Goal: Ask a question: Seek information or help from site administrators or community

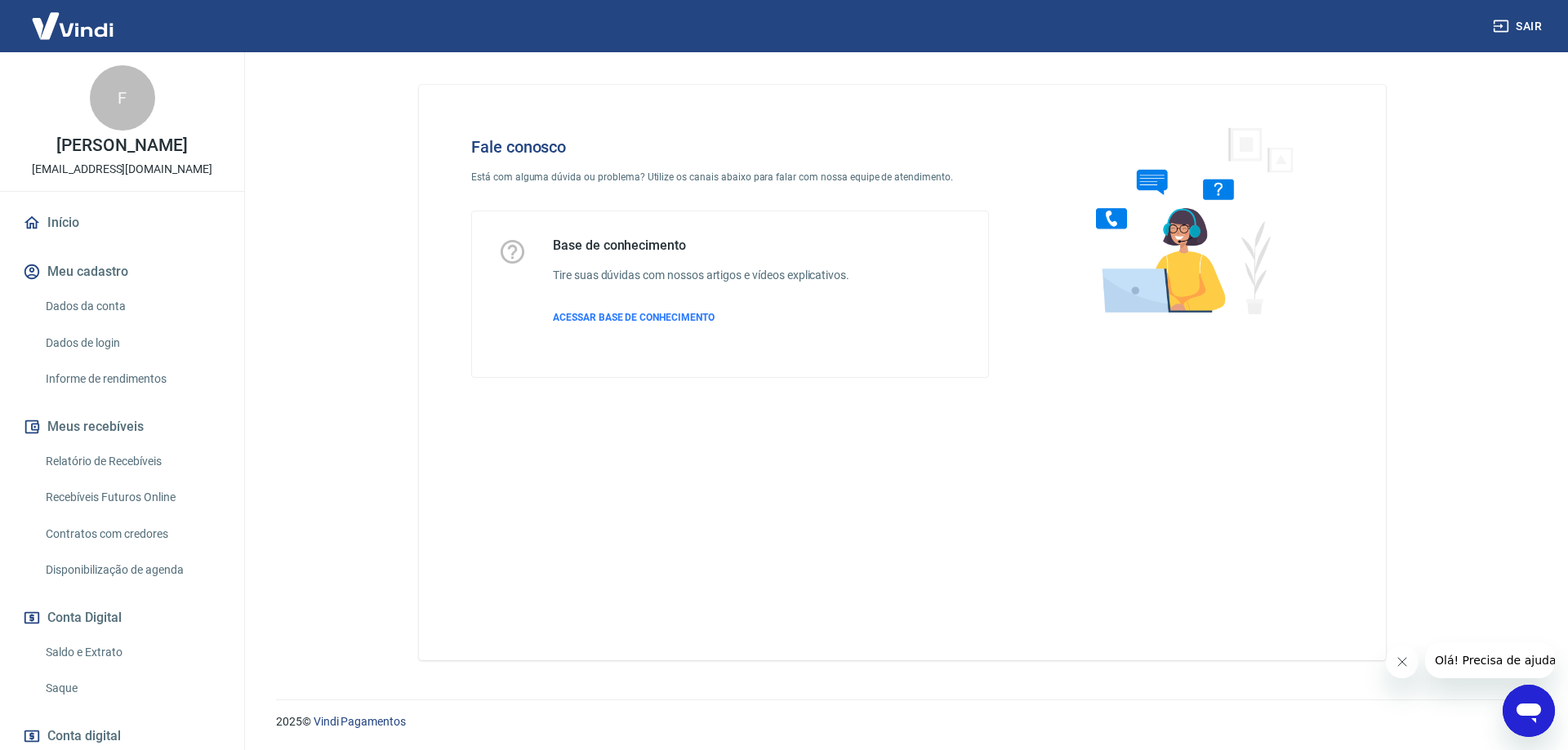
click at [1534, 710] on icon "Abrir janela de mensagens" at bounding box center [1528, 713] width 24 height 19
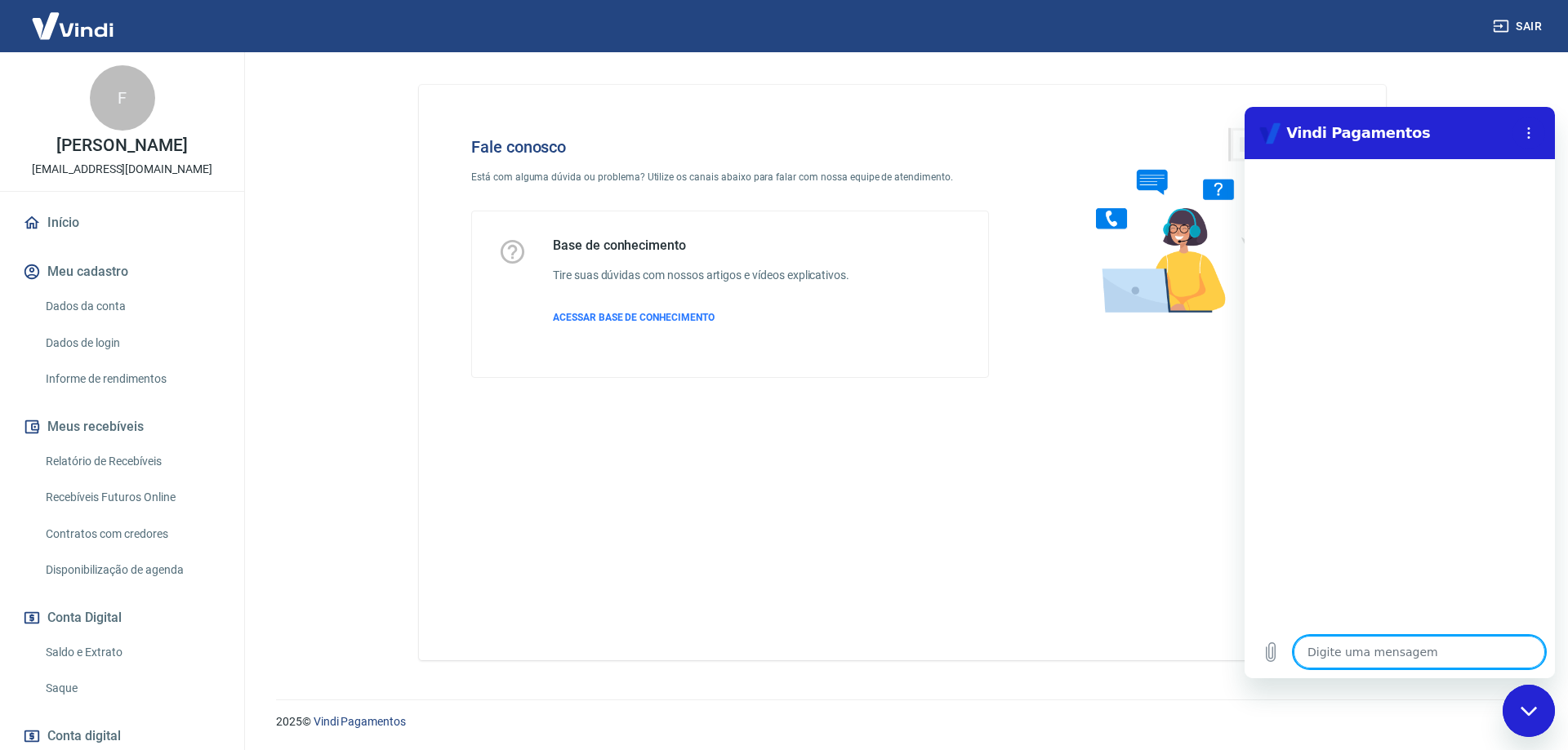
type textarea "o"
type textarea "x"
type textarea "oi"
type textarea "x"
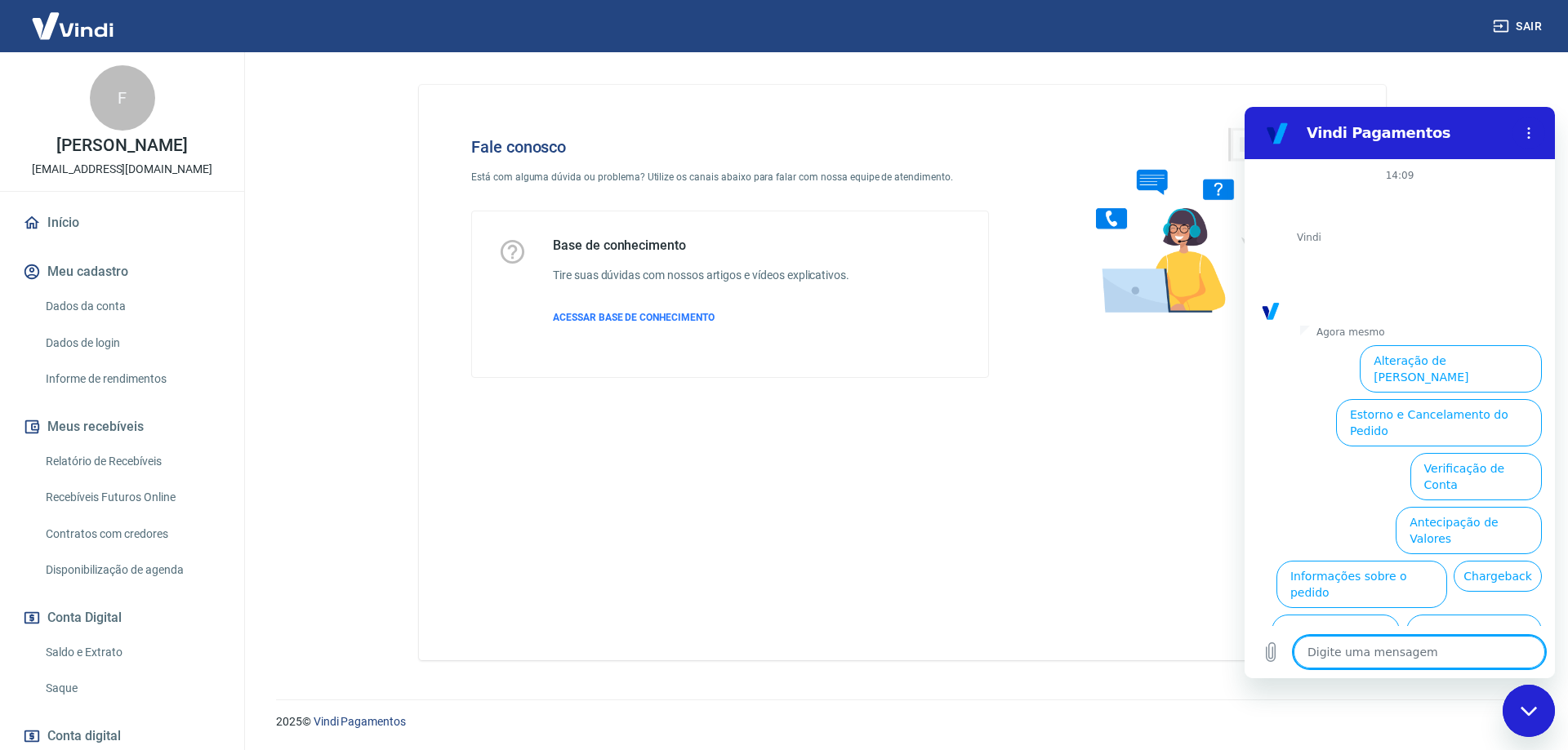
scroll to position [55, 0]
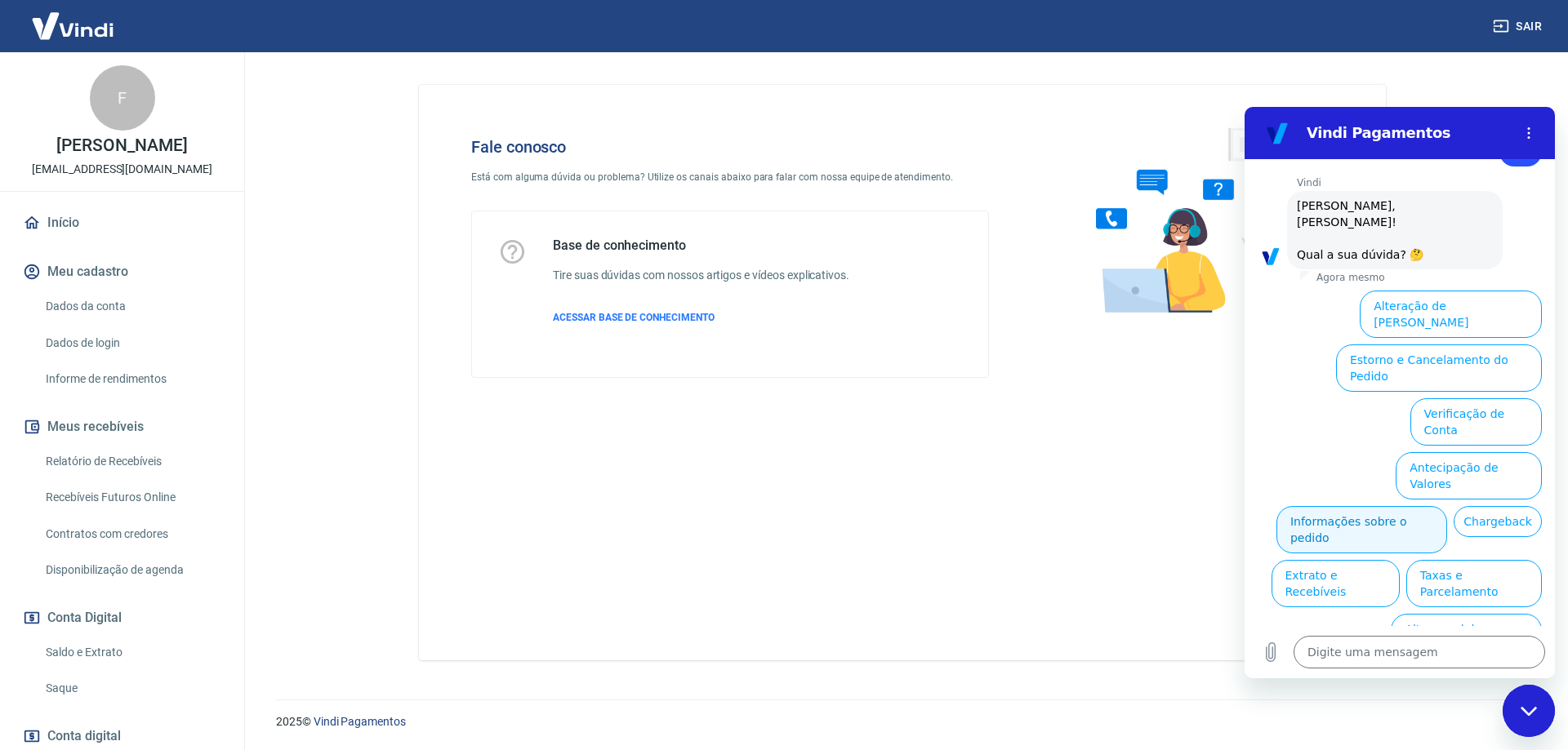
click at [1447, 506] on button "Informações sobre o pedido" at bounding box center [1362, 529] width 170 height 47
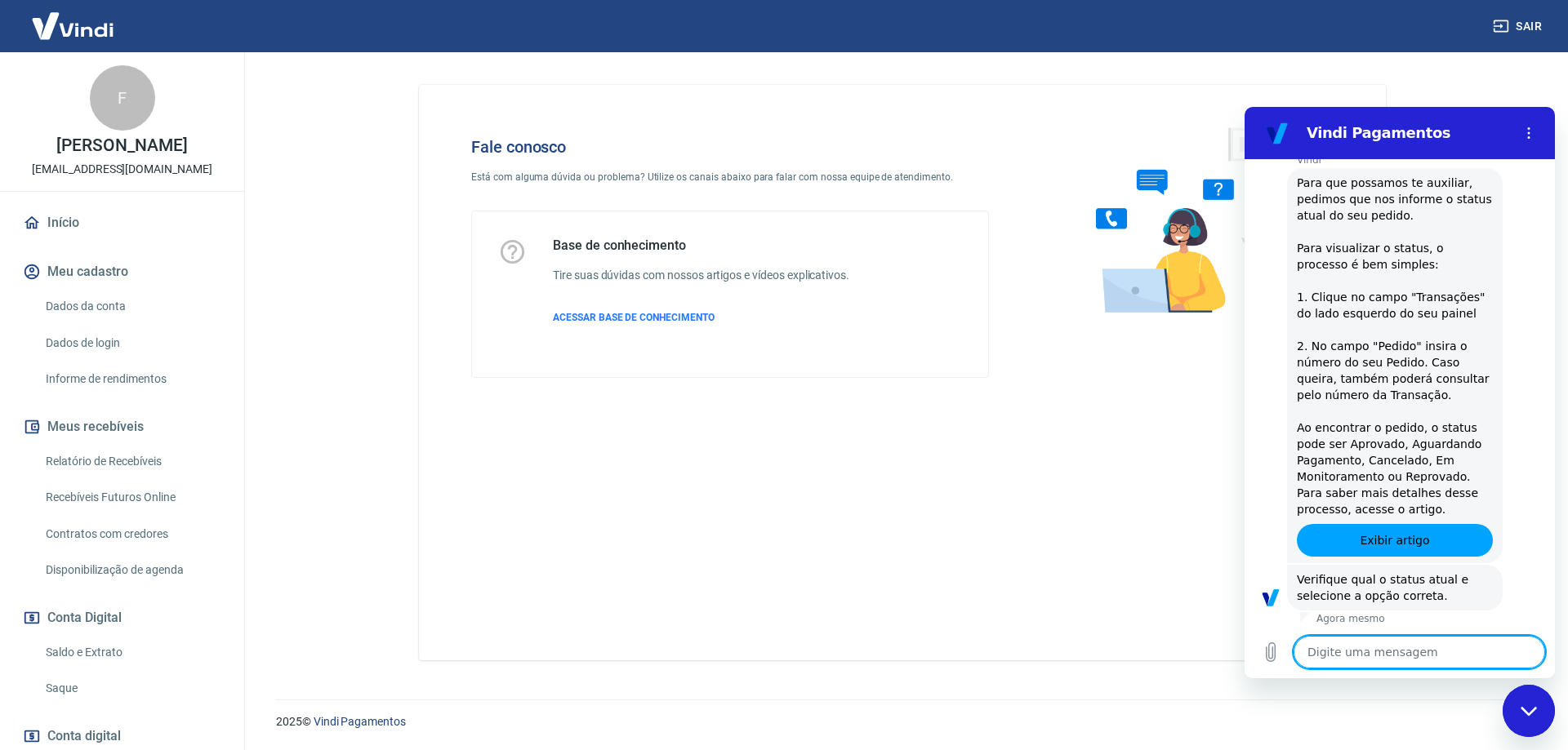
scroll to position [336, 0]
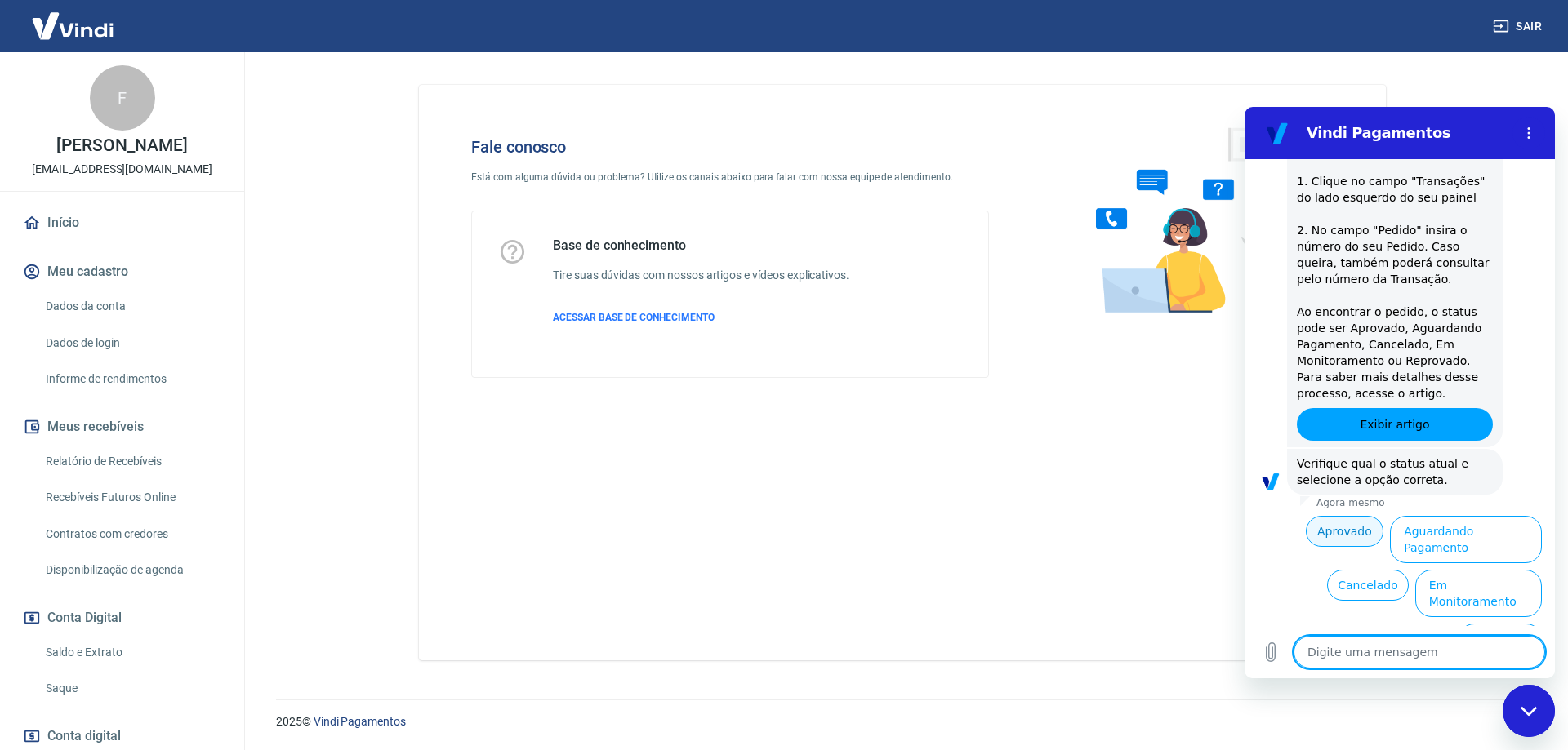
click at [1335, 526] on button "Aprovado" at bounding box center [1344, 532] width 79 height 31
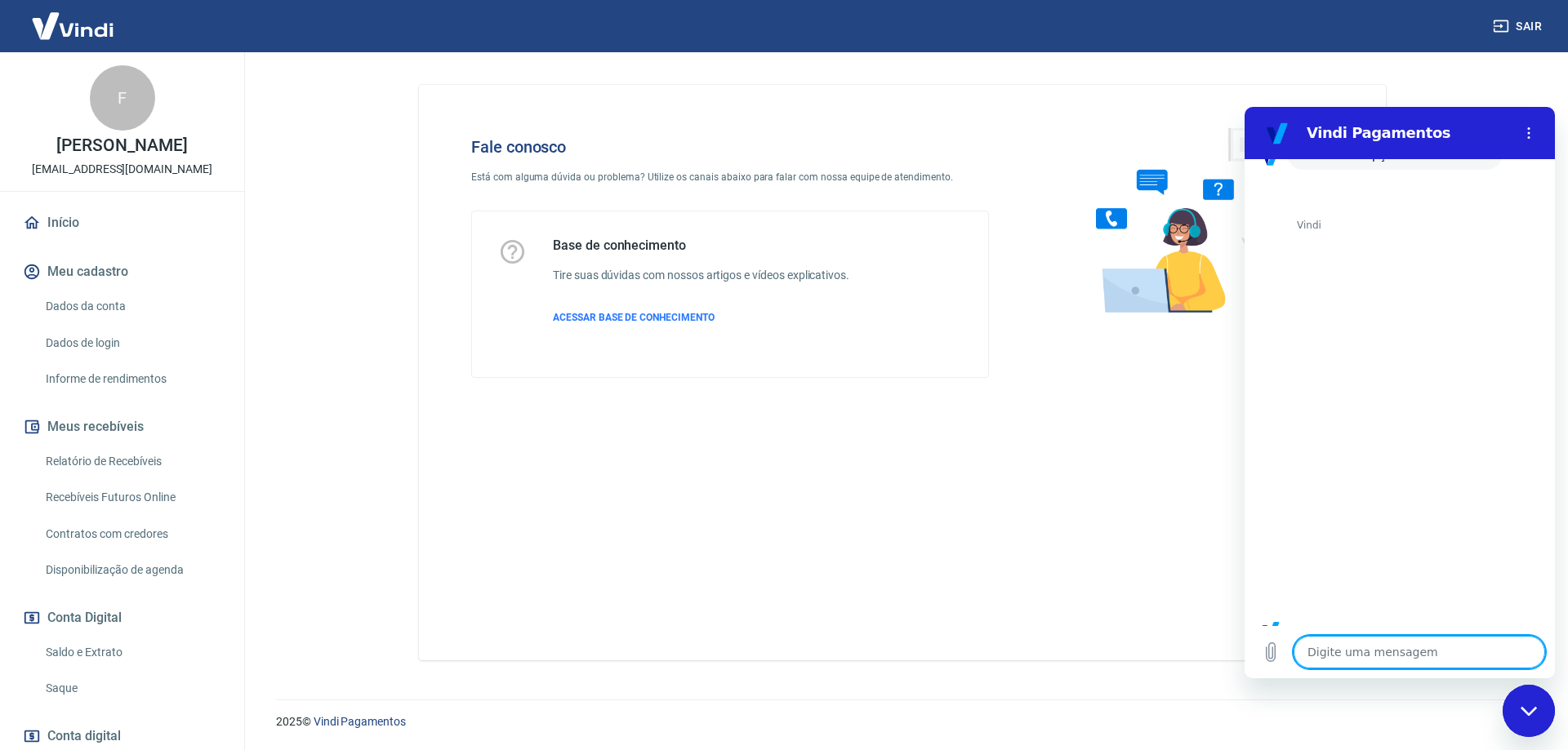
scroll to position [830, 0]
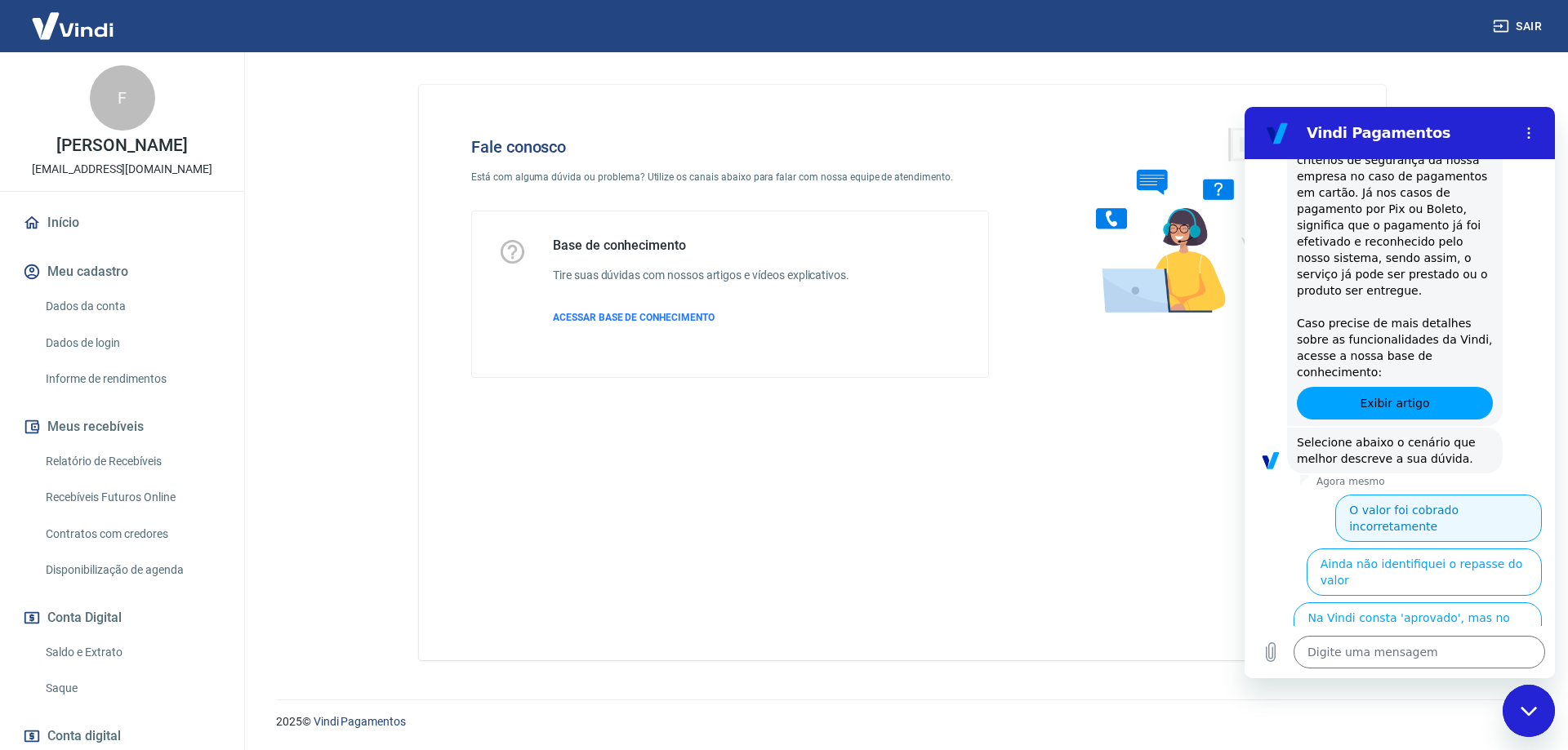
click at [1364, 495] on button "O valor foi cobrado incorretamente" at bounding box center [1438, 518] width 206 height 47
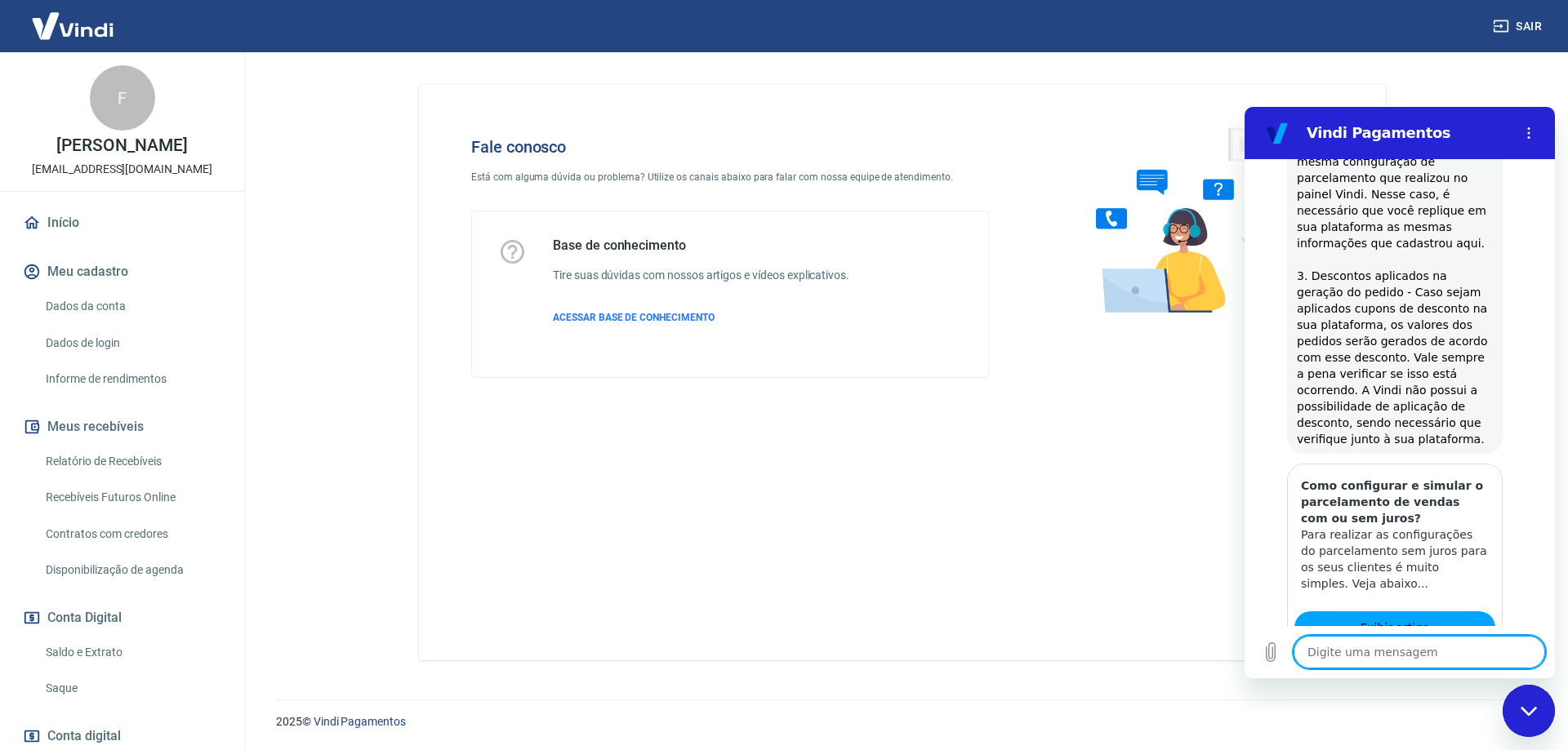
scroll to position [1686, 0]
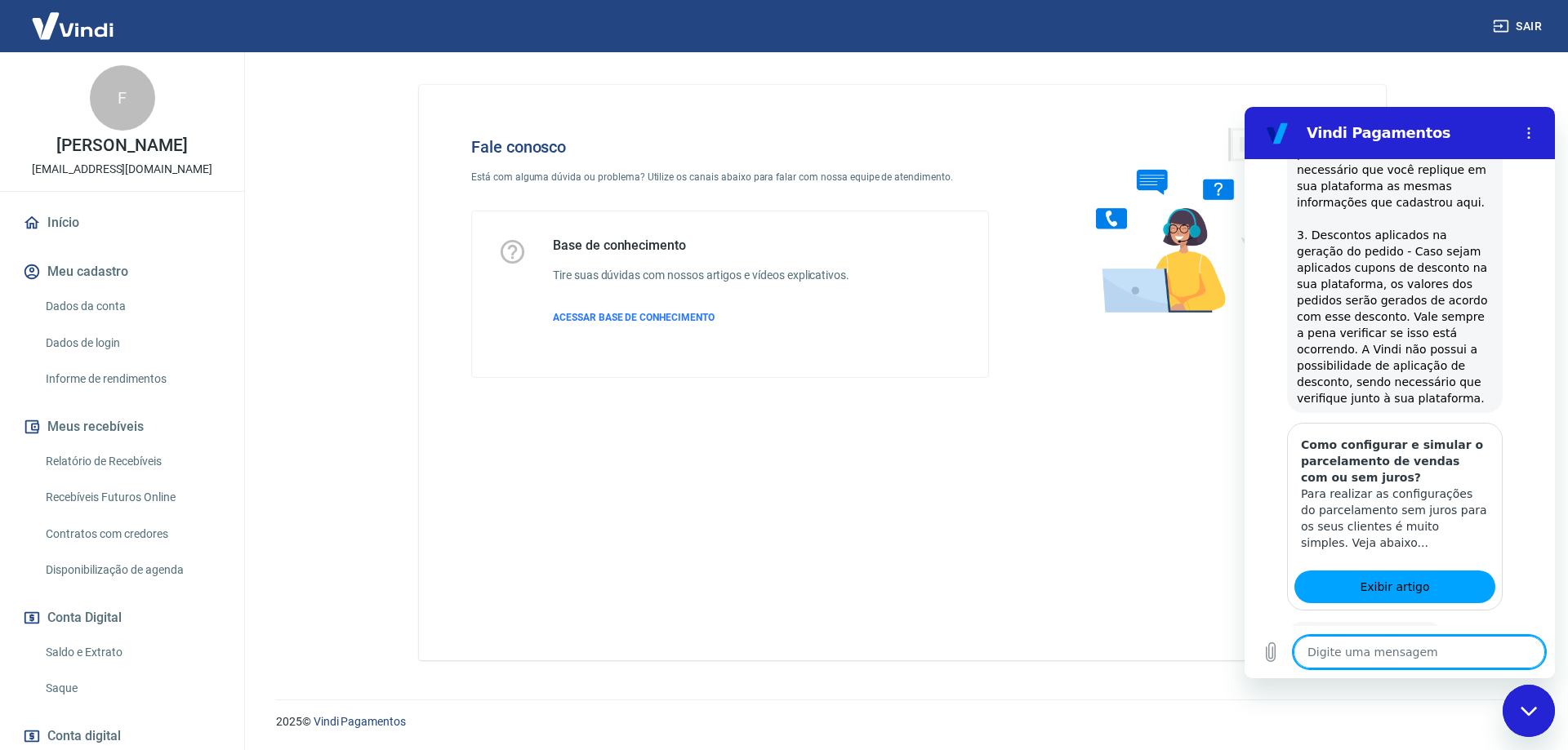
click at [1441, 672] on button "Sim" at bounding box center [1461, 688] width 47 height 31
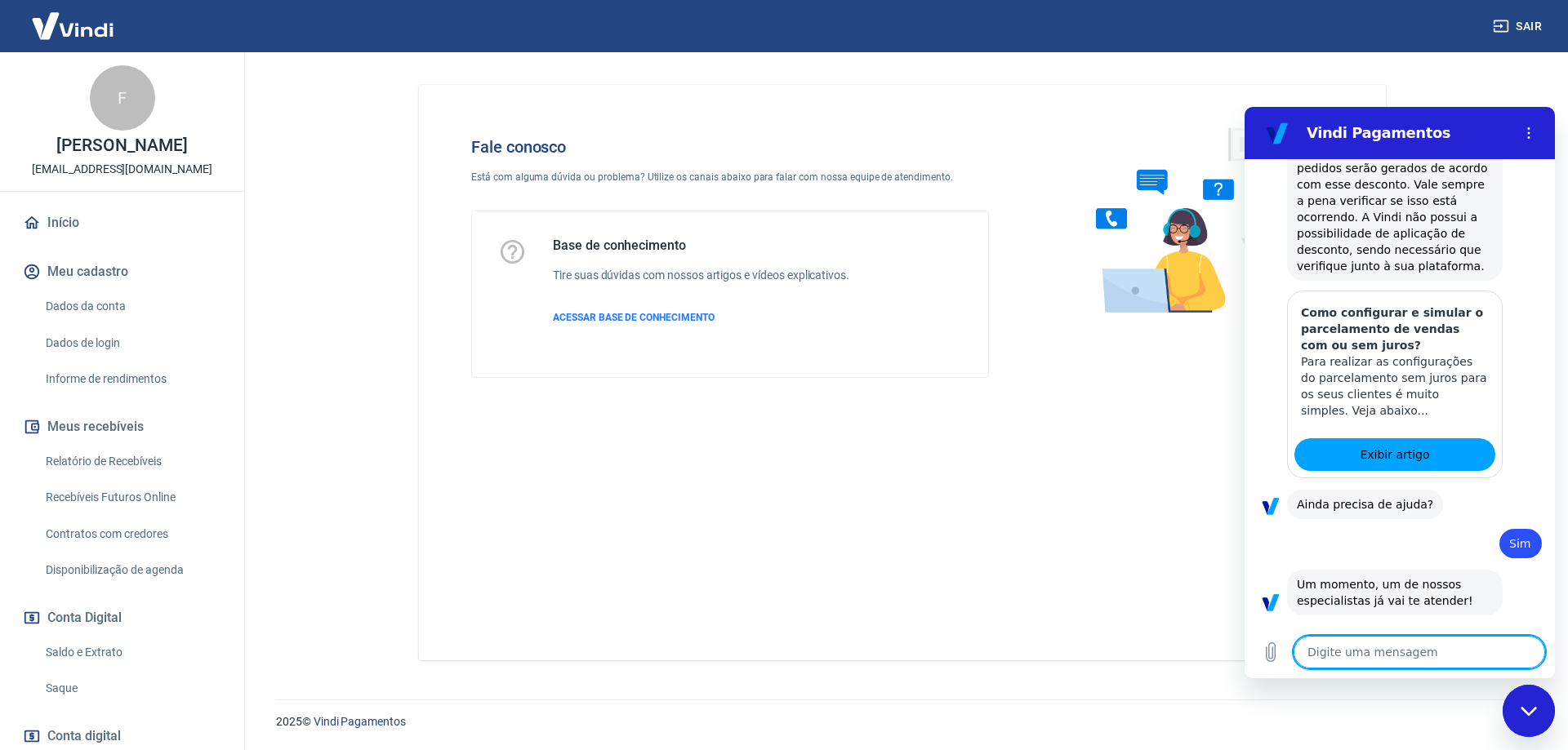
scroll to position [2023, 0]
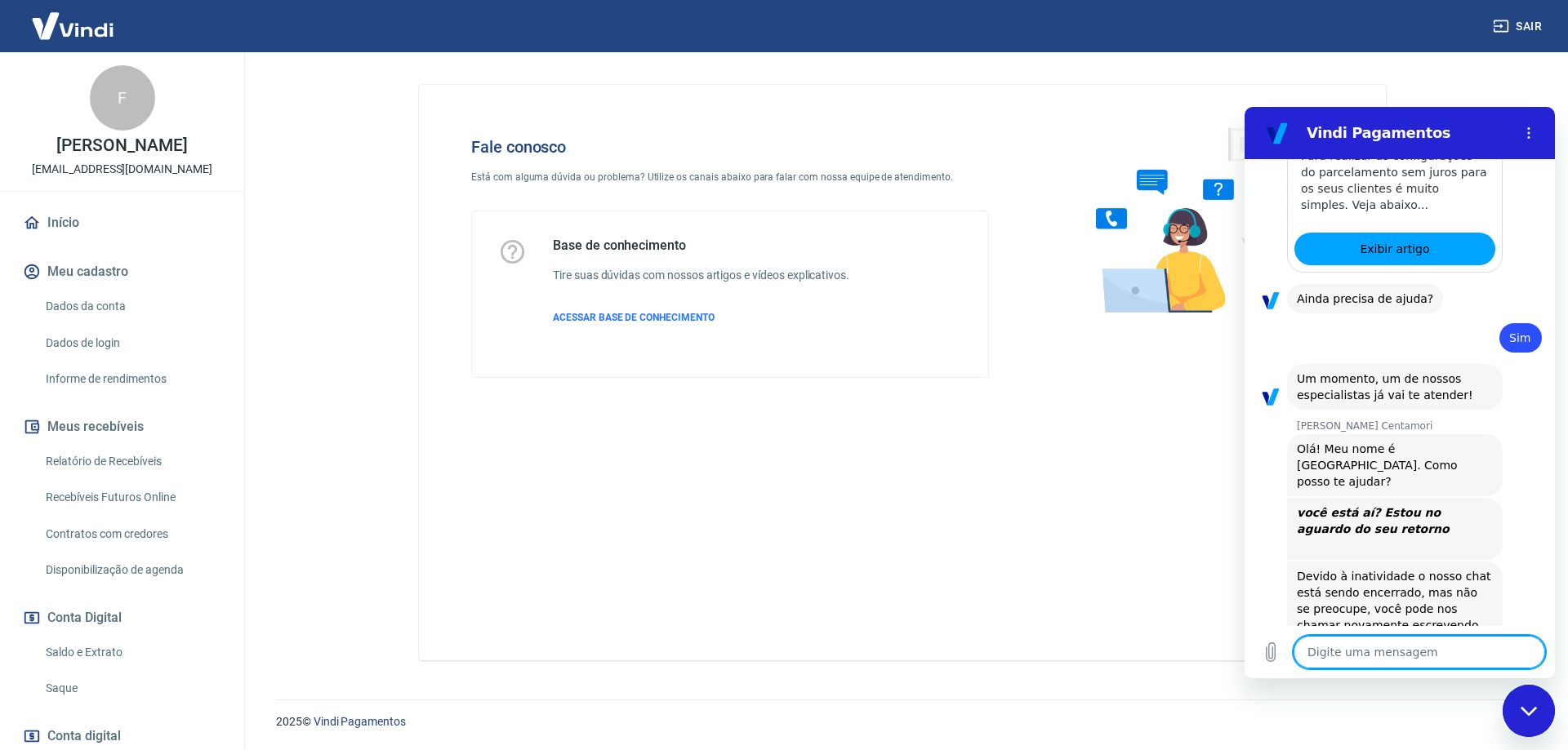
type textarea "x"
click at [1381, 671] on div "Digite uma mensagem x" at bounding box center [1399, 652] width 310 height 52
click at [1371, 649] on textarea at bounding box center [1419, 652] width 252 height 32
type textarea "o"
type textarea "x"
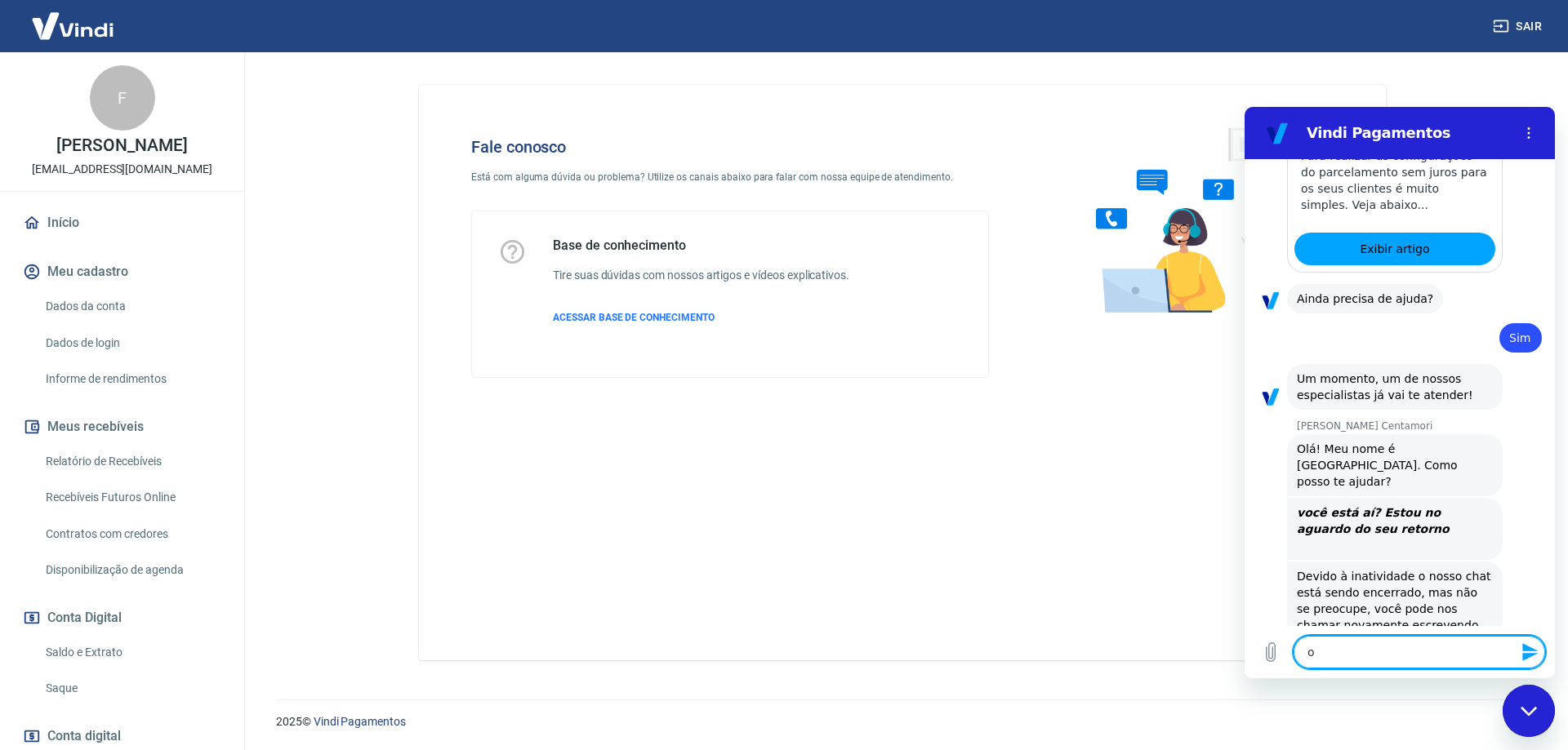
type textarea "oi"
type textarea "x"
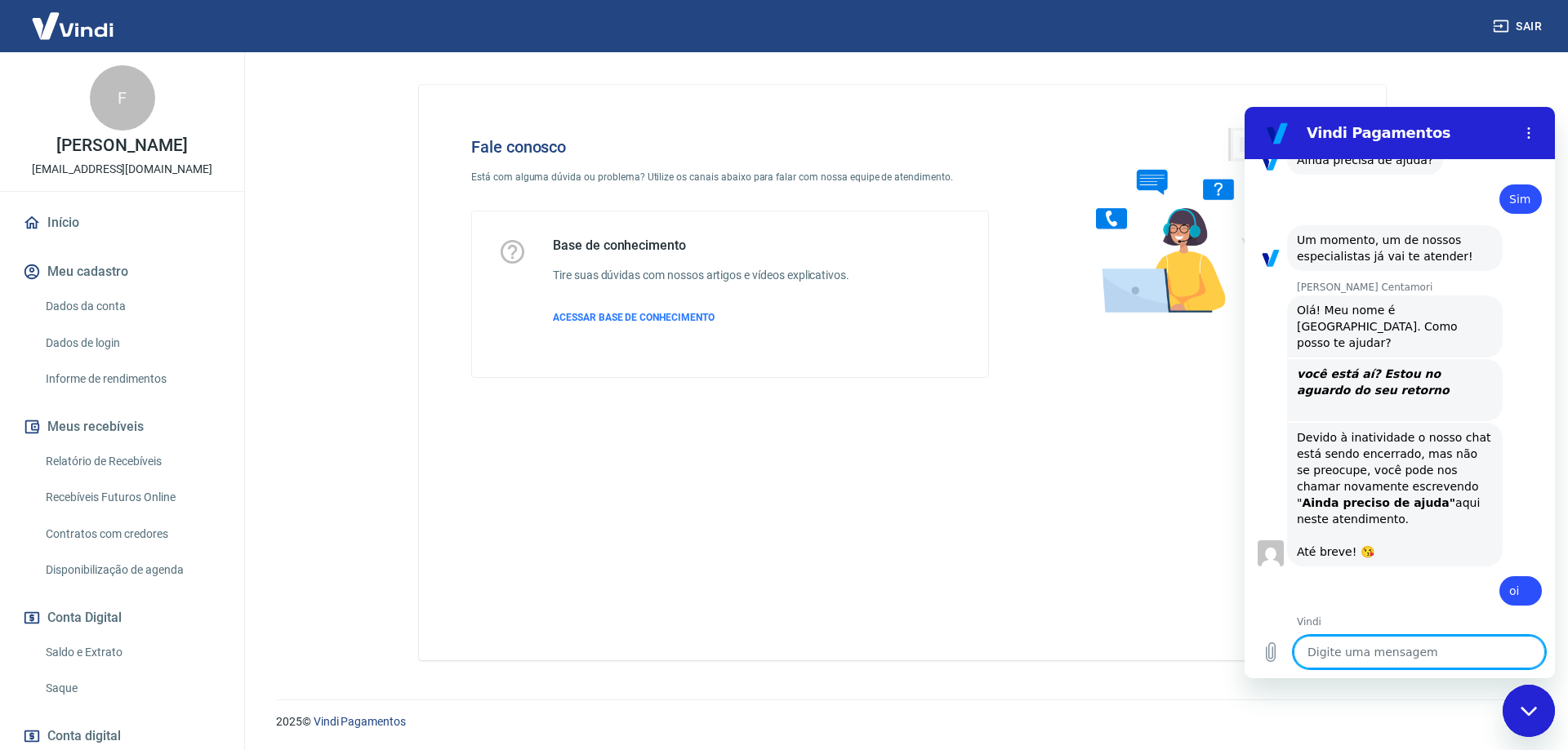
scroll to position [2503, 0]
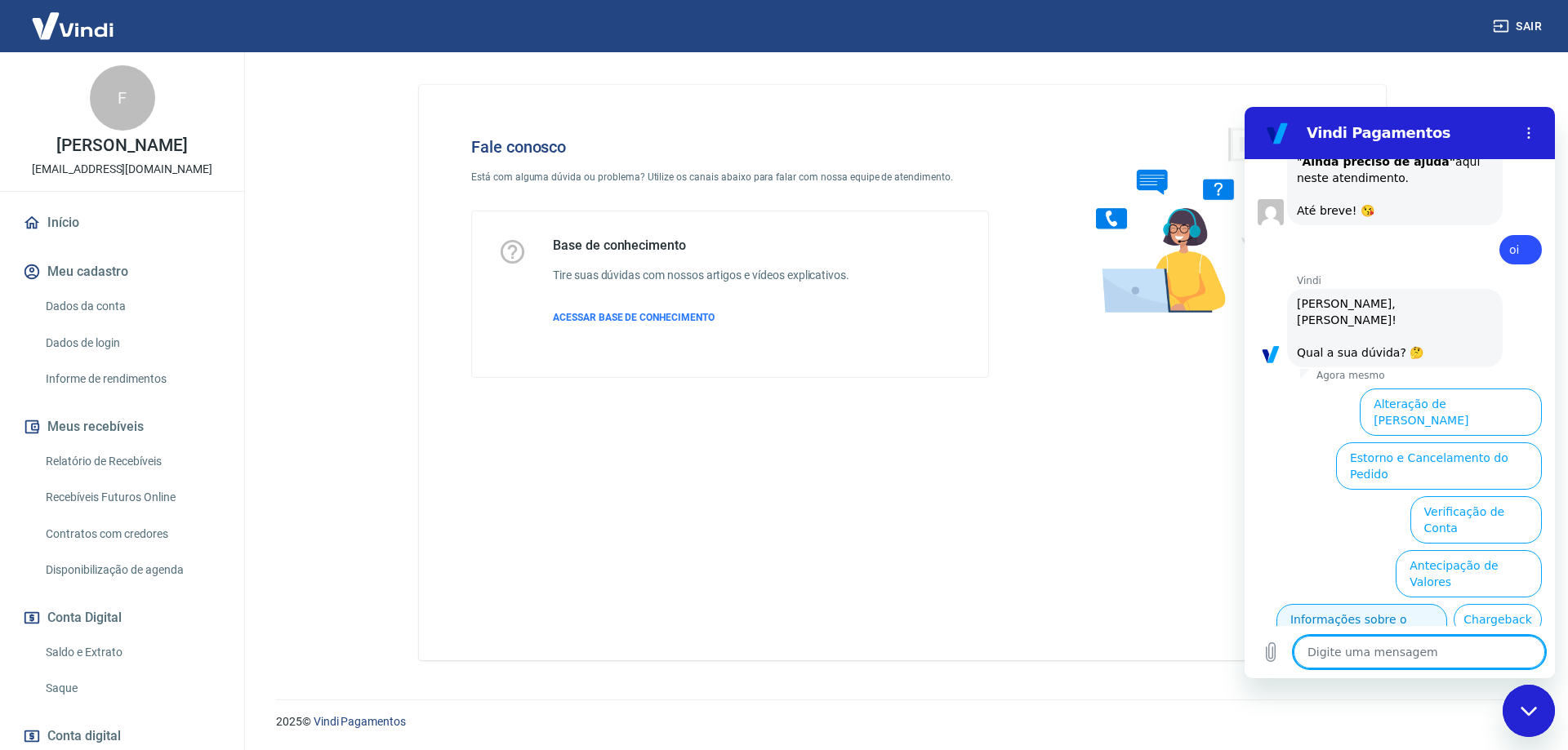
click at [1437, 604] on button "Informações sobre o pedido" at bounding box center [1362, 627] width 170 height 47
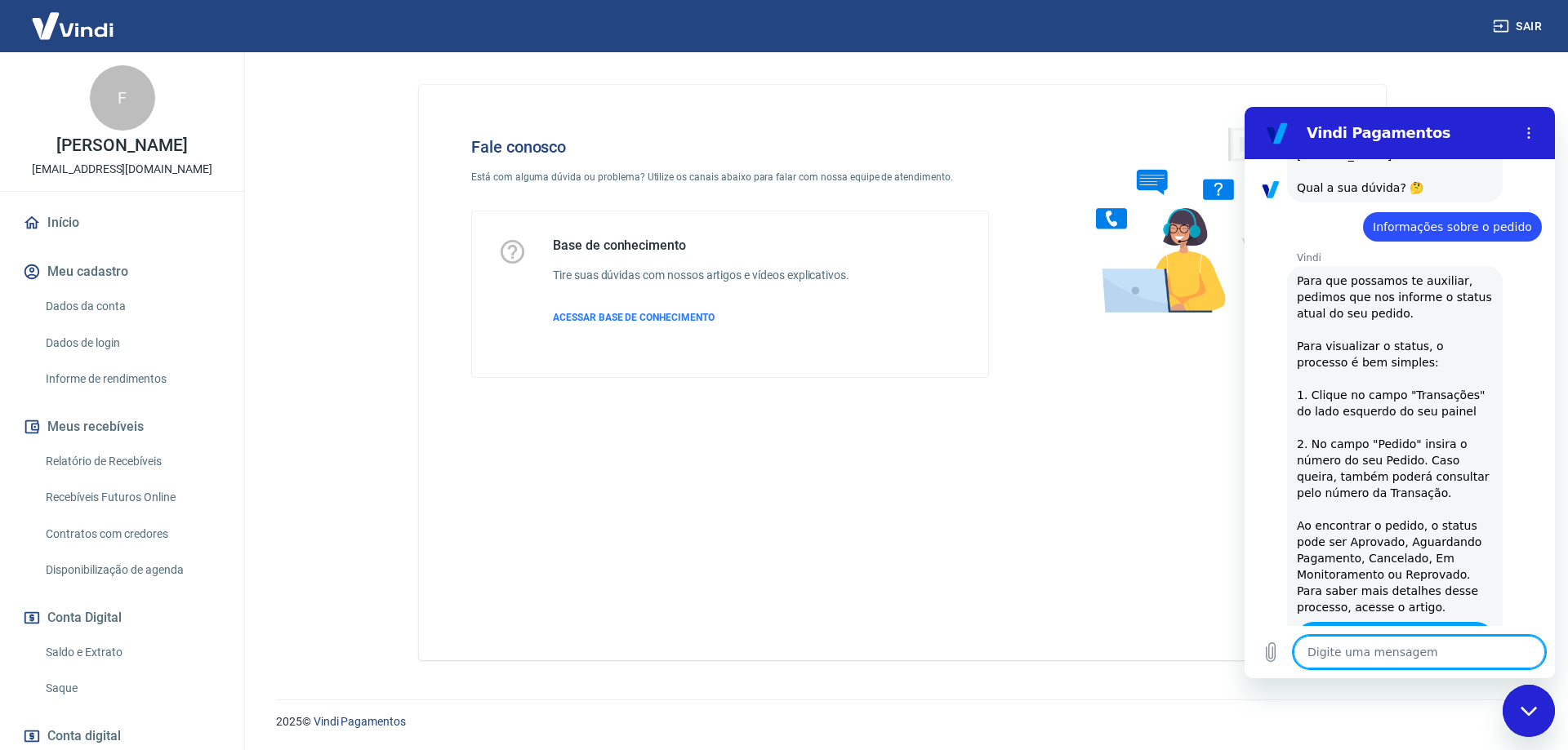
scroll to position [2785, 0]
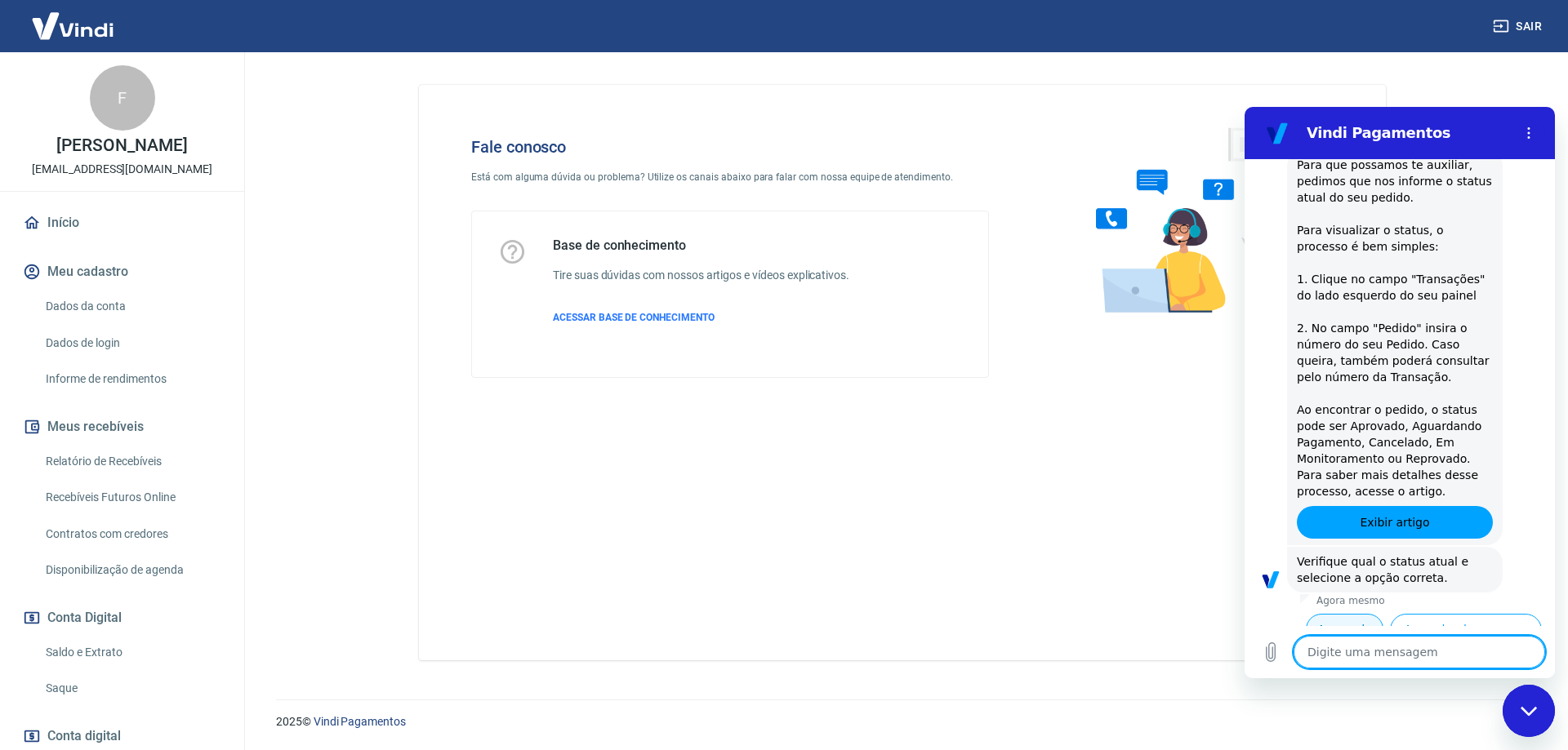
click at [1324, 614] on button "Aprovado" at bounding box center [1344, 630] width 79 height 31
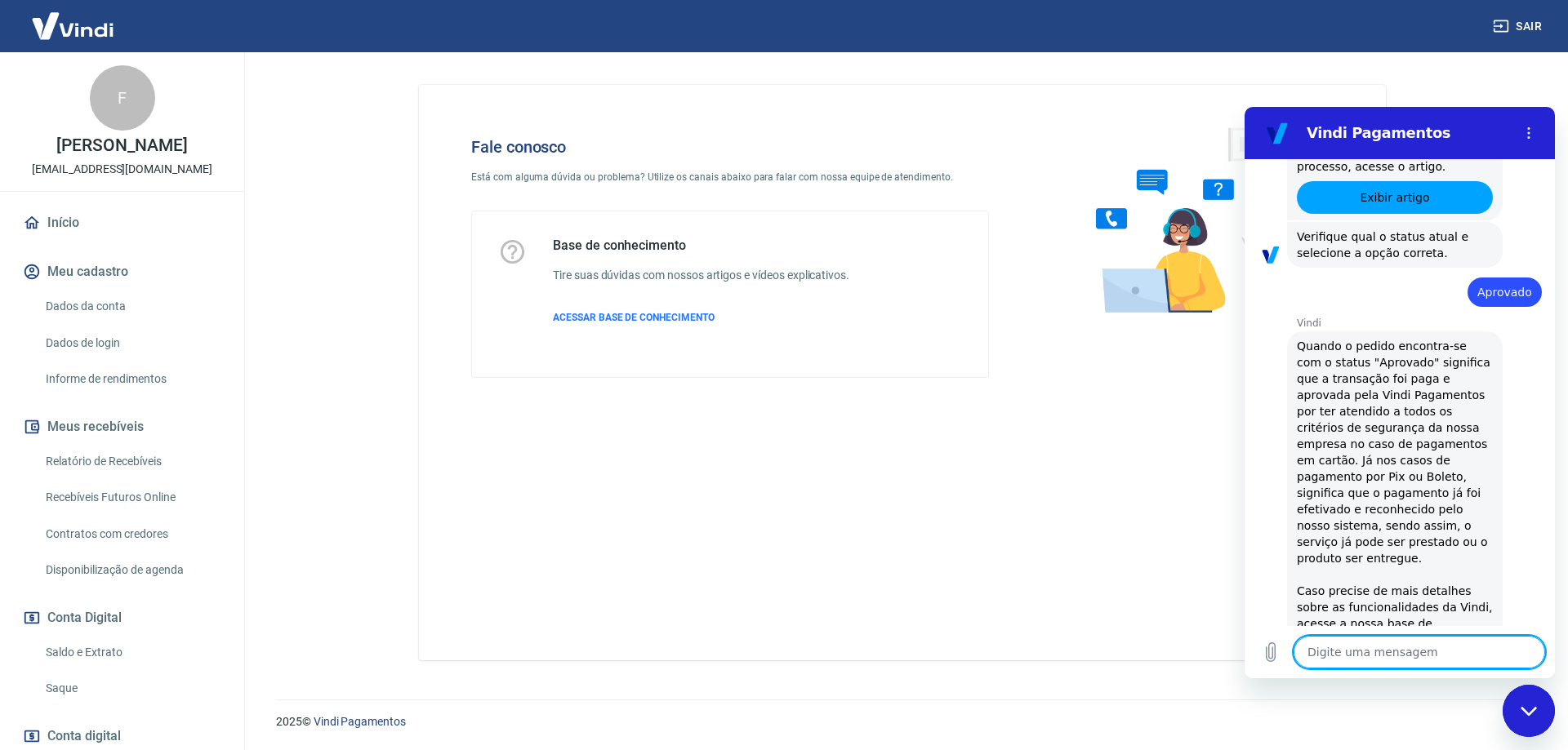
scroll to position [3279, 0]
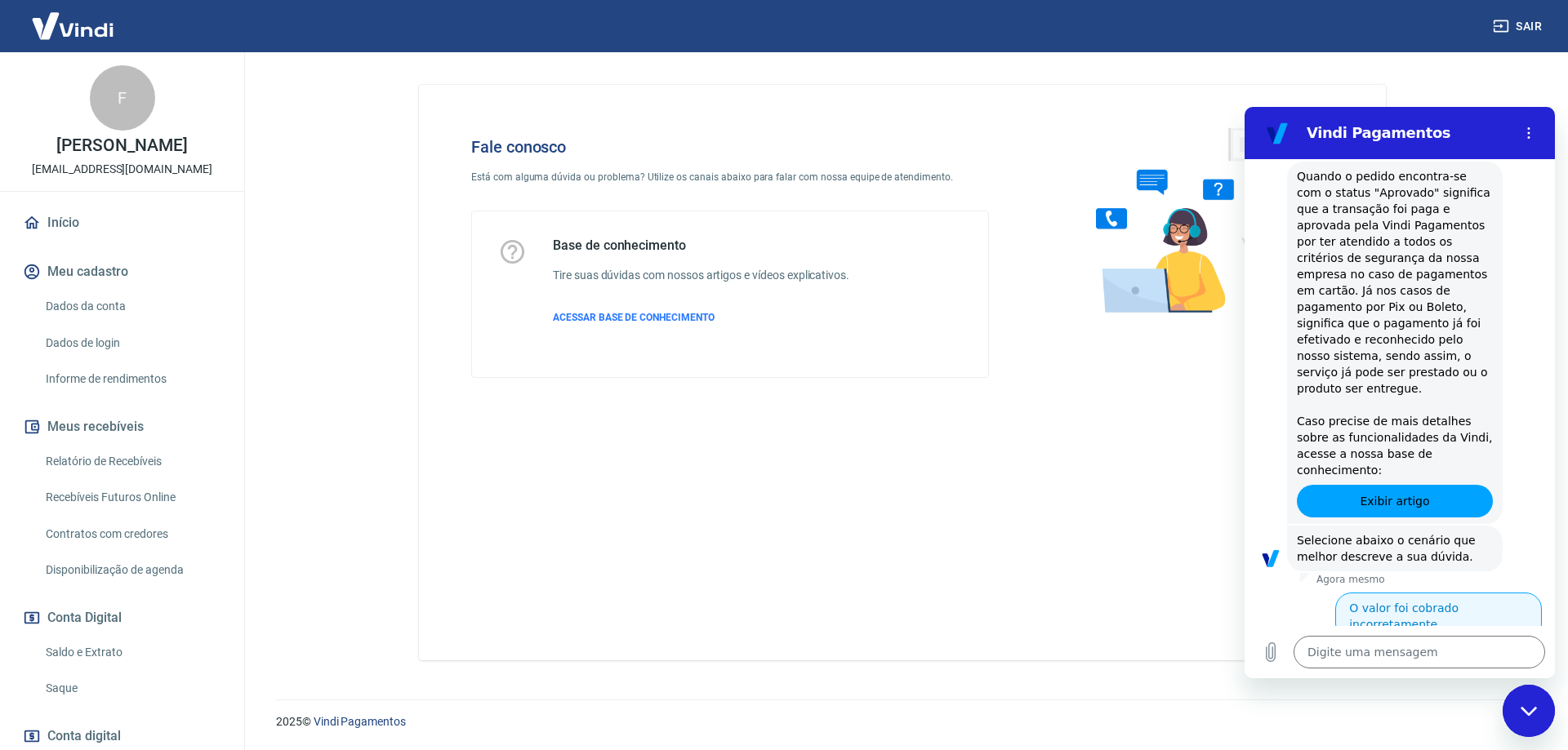
click at [1423, 593] on button "O valor foi cobrado incorretamente" at bounding box center [1438, 616] width 206 height 47
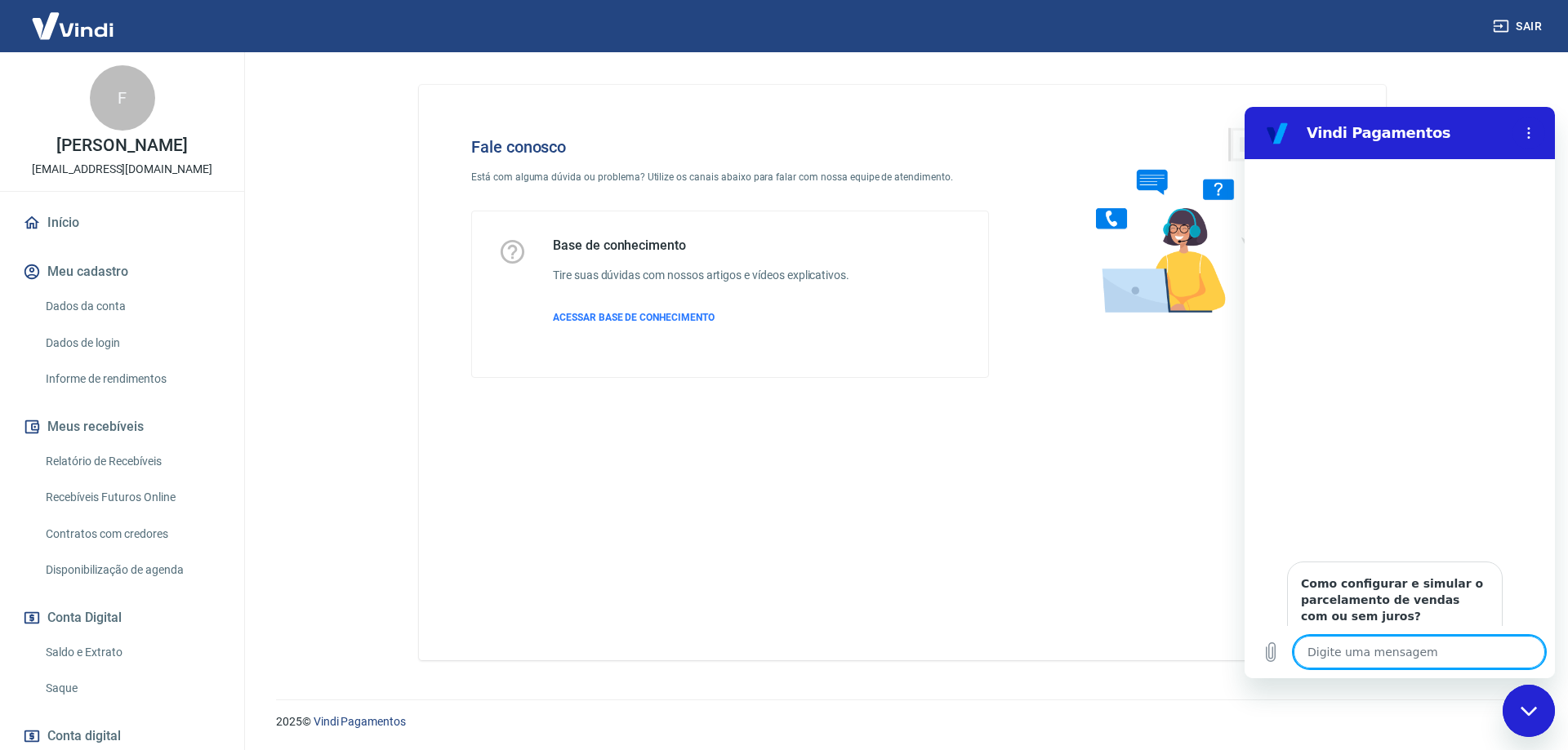
scroll to position [4135, 0]
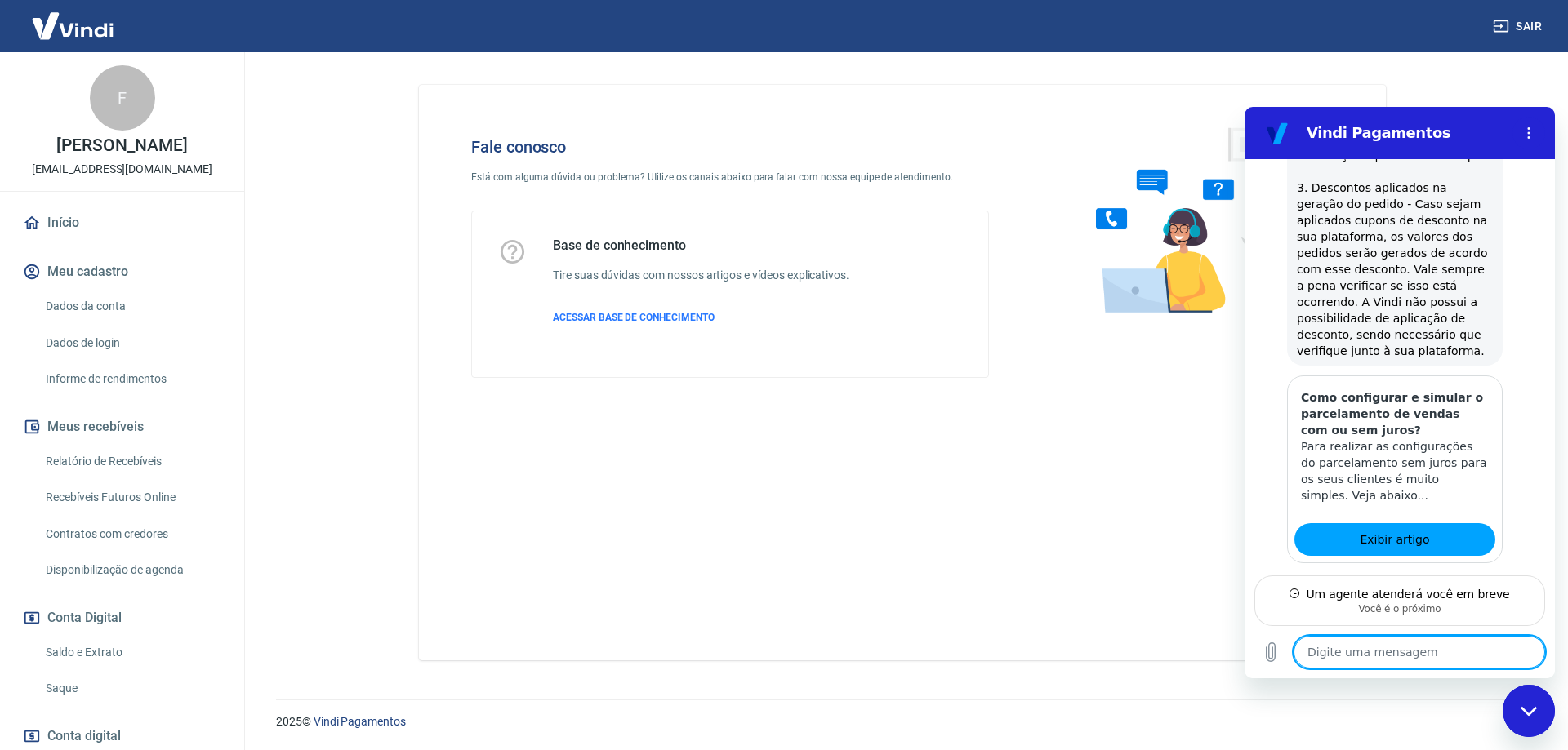
scroll to position [4263, 0]
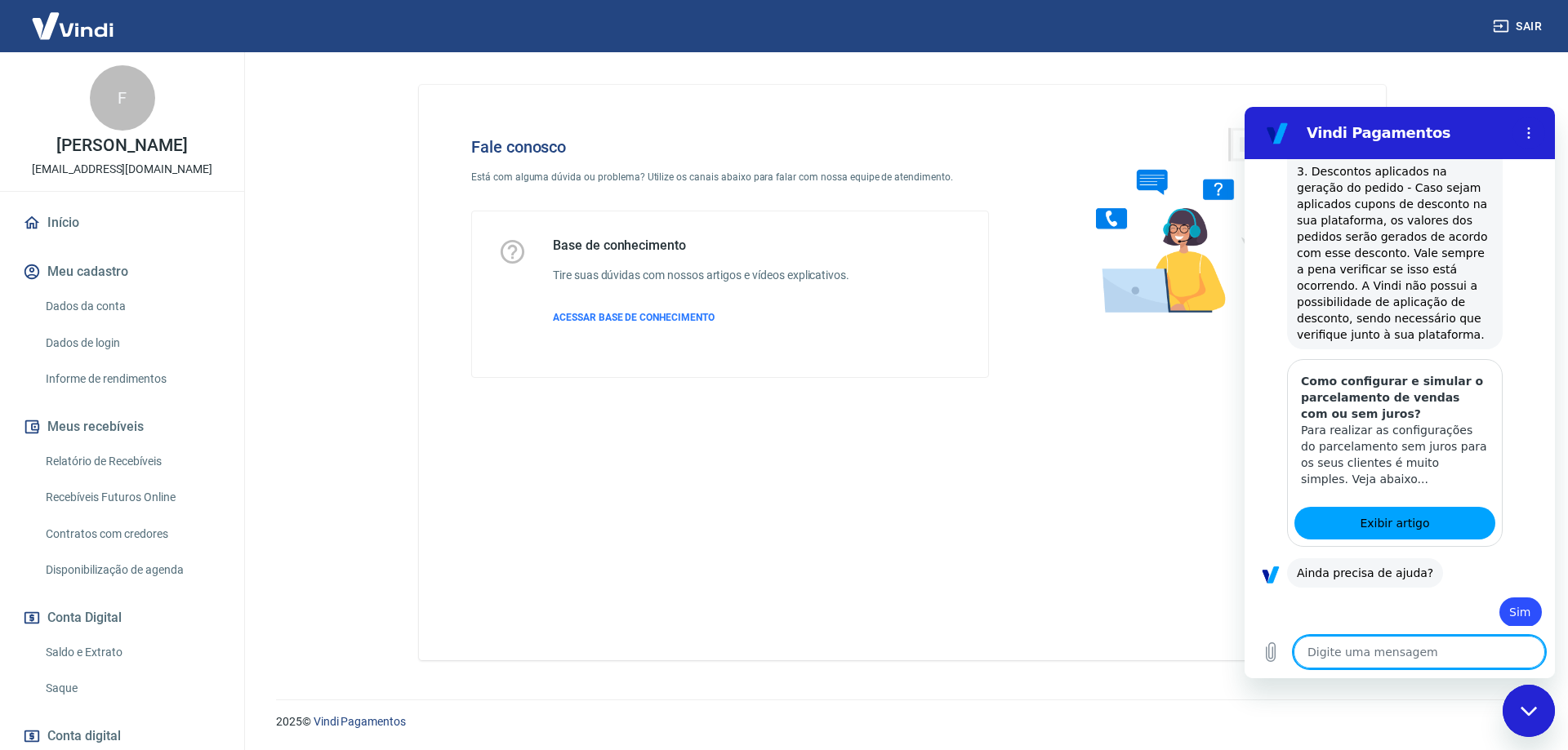
type textarea "x"
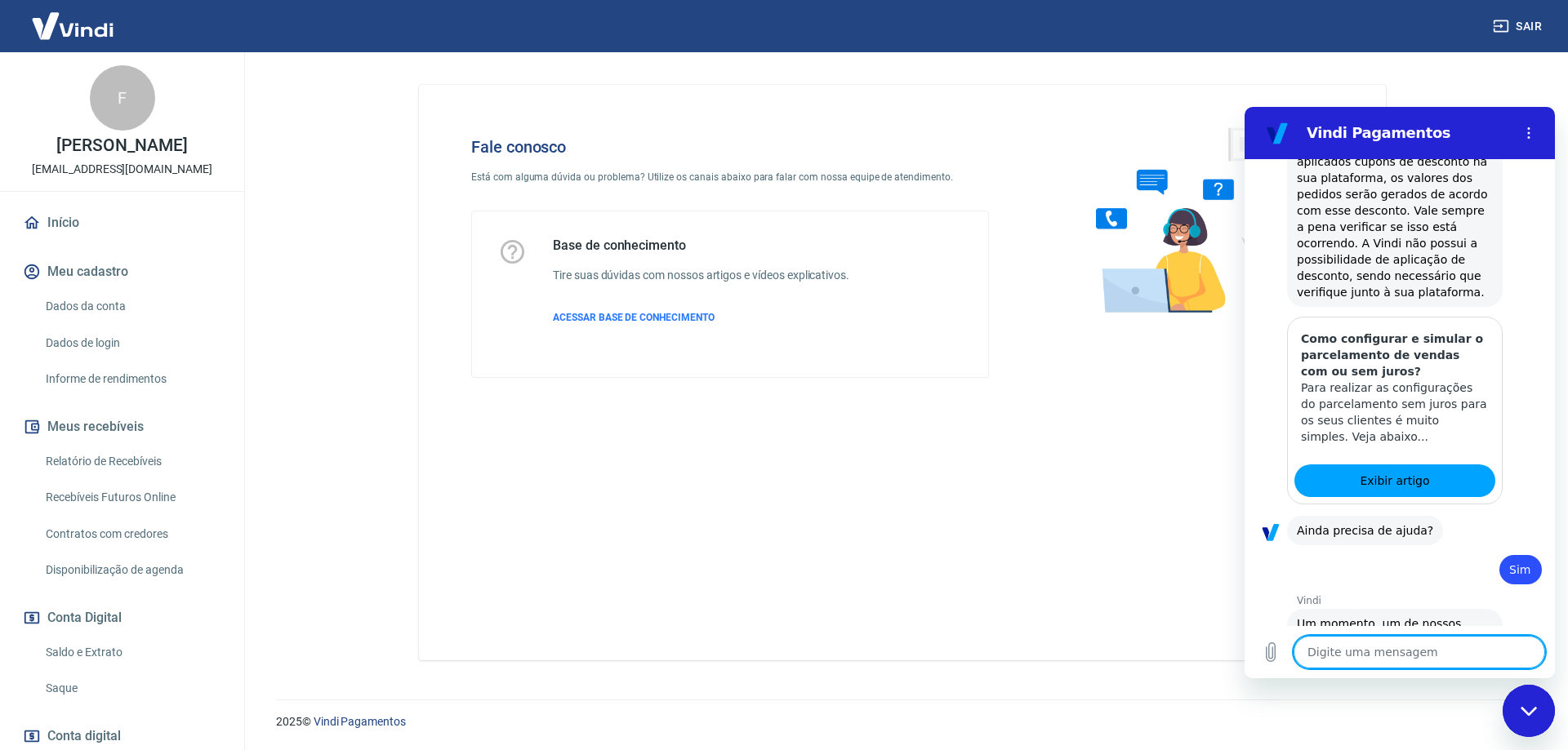
scroll to position [4342, 0]
type textarea "b"
type textarea "x"
type textarea "bo"
type textarea "x"
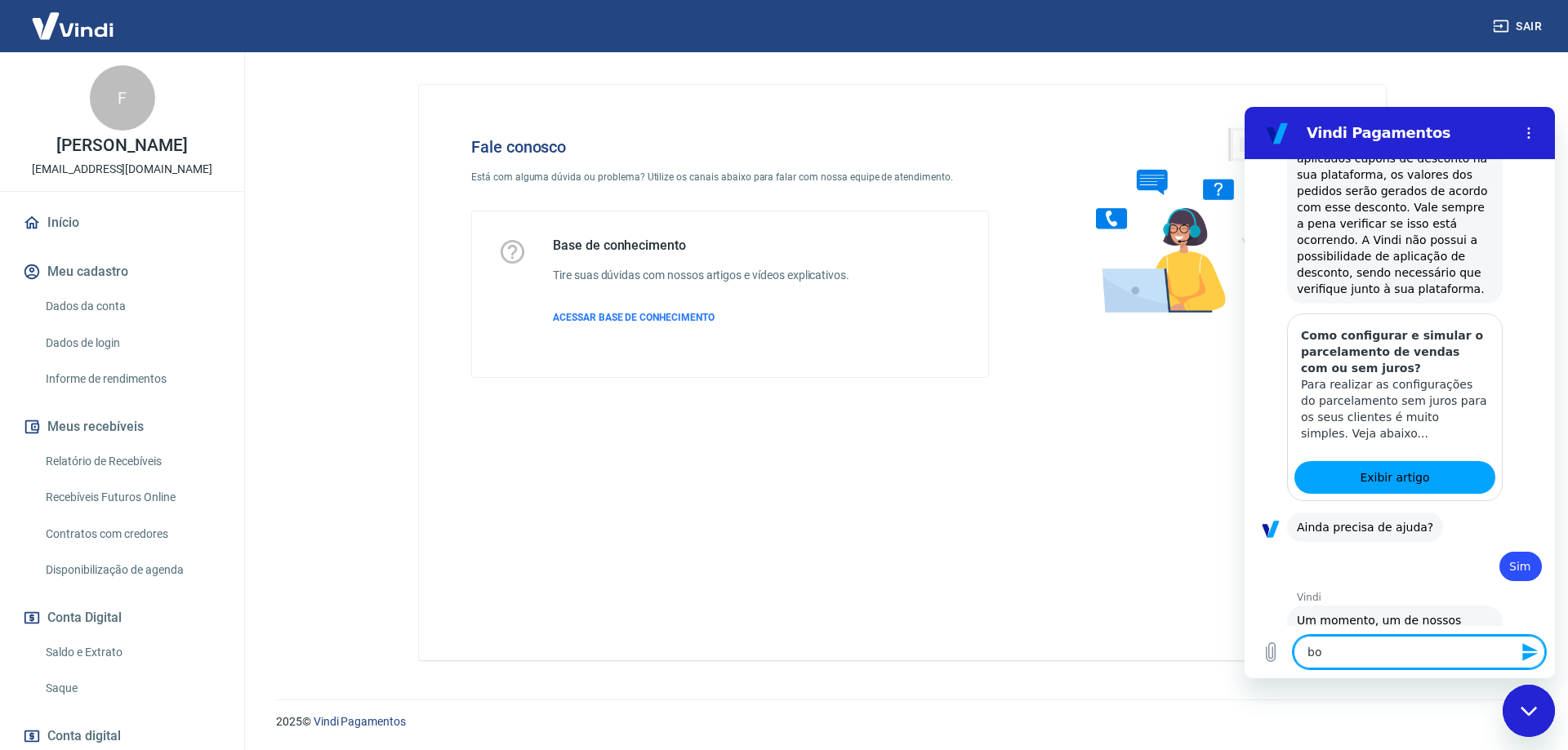
type textarea "boa"
type textarea "x"
type textarea "boa"
type textarea "x"
type textarea "boa t"
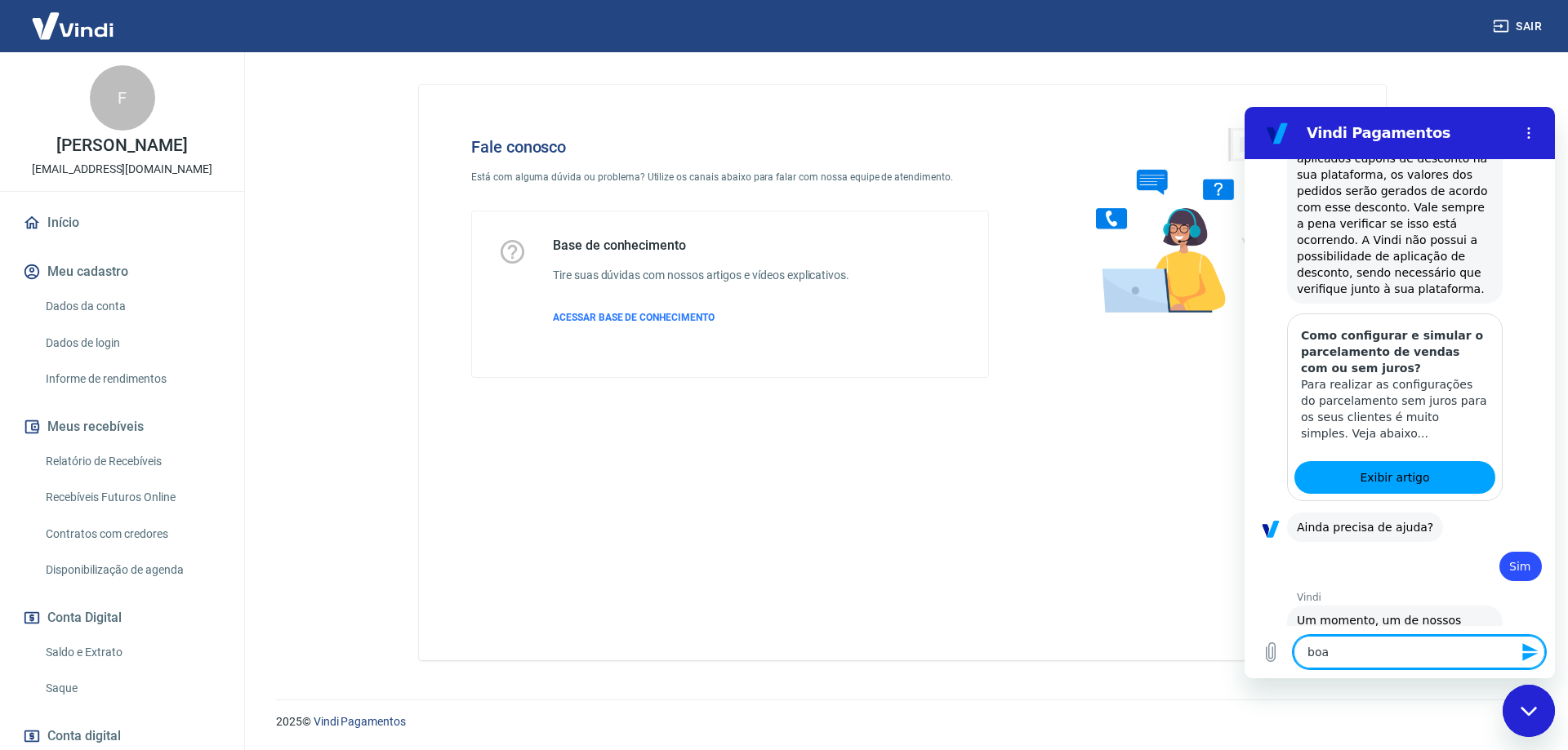
type textarea "x"
type textarea "boa ta"
type textarea "x"
type textarea "boa tar"
type textarea "x"
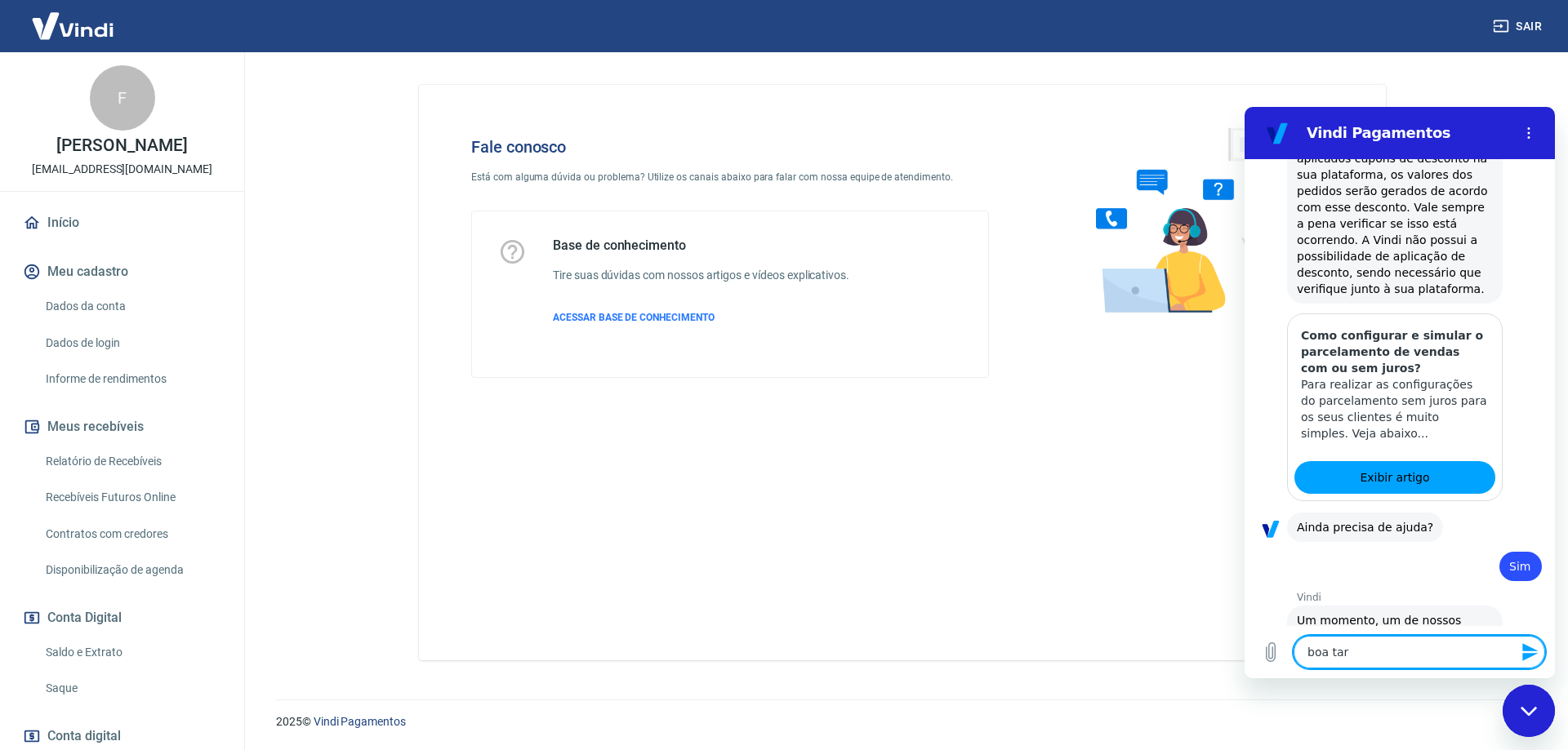
type textarea "boa tard"
type textarea "x"
type textarea "boa tarde"
type textarea "x"
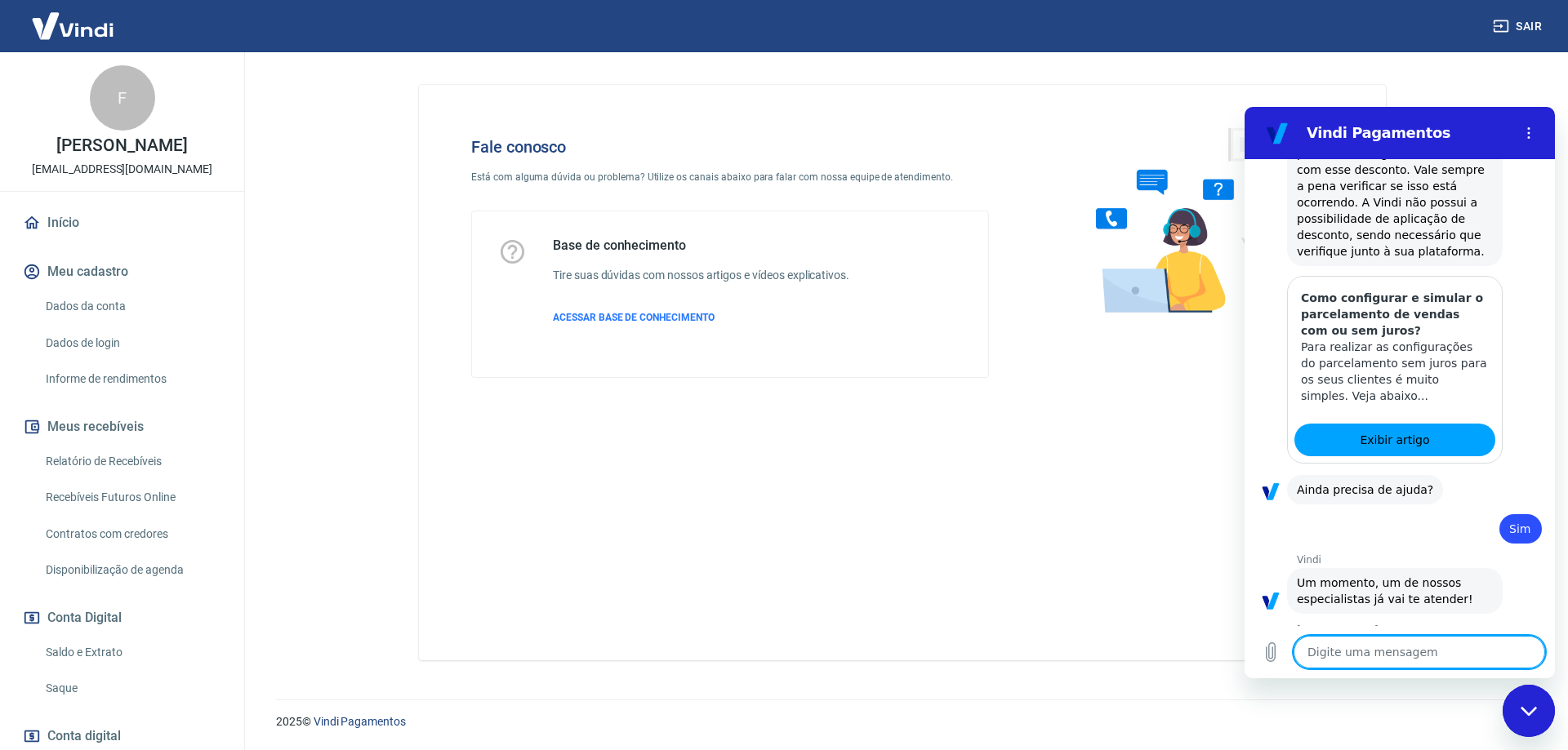
type textarea "x"
type textarea "F"
type textarea "x"
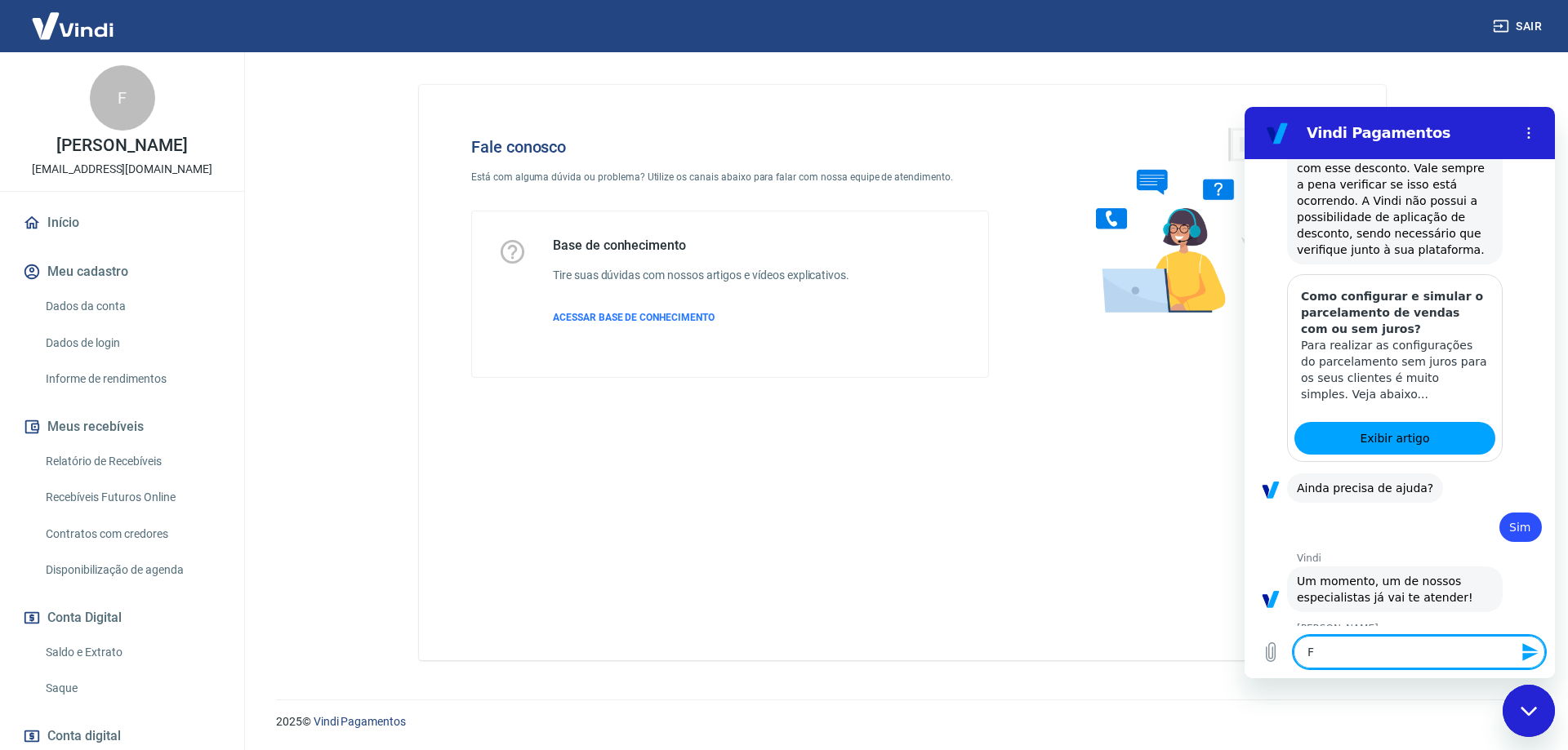
type textarea "Fr"
type textarea "x"
type textarea "Fra"
type textarea "x"
type textarea "Fran"
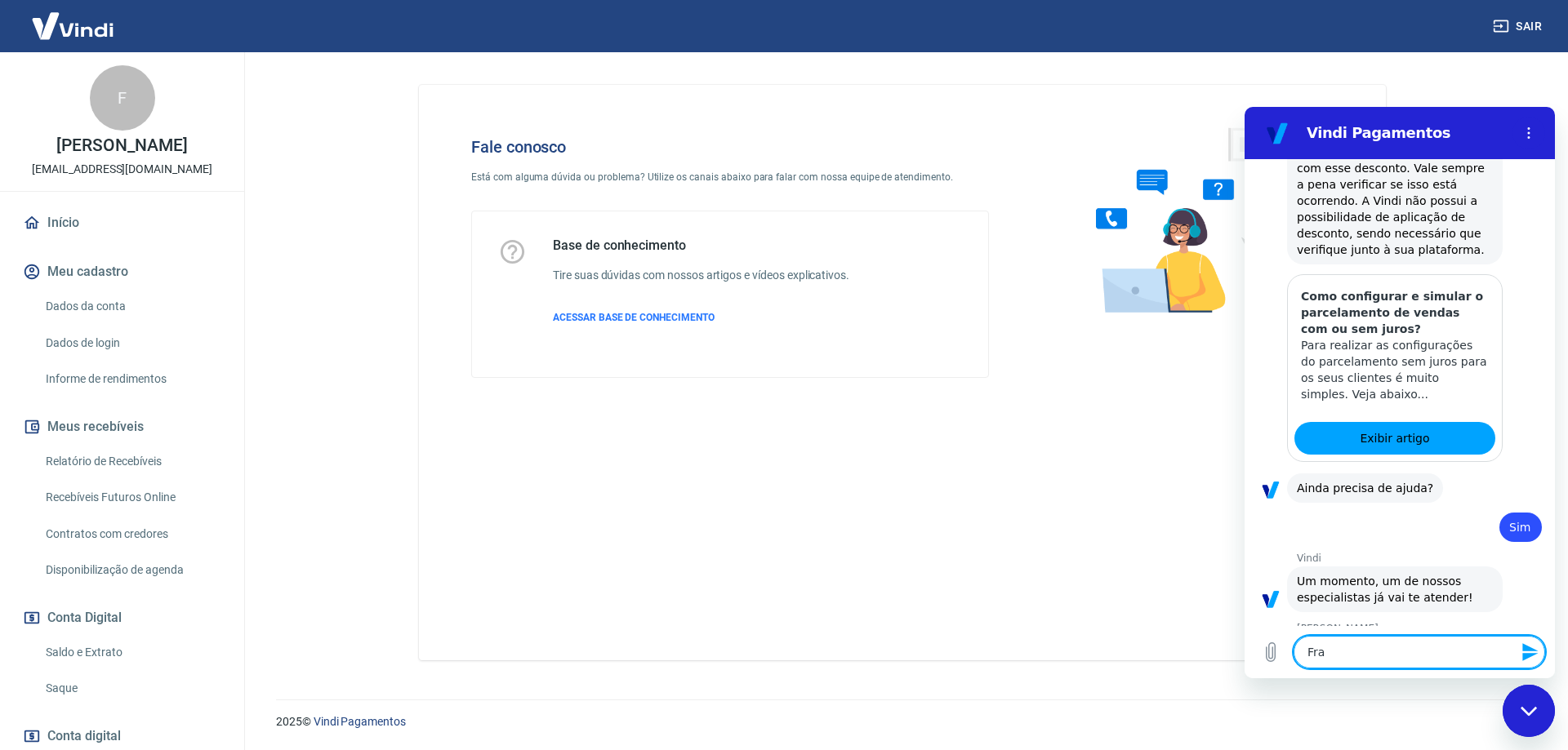
type textarea "x"
type textarea "Franc"
type textarea "x"
type textarea "Franci"
type textarea "x"
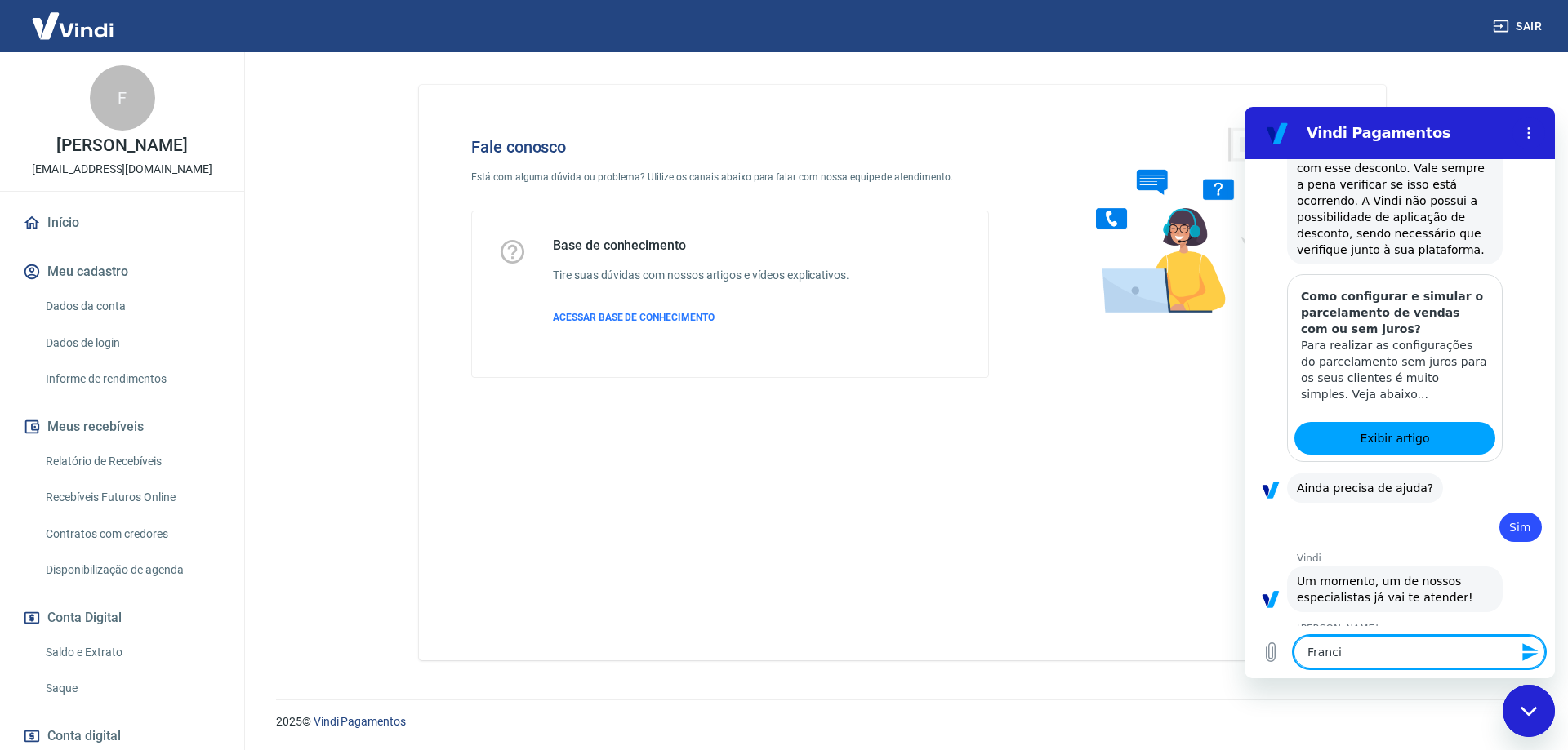
type textarea "Francie"
type textarea "x"
type textarea "Franciel"
type textarea "x"
type textarea "Franciela"
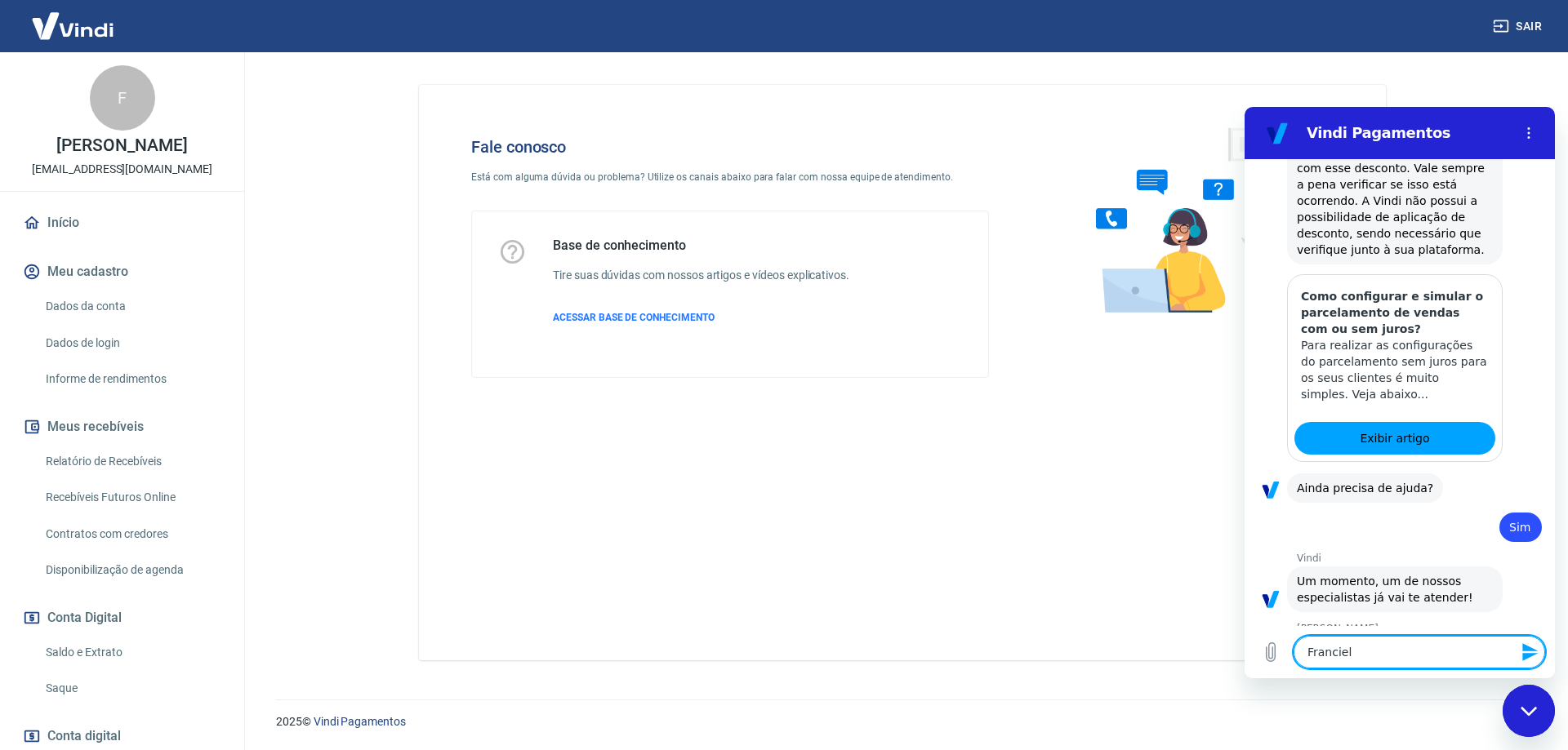
type textarea "x"
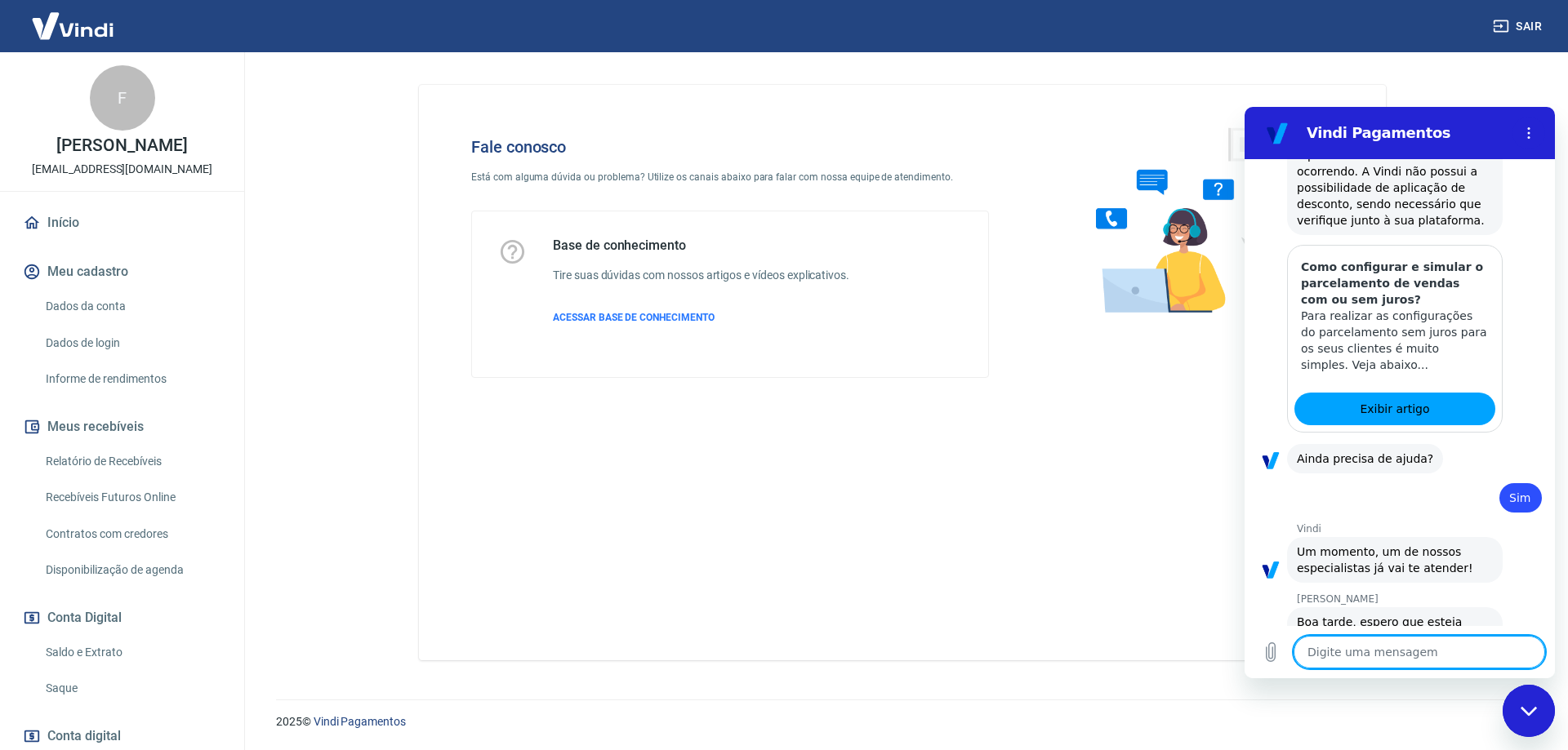
type textarea "x"
click at [1384, 650] on textarea at bounding box center [1419, 652] width 252 height 32
type textarea "s"
type textarea "x"
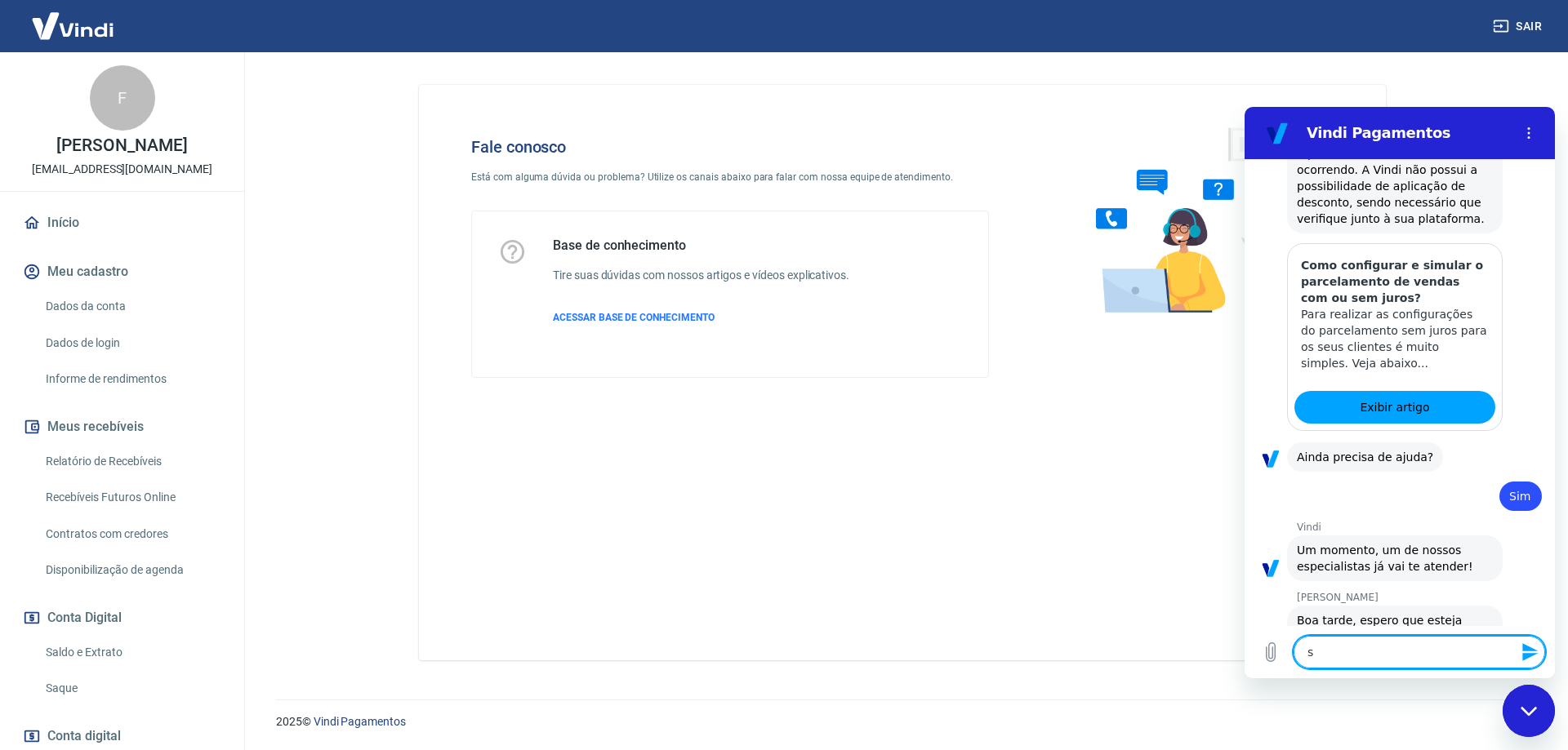
type textarea "so"
type textarea "x"
type textarea "sob"
type textarea "x"
type textarea "sobr"
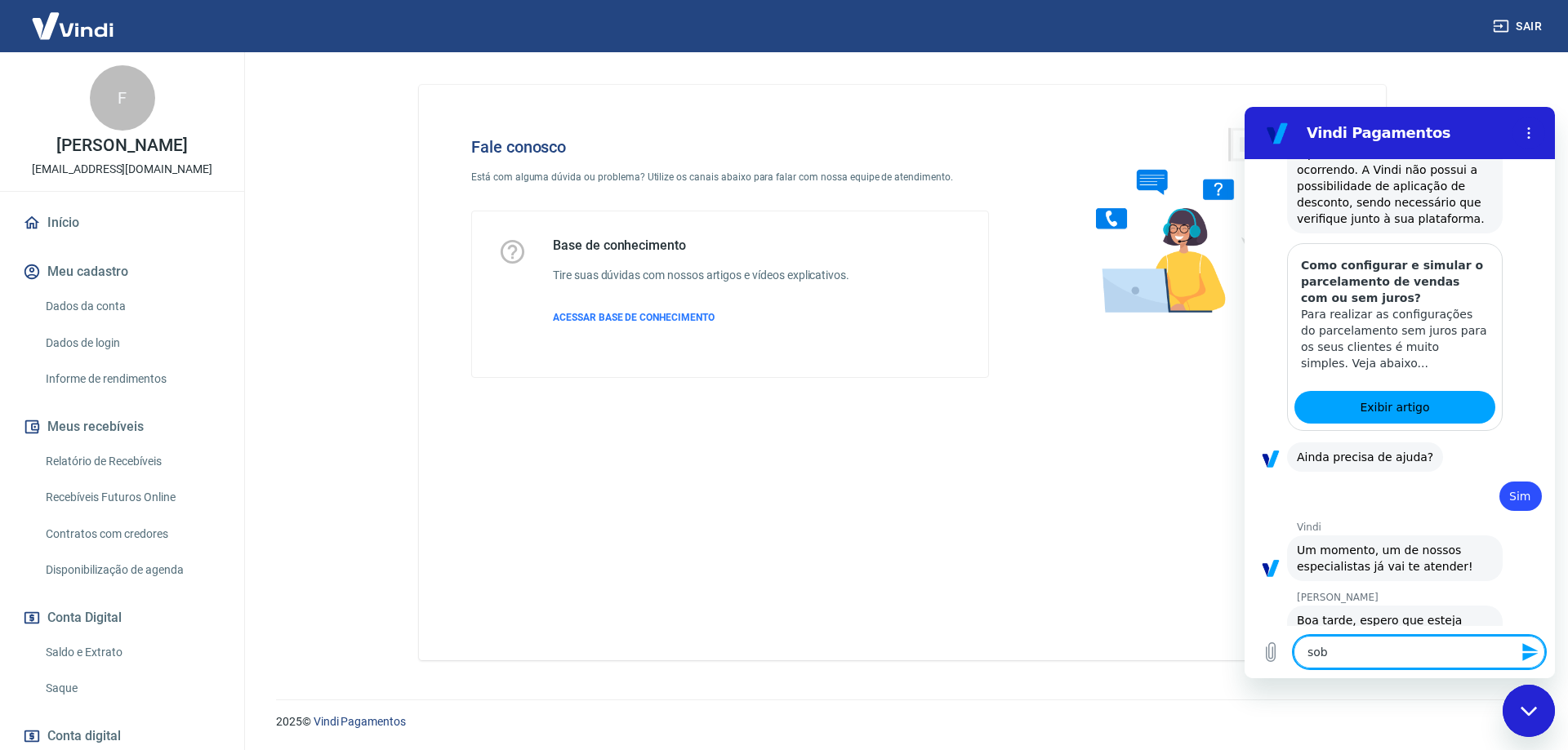
type textarea "x"
type textarea "sobre"
type textarea "x"
type textarea "sobre"
type textarea "x"
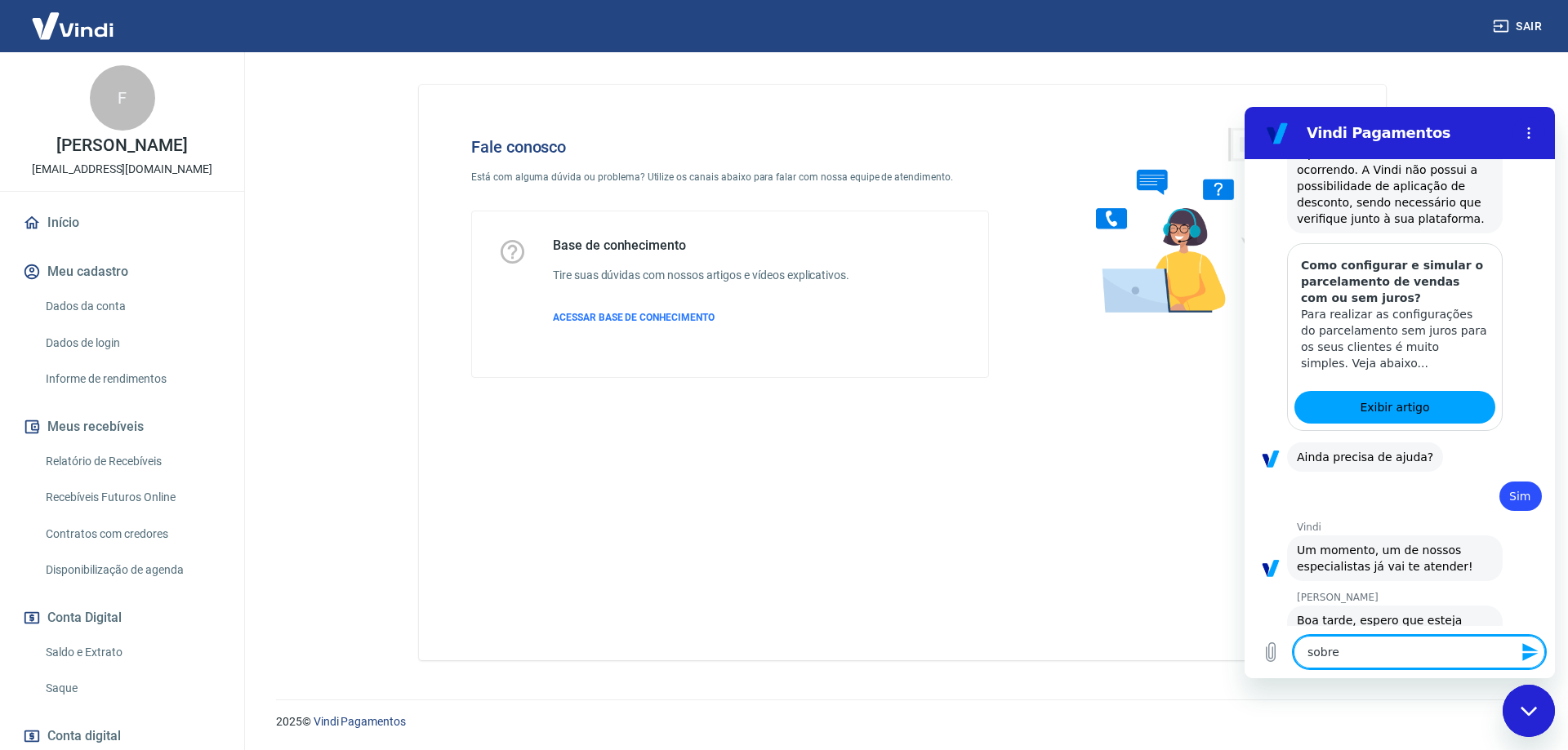
type textarea "sobre u"
type textarea "x"
type textarea "sobre um"
type textarea "x"
type textarea "sobre um"
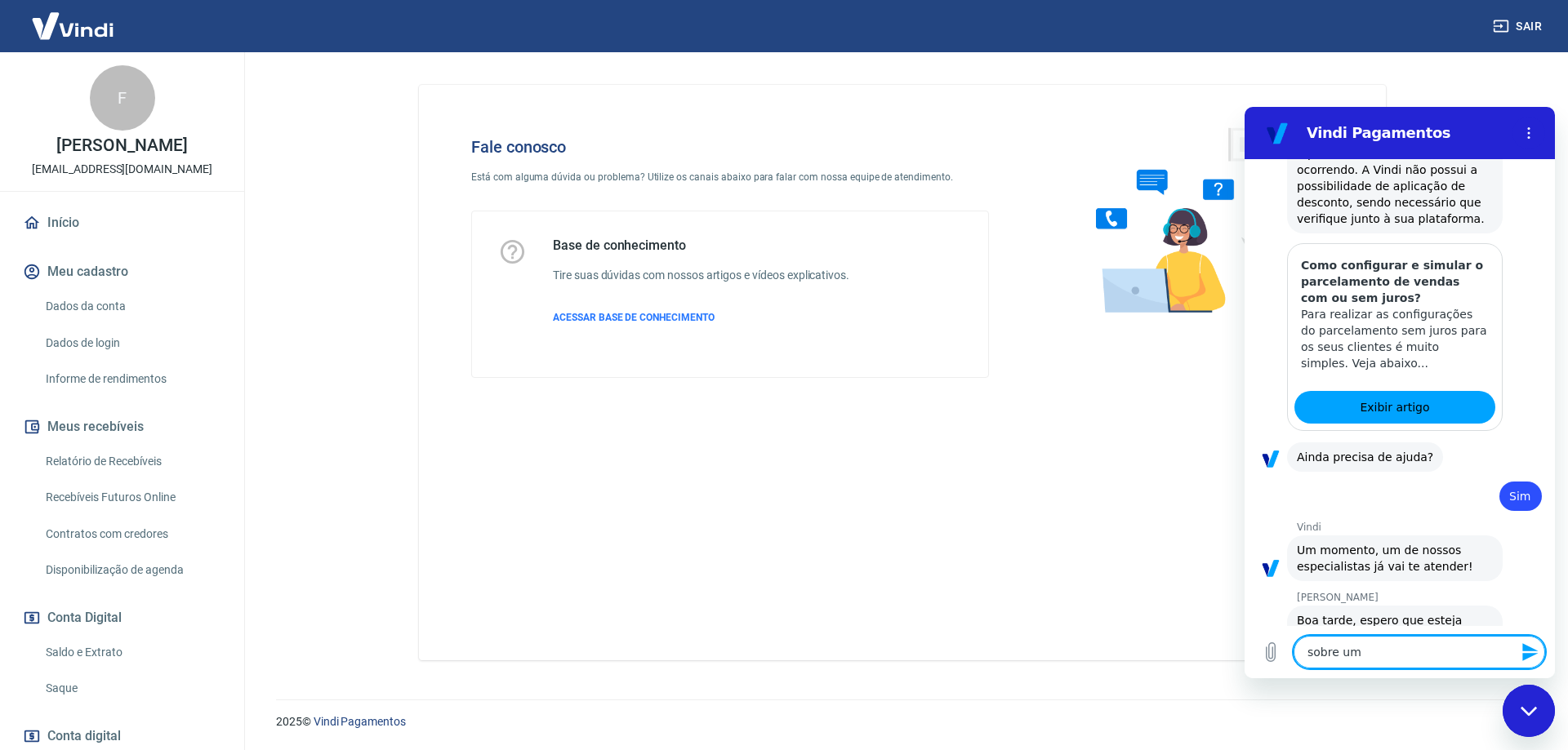
type textarea "x"
type textarea "sobre um p"
type textarea "x"
type textarea "sobre um"
type textarea "x"
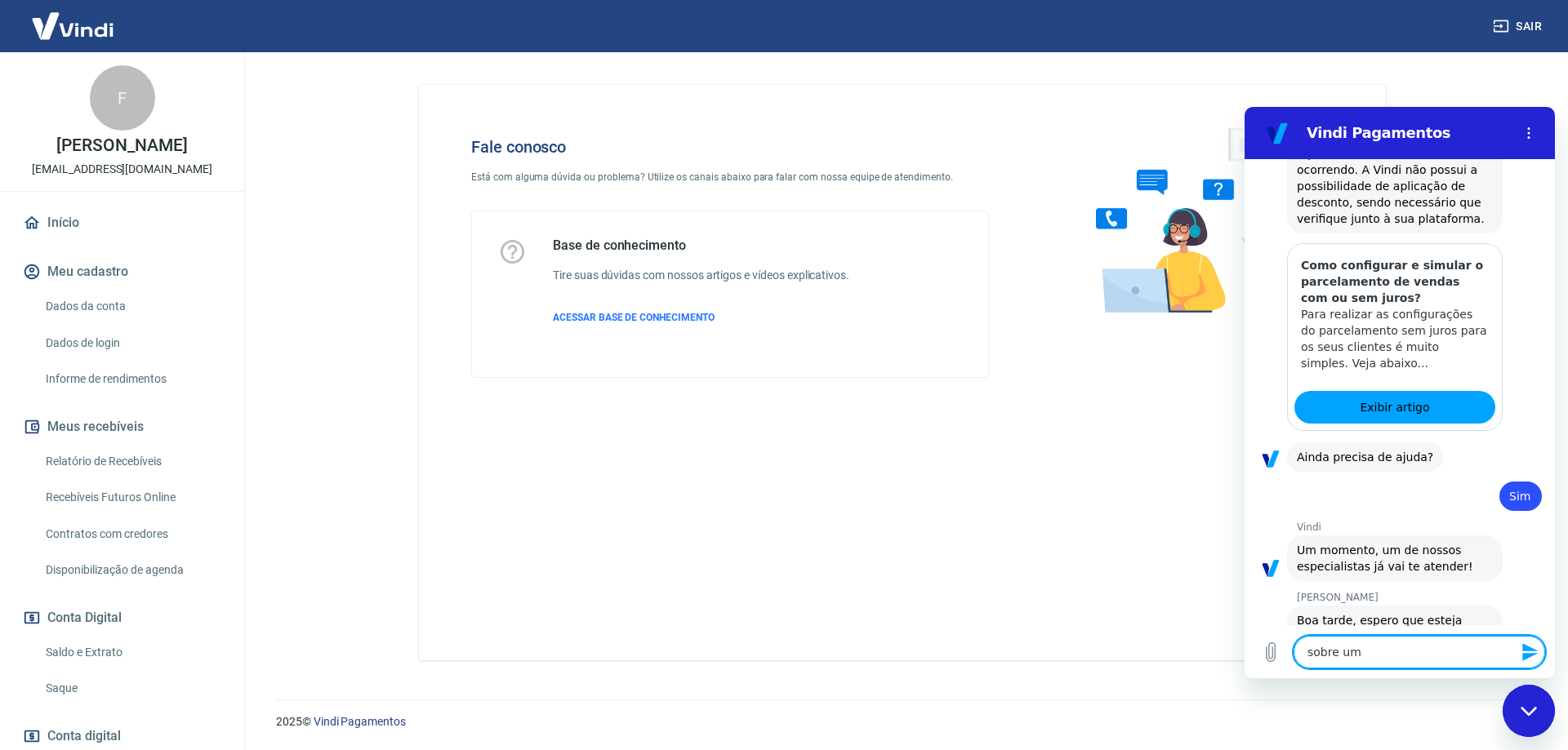
type textarea "sobre um p"
type textarea "x"
type textarea "sobre um pe"
type textarea "x"
type textarea "sobre um ped"
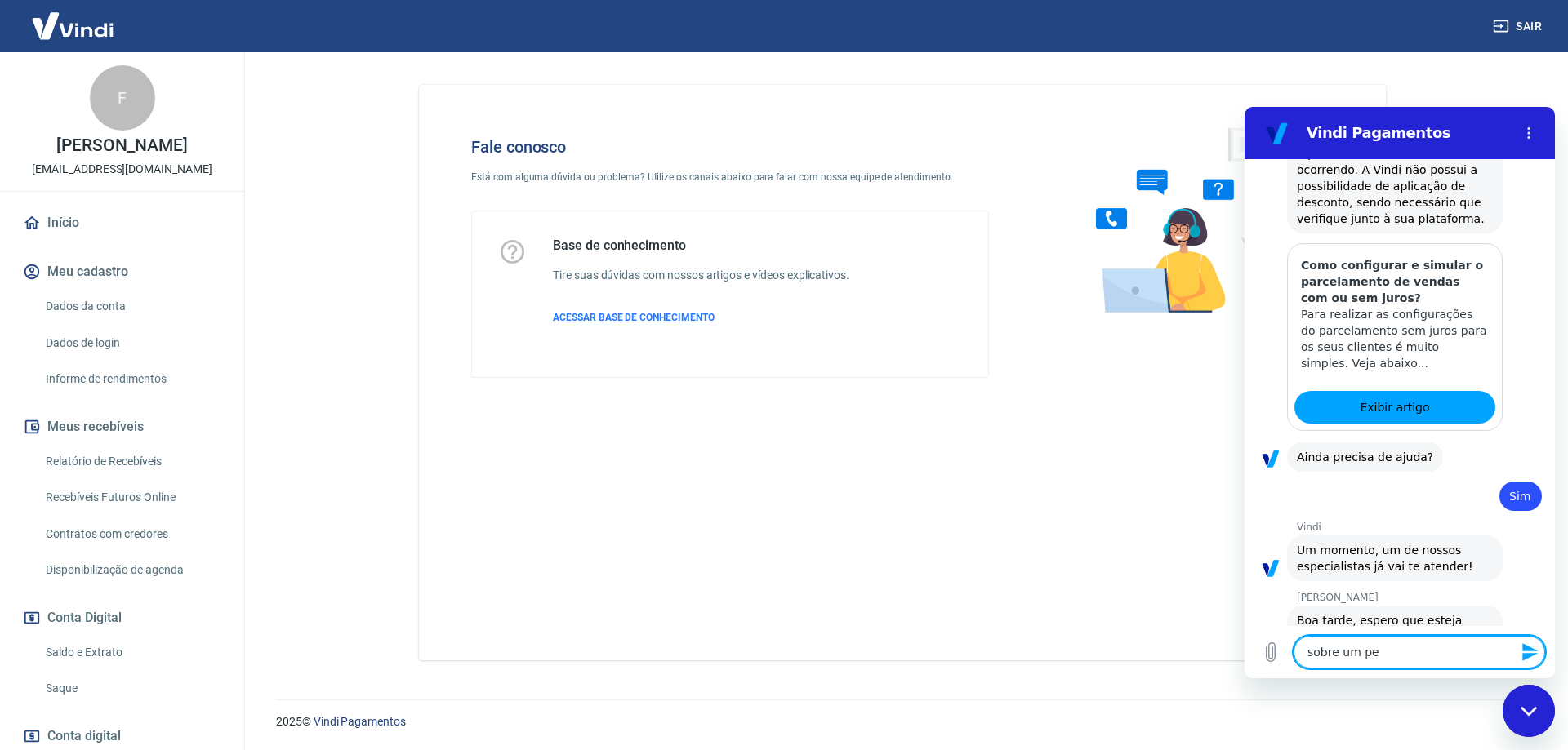
type textarea "x"
type textarea "sobre um pedi"
type textarea "x"
type textarea "sobre um pedid"
type textarea "x"
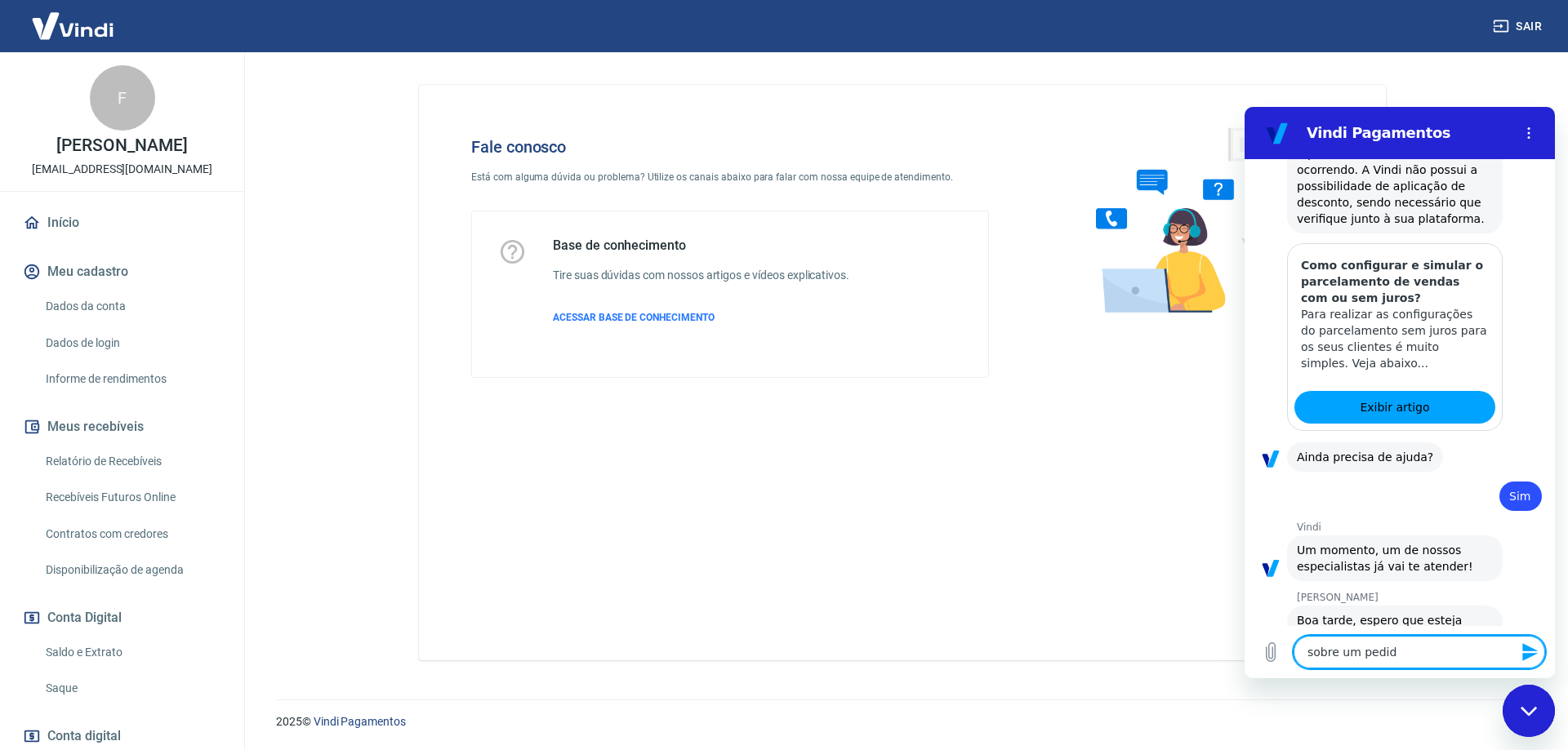
type textarea "sobre um pedido"
type textarea "x"
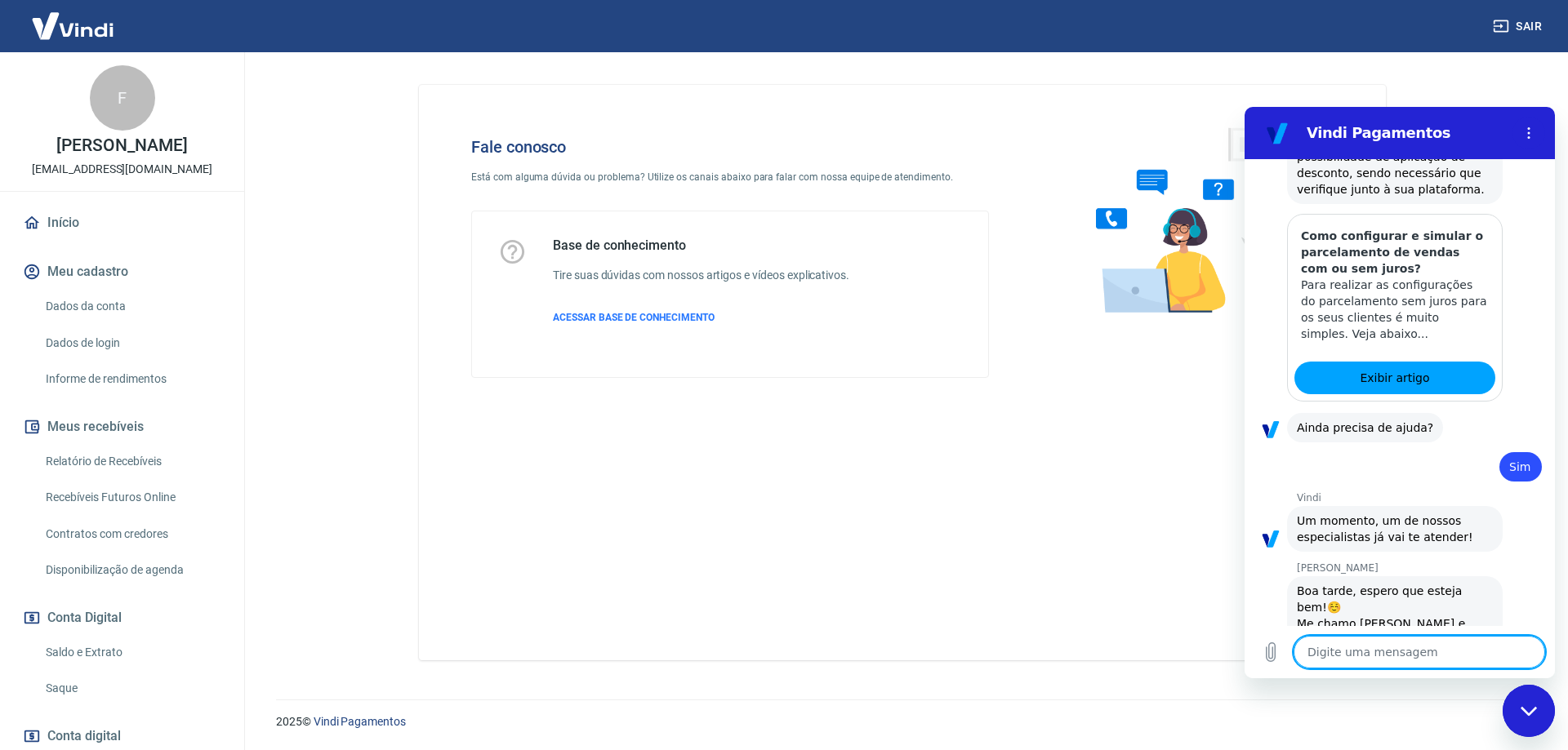
type textarea "x"
type textarea "e"
type textarea "x"
type textarea "es"
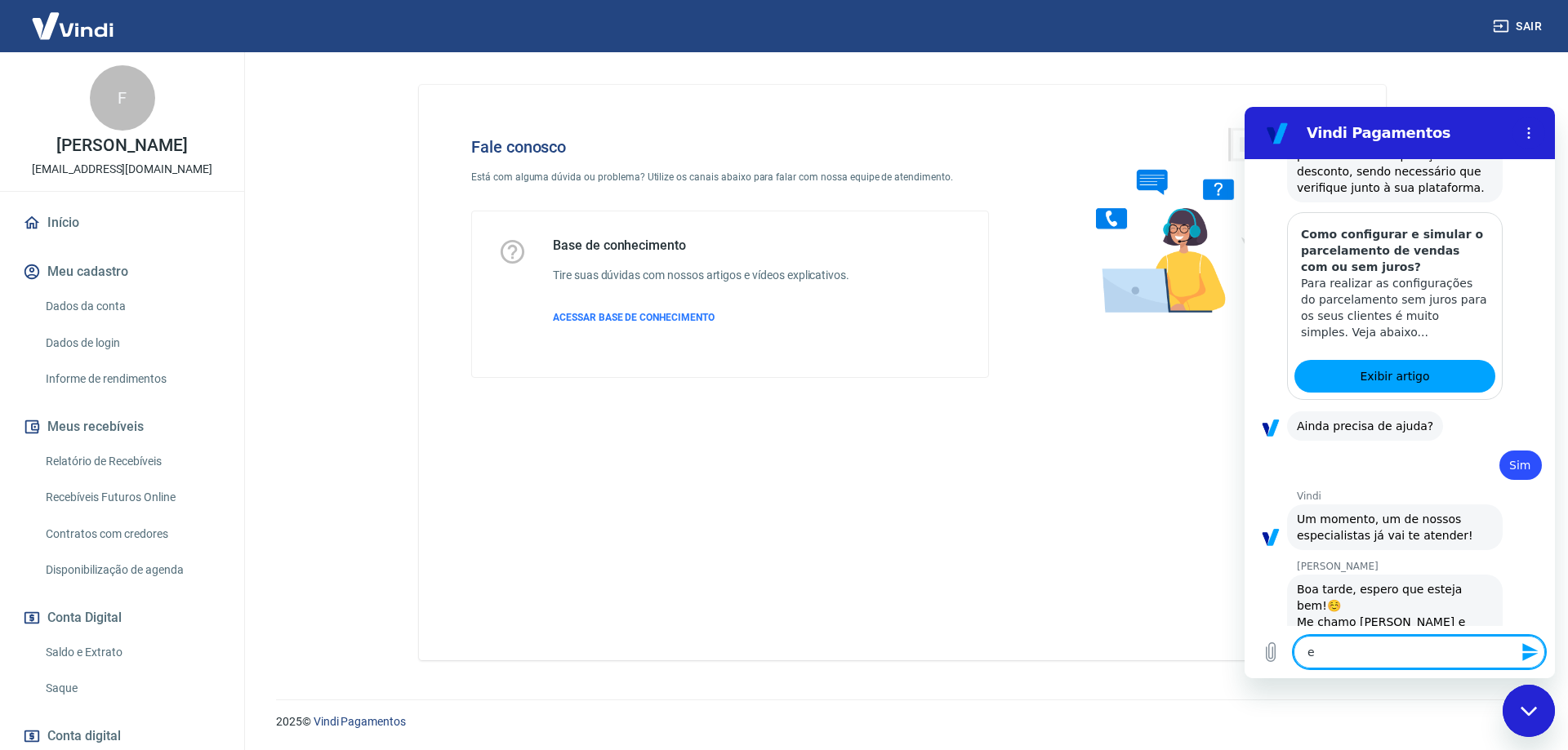
type textarea "x"
type textarea "est"
type textarea "x"
type textarea "esto"
type textarea "x"
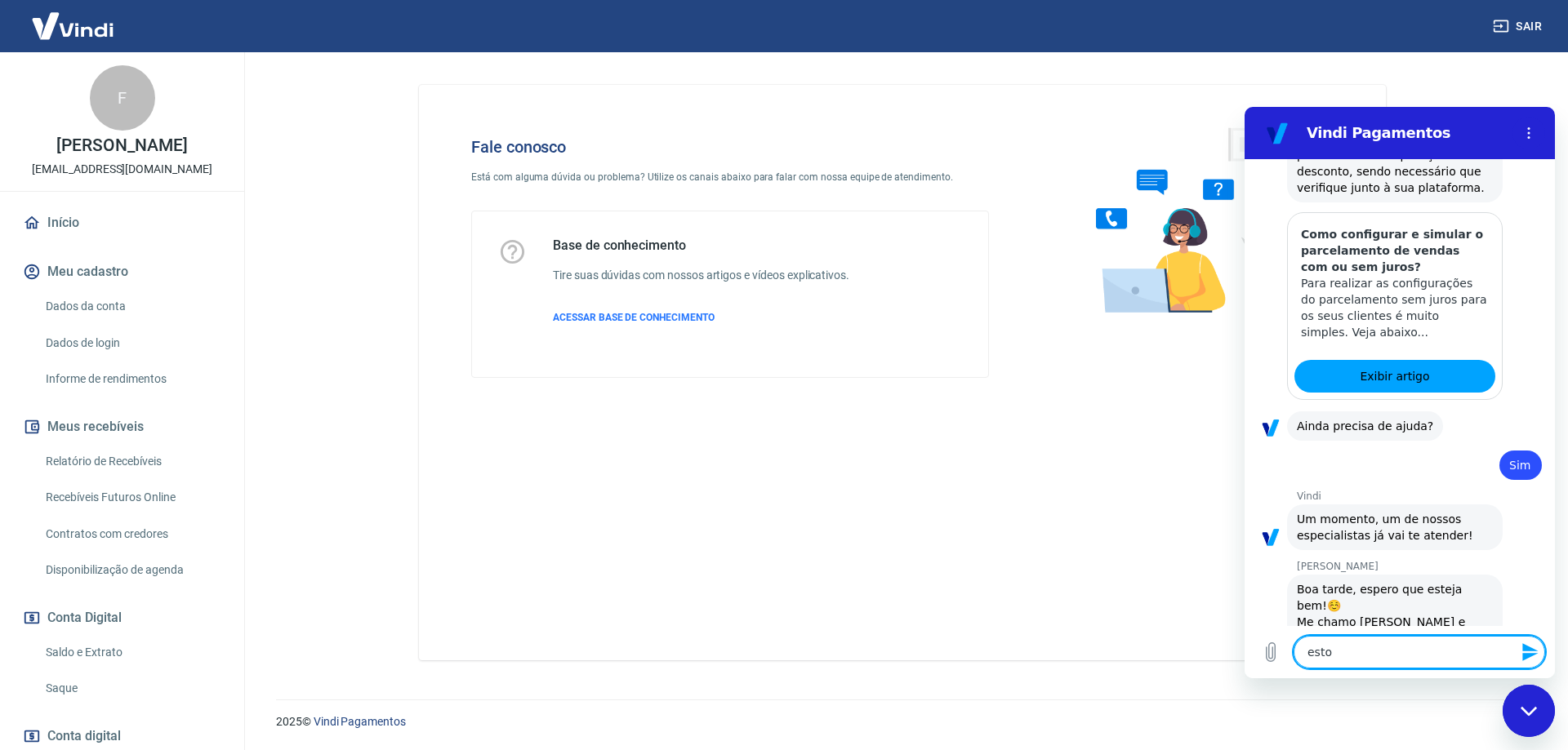
type textarea "estou"
type textarea "x"
type textarea "esto"
type textarea "x"
type textarea "estou"
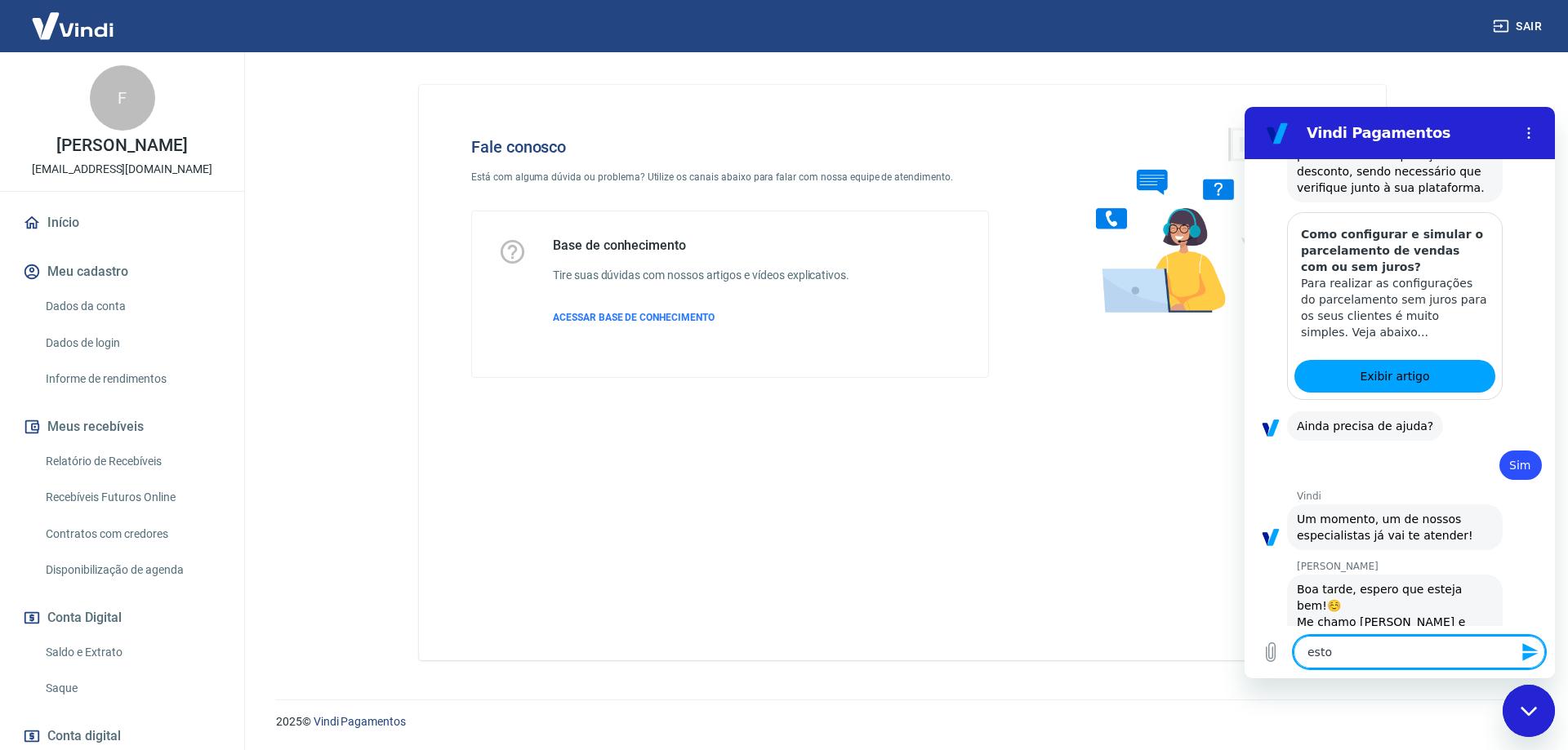
type textarea "x"
type textarea "estou"
type textarea "x"
type textarea "estou c"
type textarea "x"
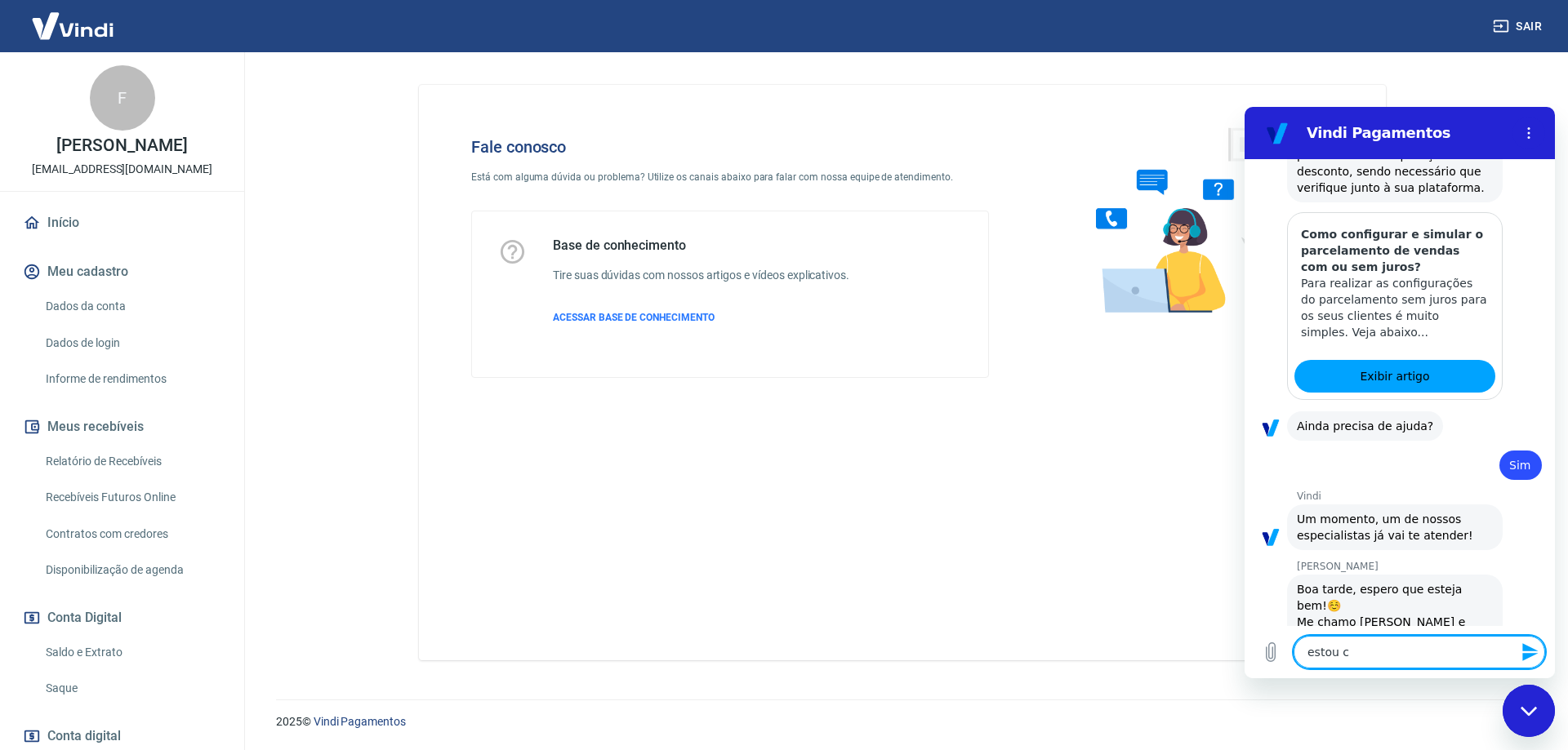
type textarea "estou co"
type textarea "x"
type textarea "estou com"
type textarea "x"
type textarea "estou com"
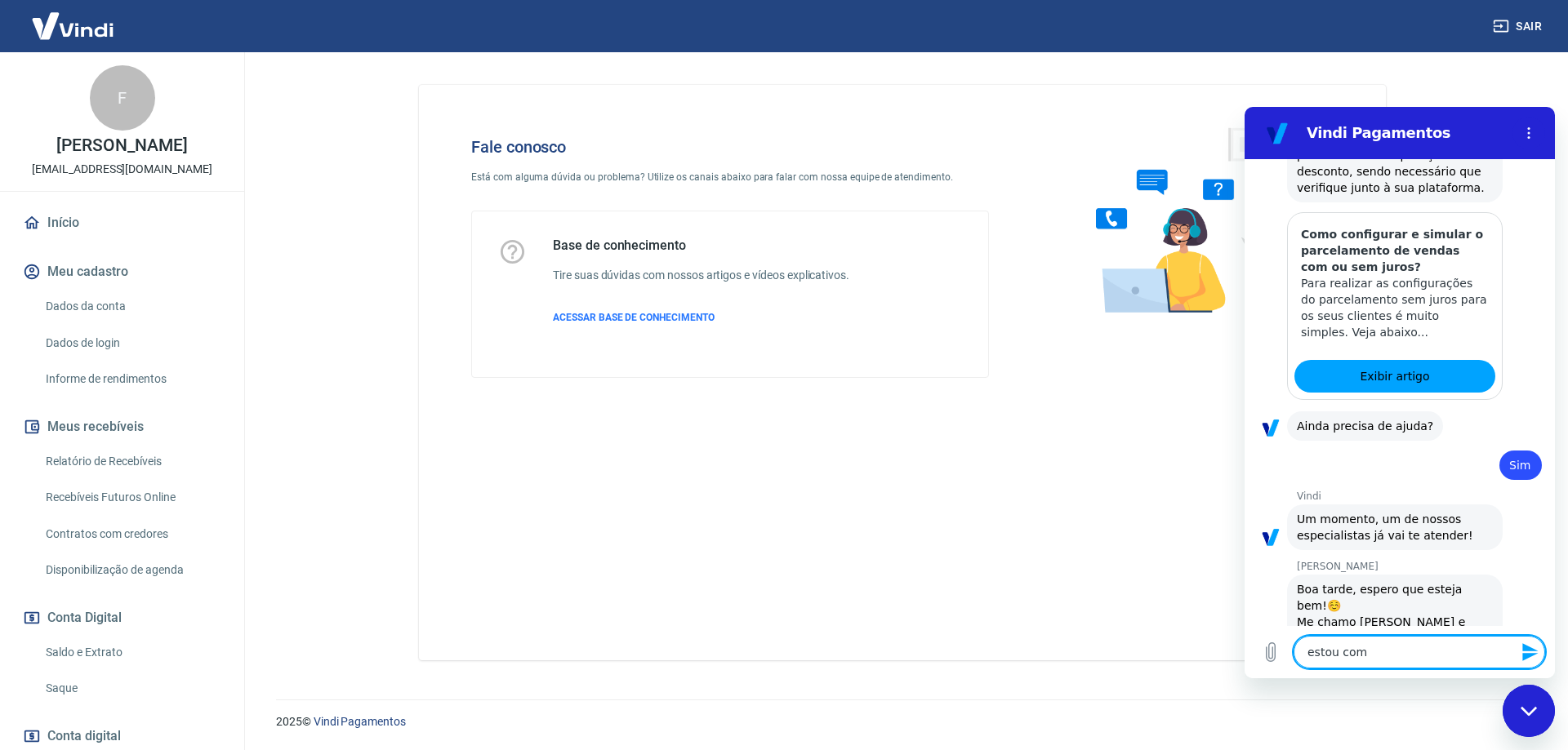
type textarea "x"
type textarea "estou com d"
type textarea "x"
type textarea "estou com du"
type textarea "x"
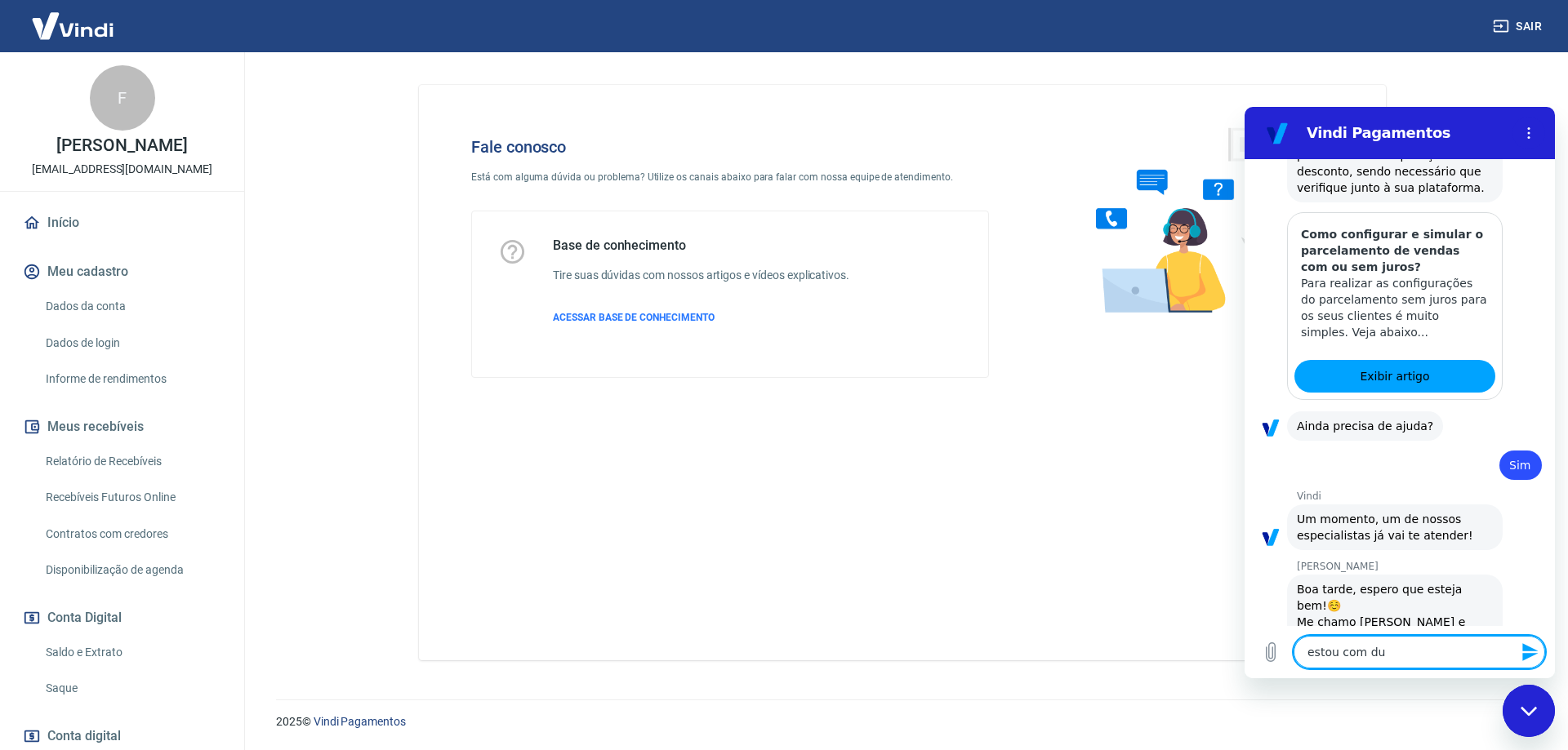
type textarea "estou com duv"
type textarea "x"
type textarea "estou com duvi"
type textarea "x"
type textarea "estou com duvid"
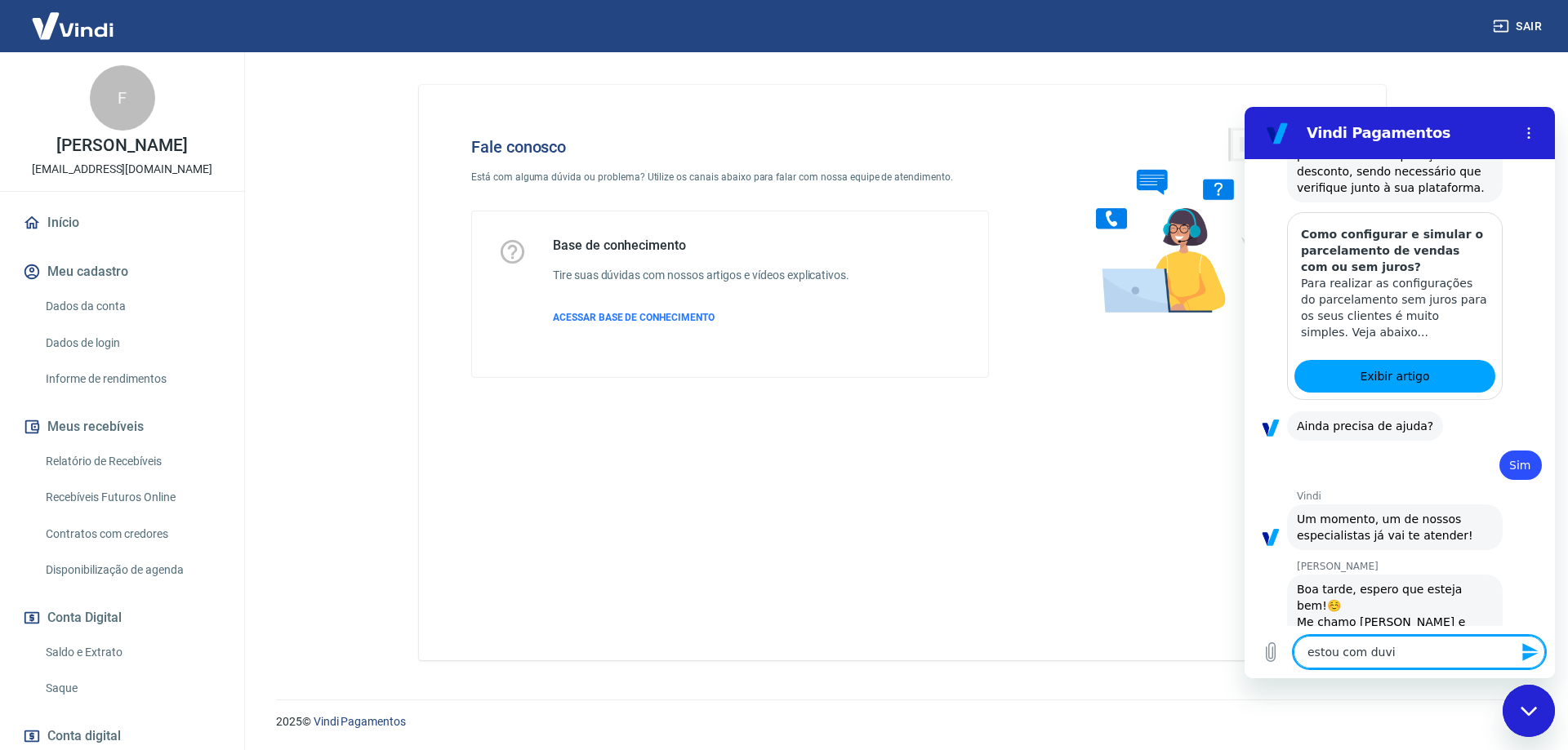
type textarea "x"
type textarea "estou com duvida"
type textarea "x"
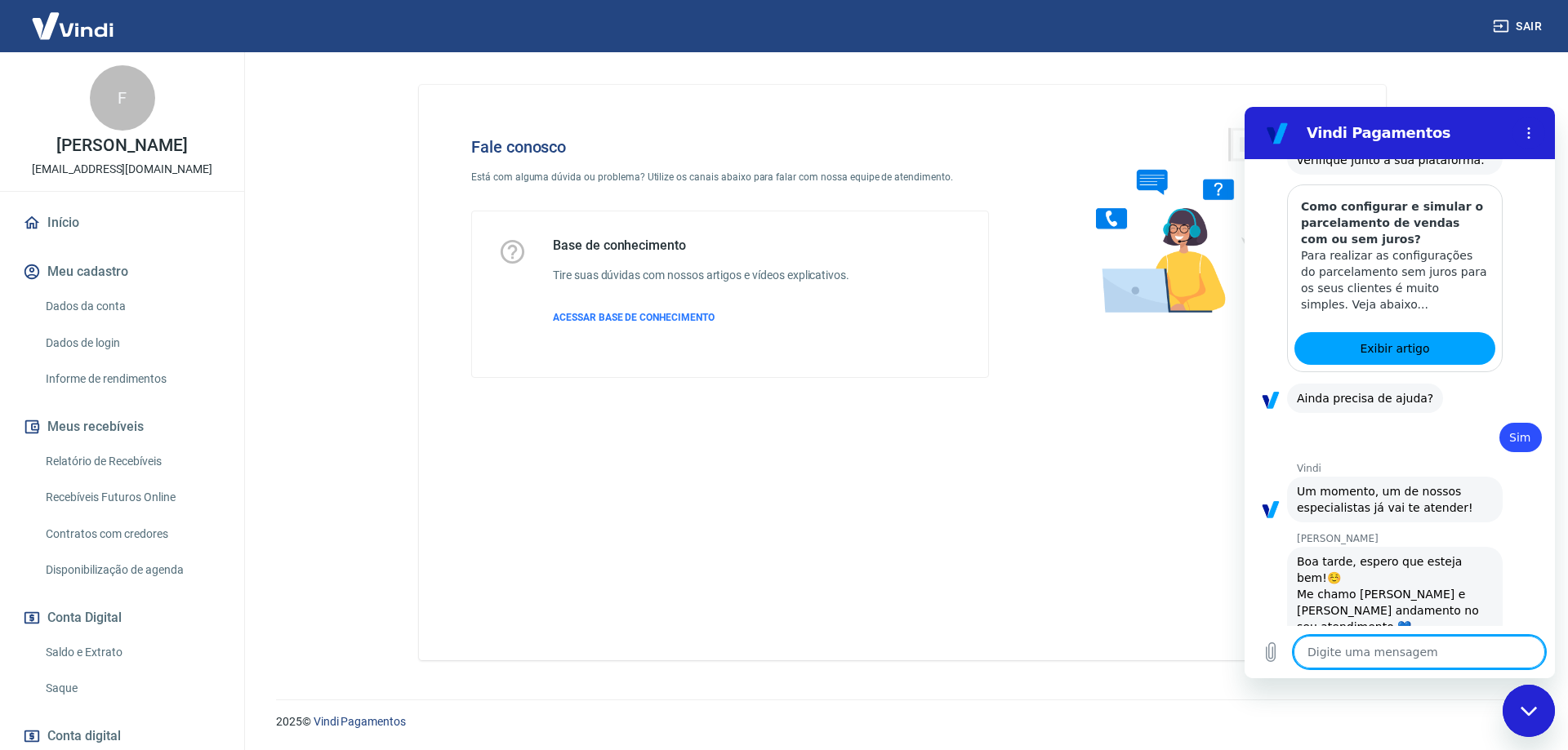
scroll to position [4474, 0]
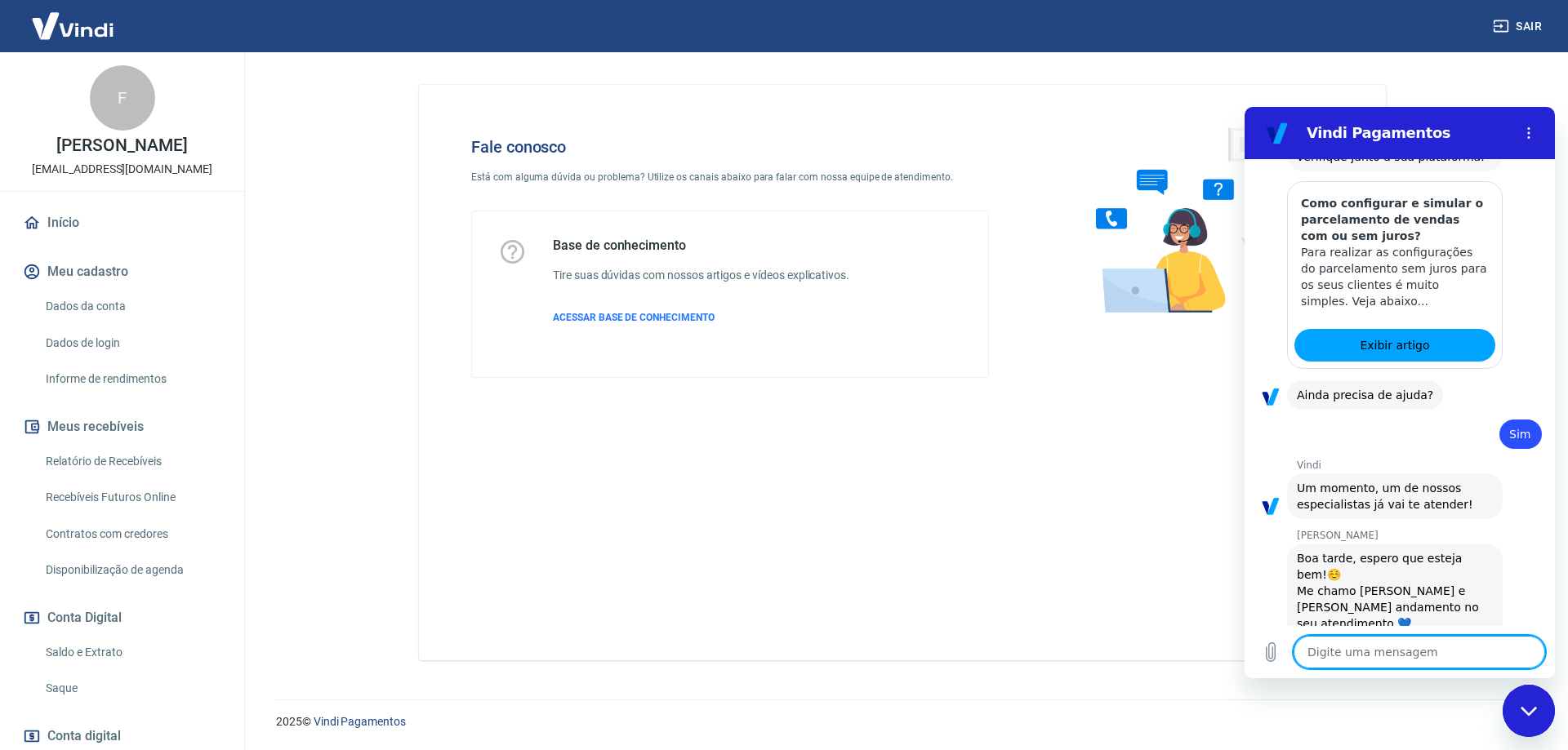
type textarea "x"
click at [1388, 642] on textarea at bounding box center [1419, 652] width 252 height 32
type textarea "p"
type textarea "x"
type textarea "pe"
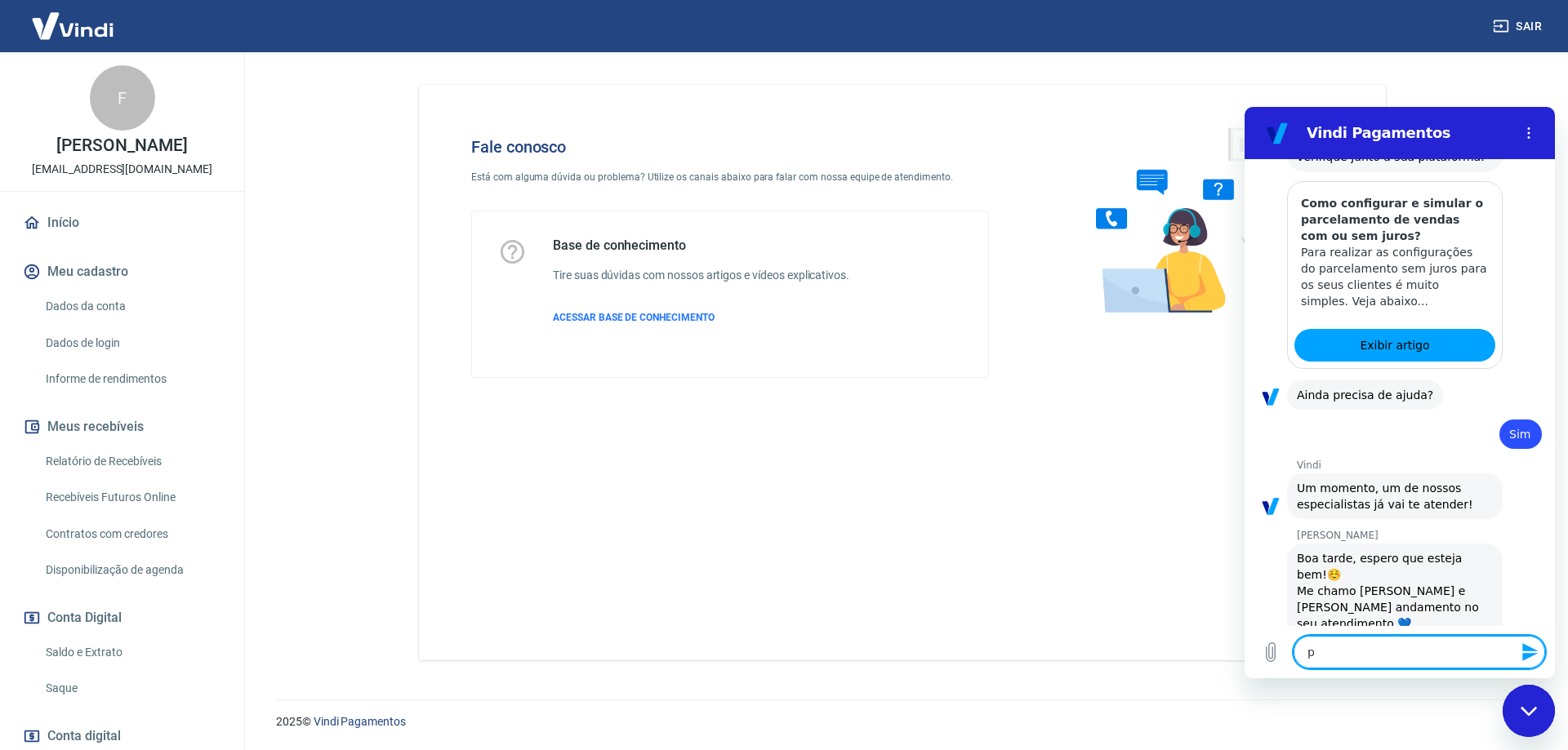
type textarea "x"
type textarea "ped"
type textarea "x"
type textarea "pedi"
type textarea "x"
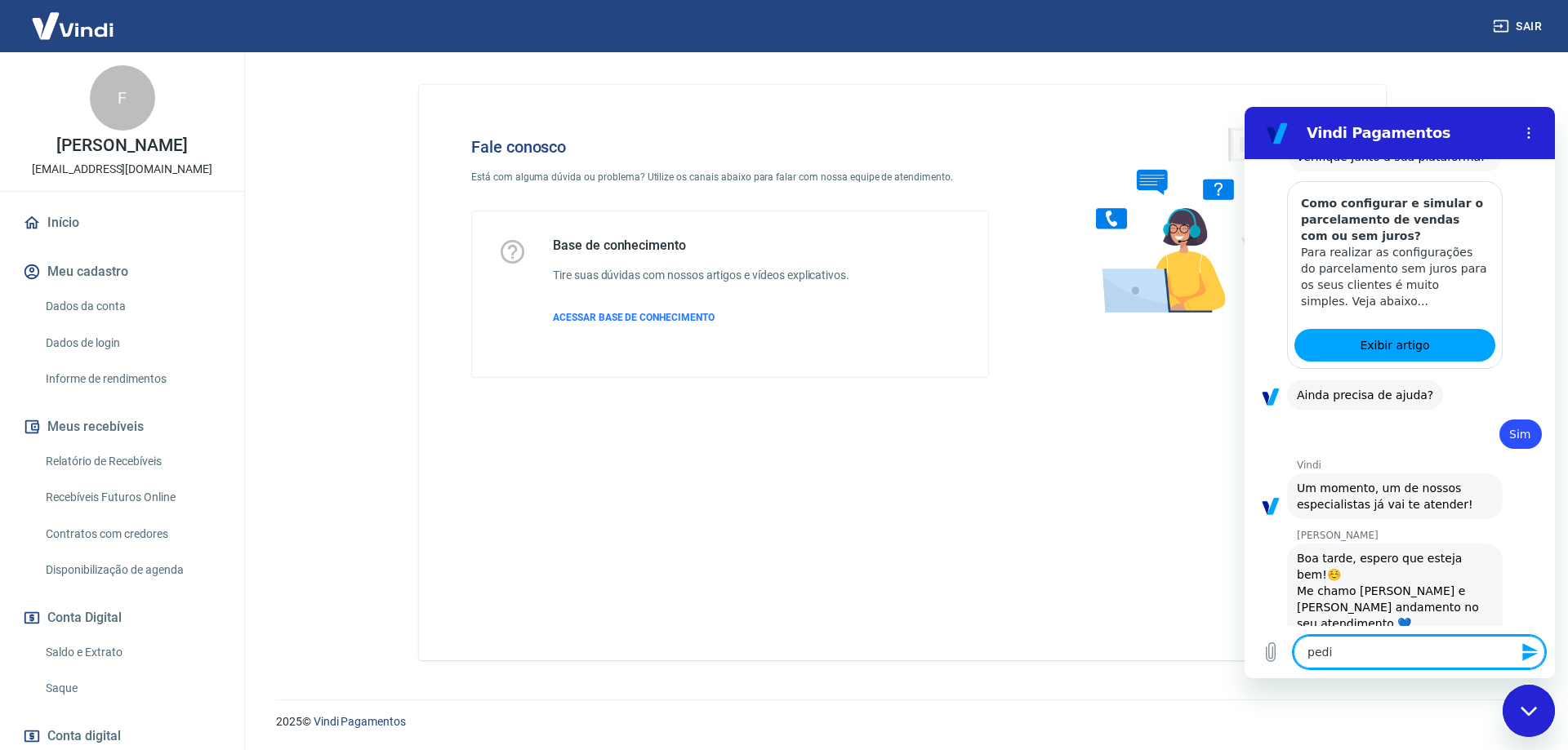
type textarea "pedid"
type textarea "x"
type textarea "pedido"
type textarea "x"
type textarea "pedido"
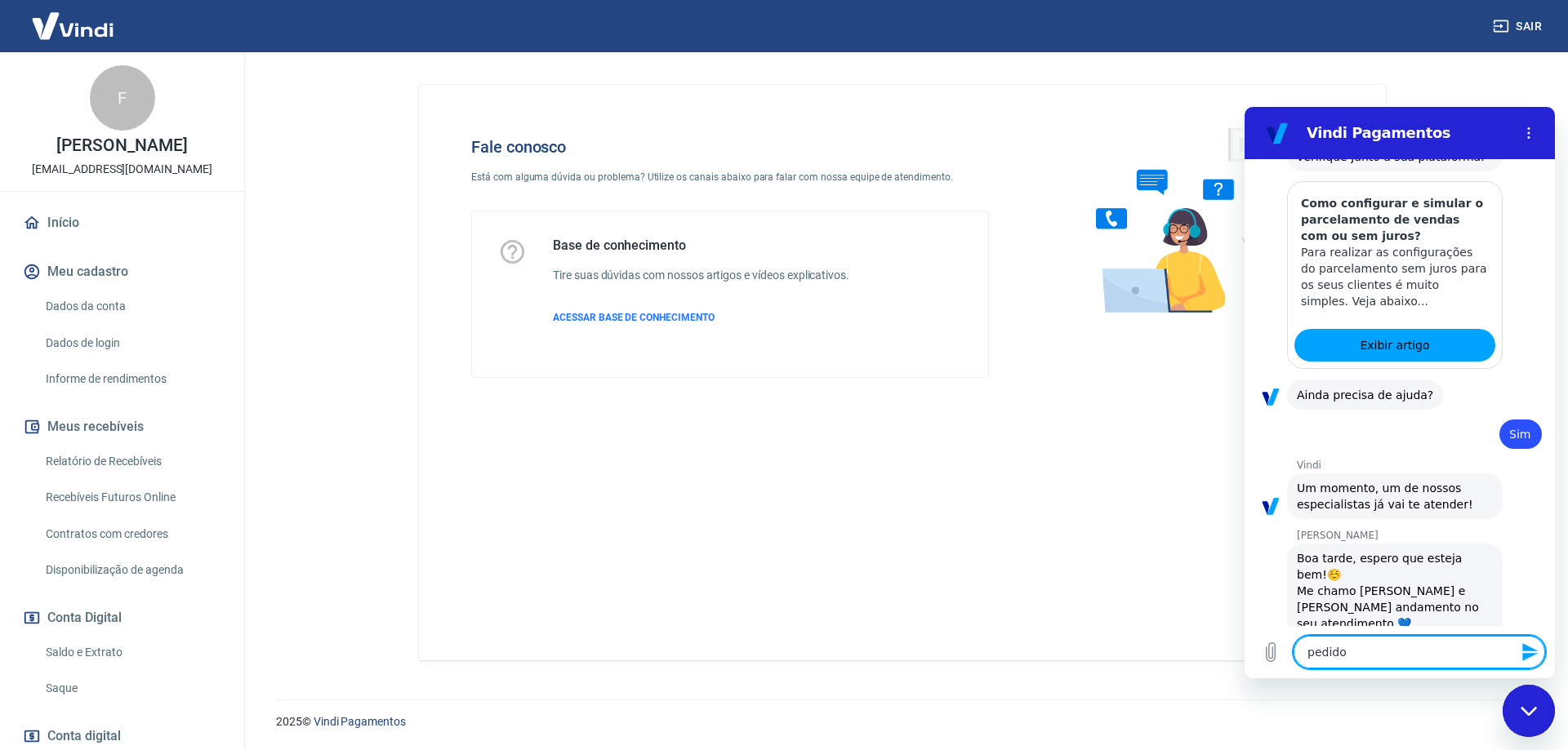
type textarea "x"
type textarea "pedido 6"
type textarea "x"
type textarea "pedido 69"
type textarea "x"
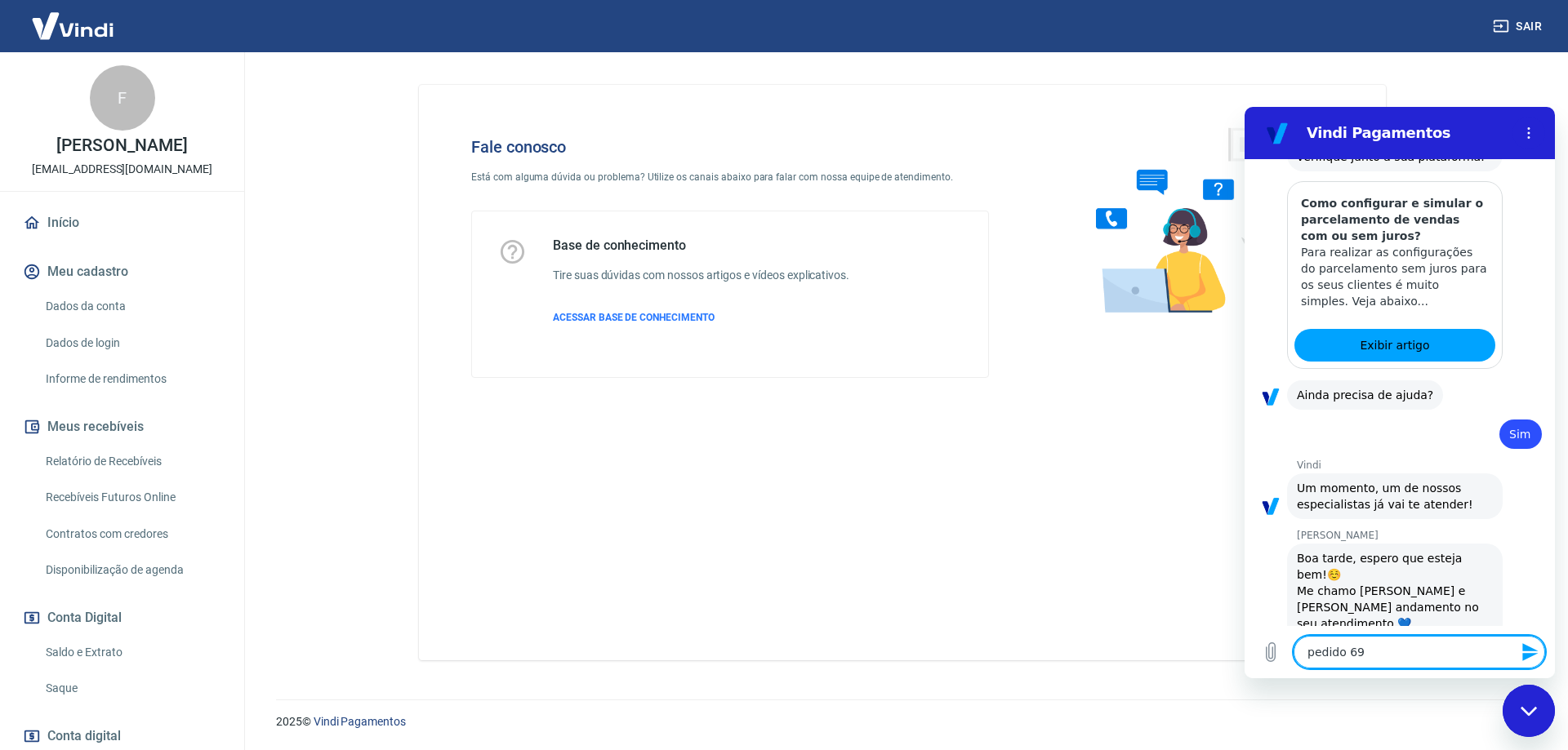
type textarea "pedido 695"
type textarea "x"
type textarea "pedido 6956"
type textarea "x"
type textarea "pedido 69568"
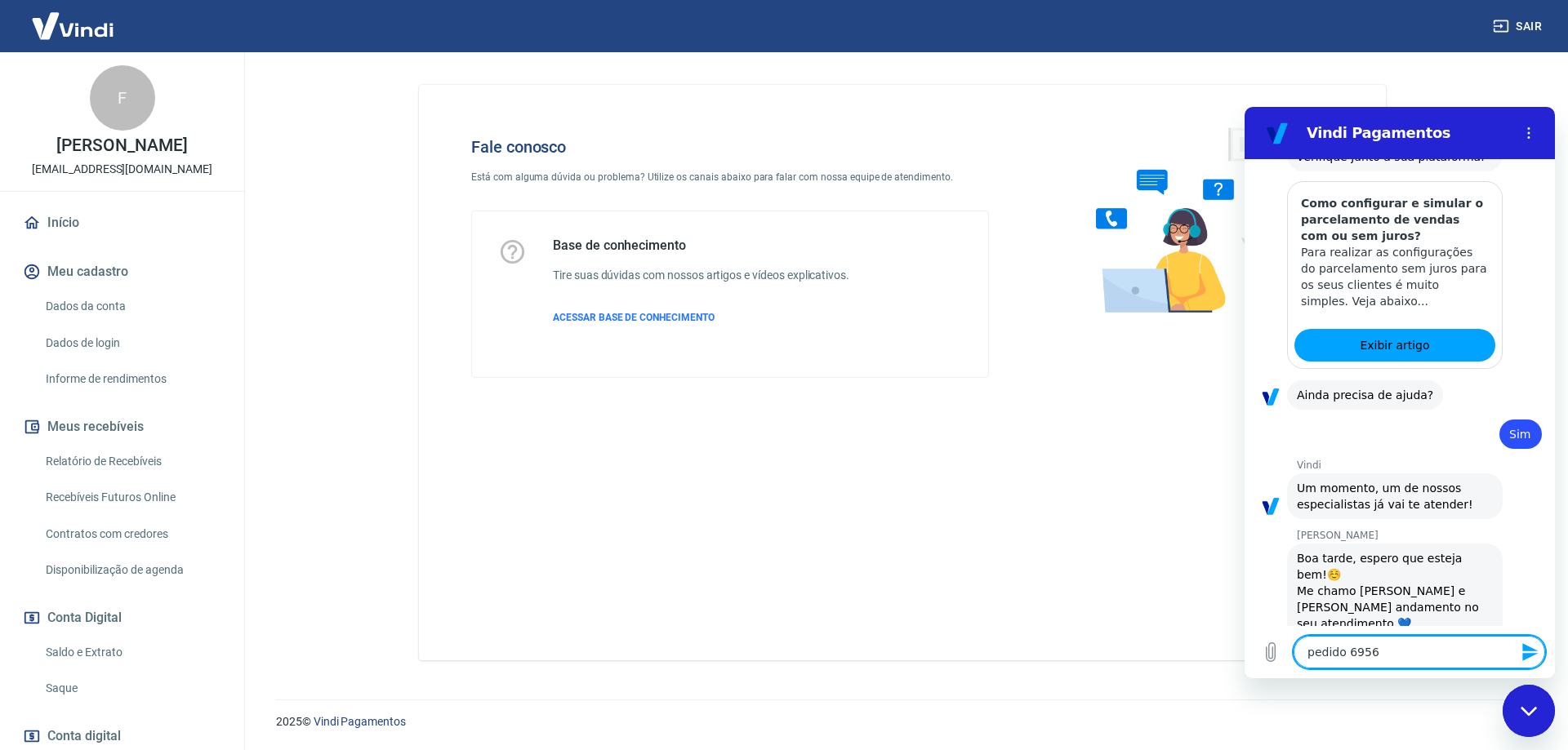
type textarea "x"
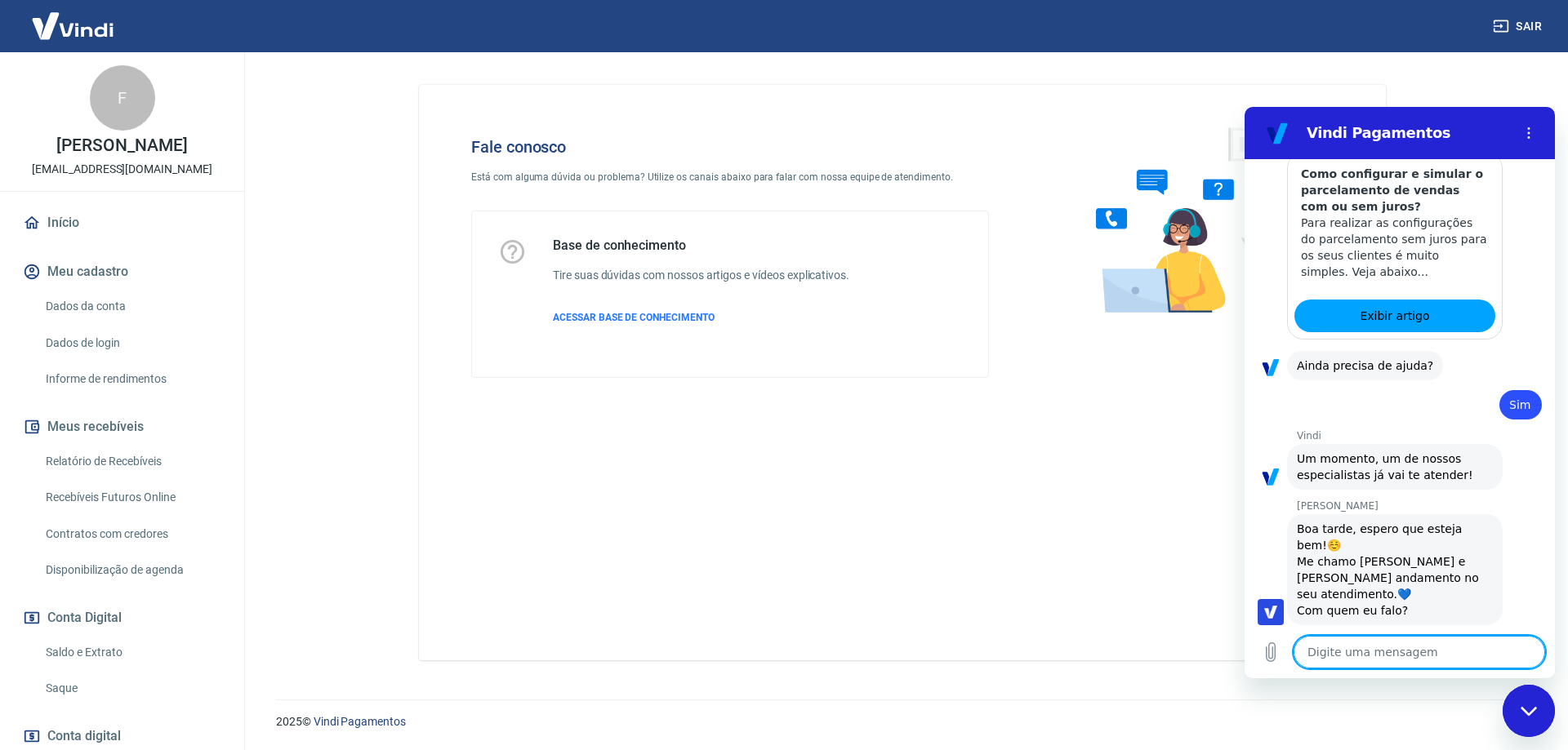
type textarea "x"
type textarea "o"
type textarea "x"
type textarea "o"
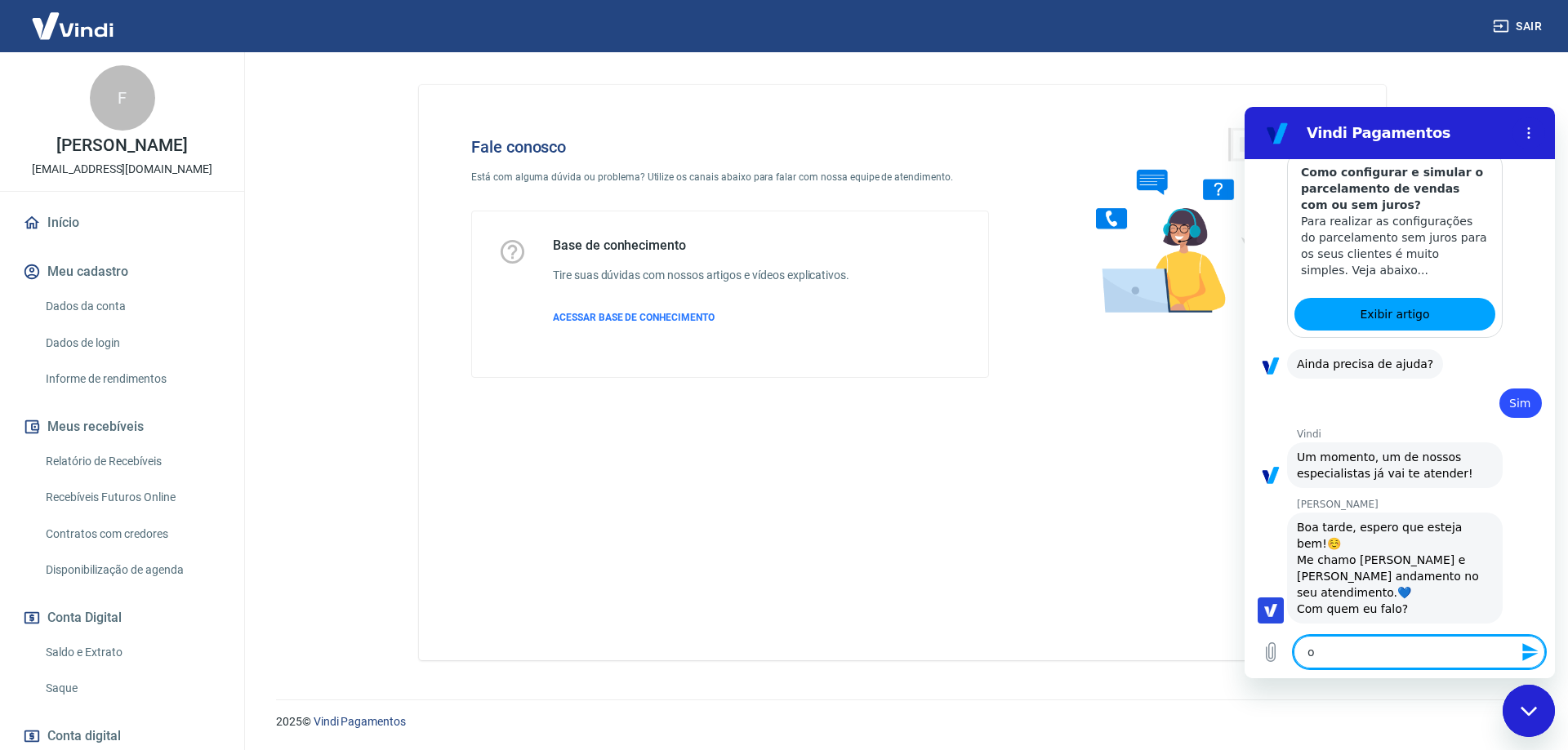
type textarea "x"
type textarea "o c"
type textarea "x"
type textarea "o cl"
type textarea "x"
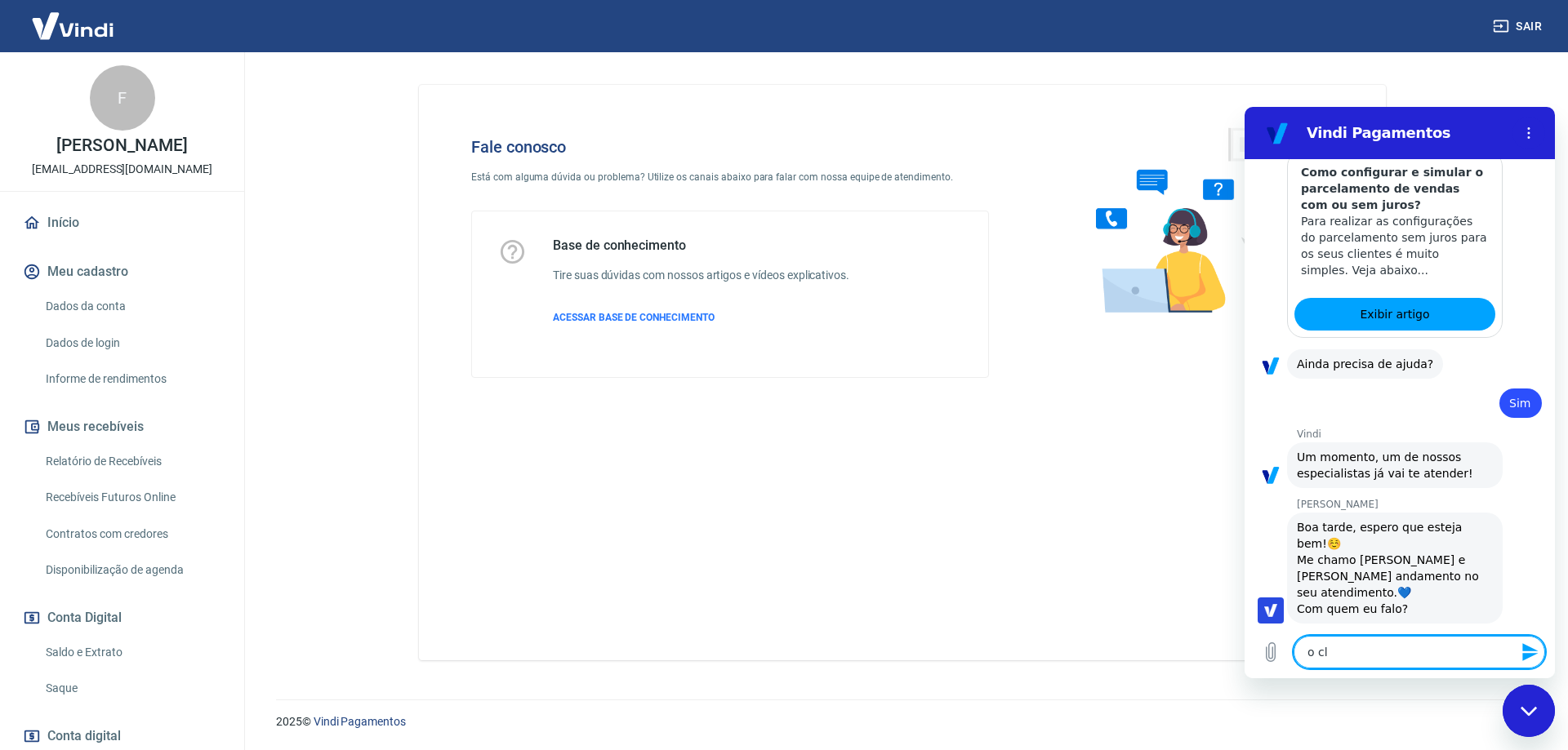
type textarea "o cli"
type textarea "x"
type textarea "o clie"
type textarea "x"
type textarea "o clien"
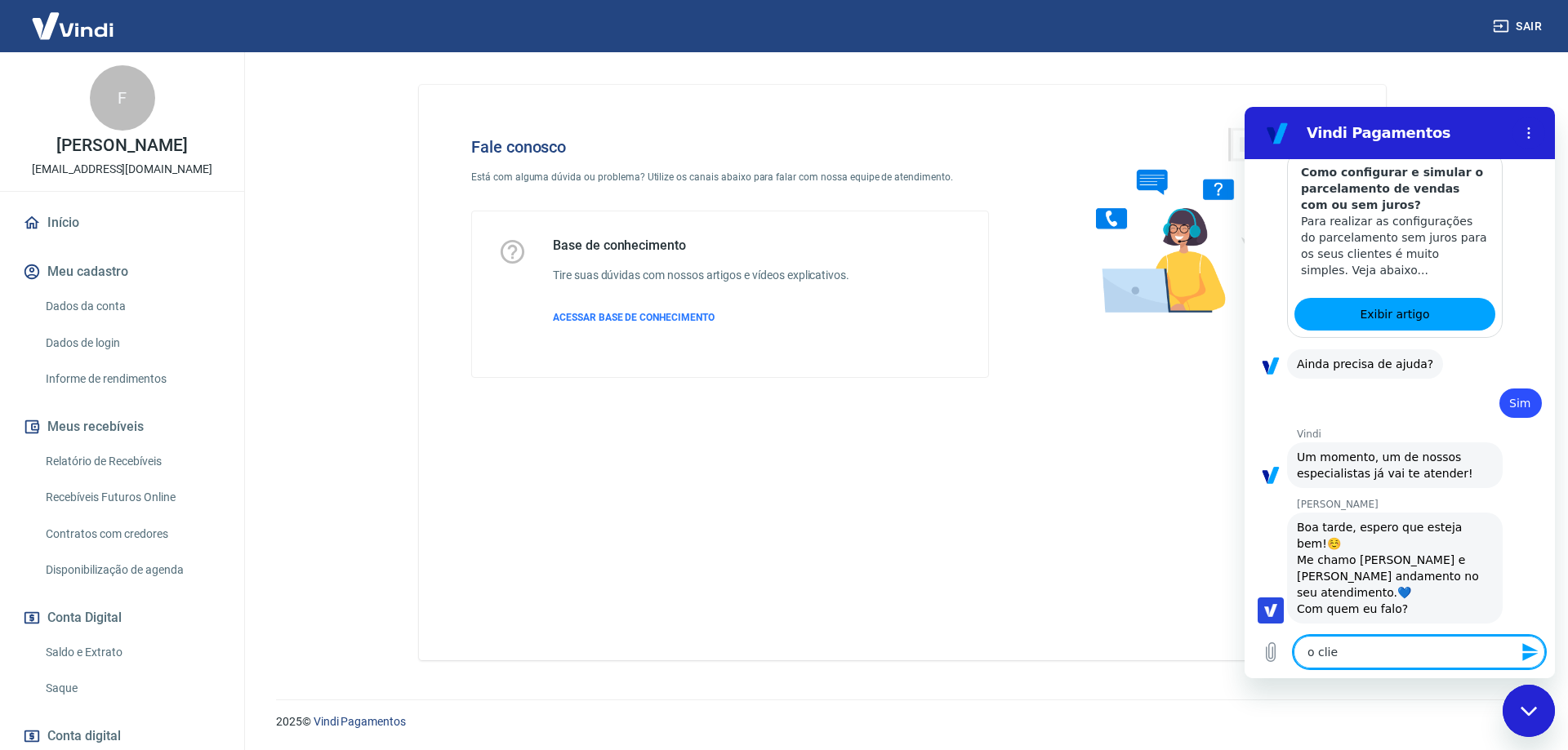
type textarea "x"
type textarea "o client"
type textarea "x"
type textarea "o cliente"
type textarea "x"
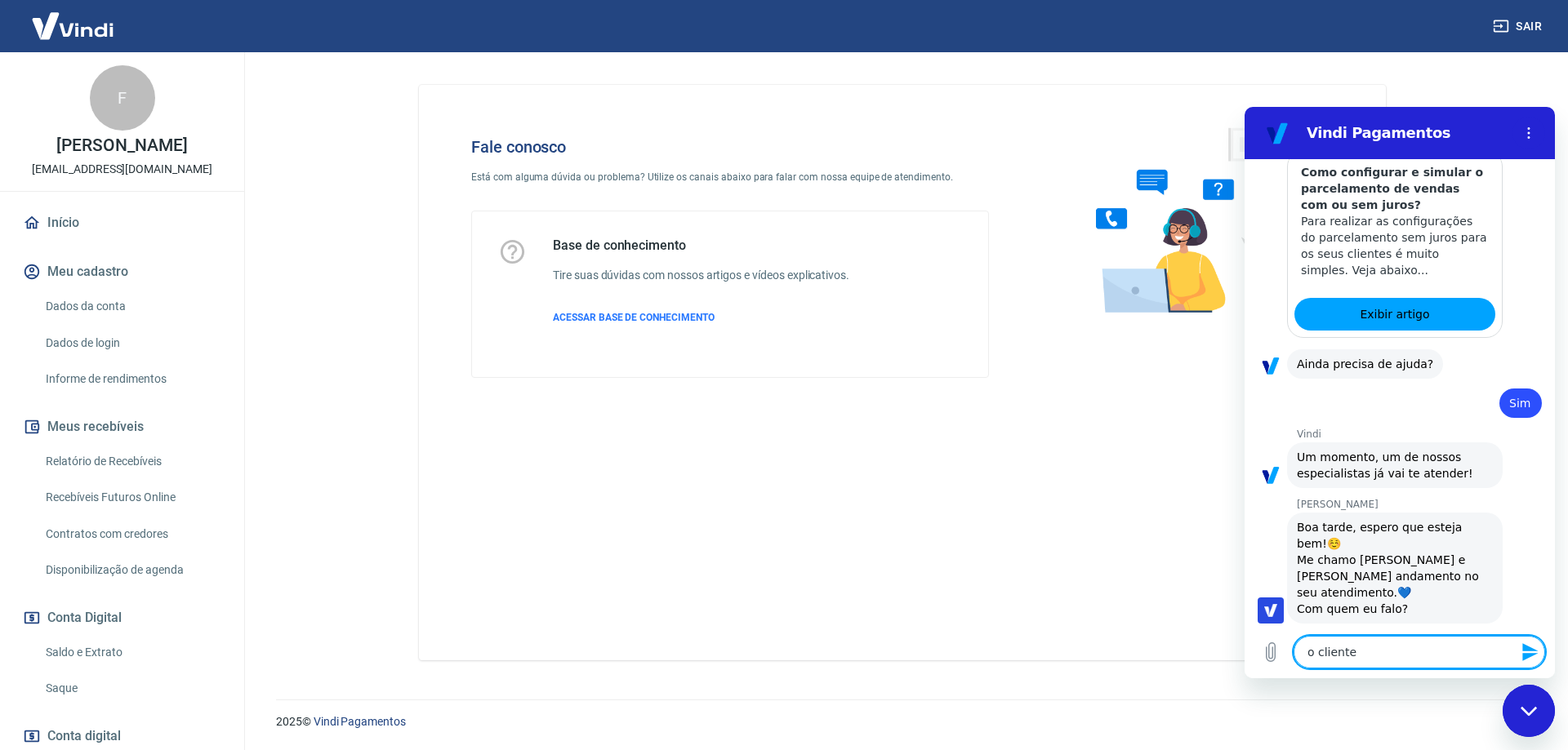
type textarea "o cliente"
type textarea "x"
type textarea "o cliente p"
type textarea "x"
type textarea "o cliente pa"
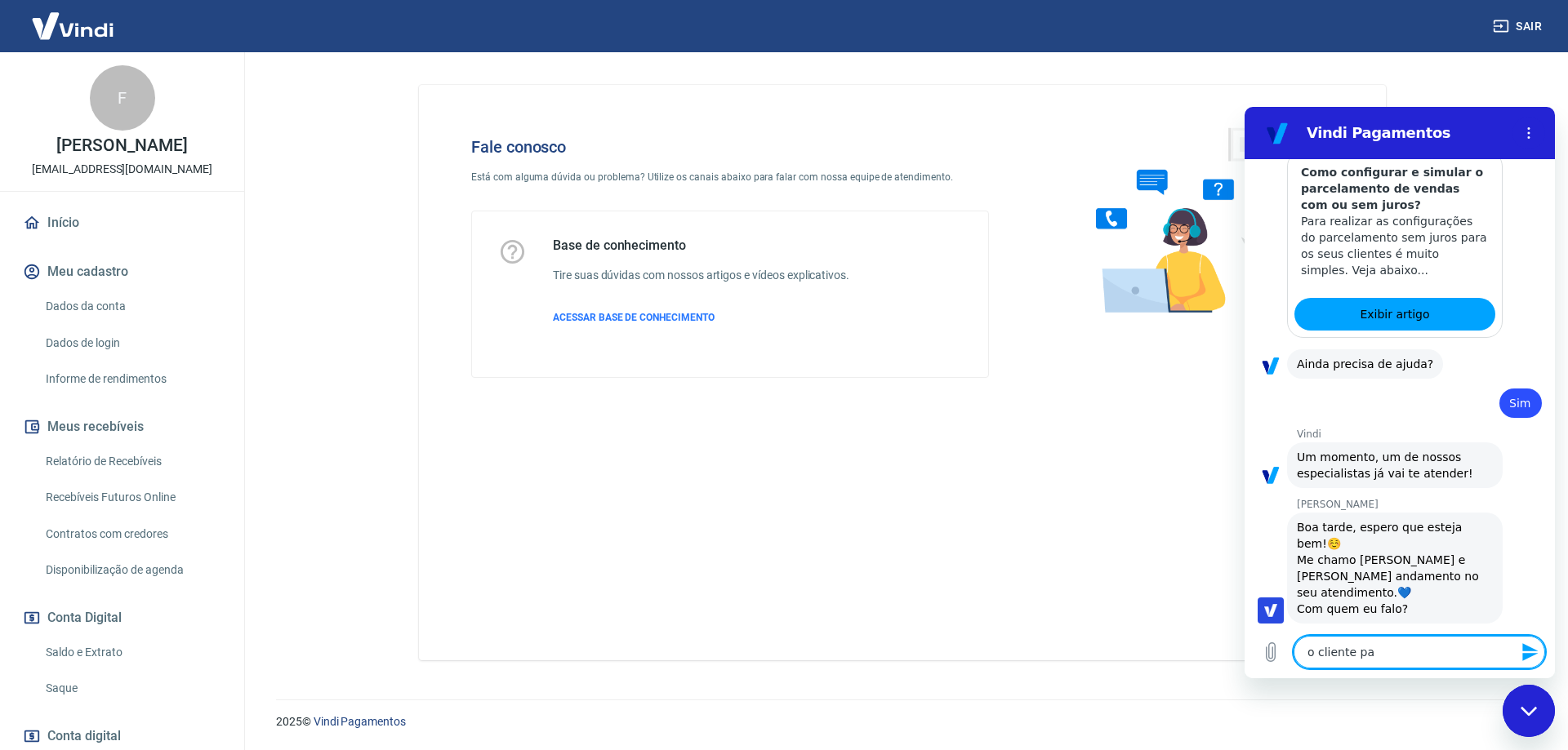
type textarea "x"
type textarea "o cliente pag"
type textarea "x"
type textarea "o cliente pago"
type textarea "x"
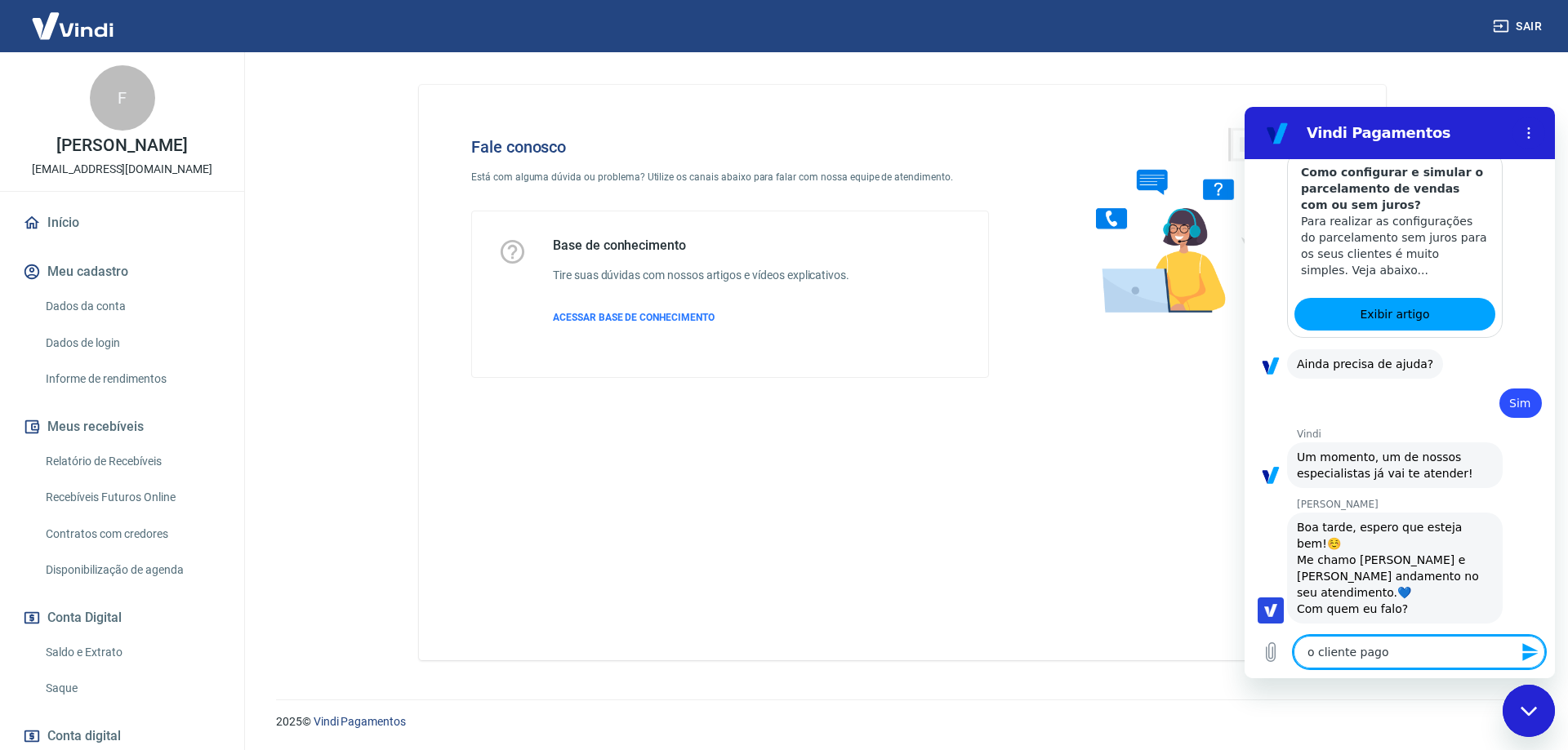
type textarea "o cliente pagou"
type textarea "x"
type textarea "o cliente pagou"
type textarea "x"
type textarea "o cliente pagou n"
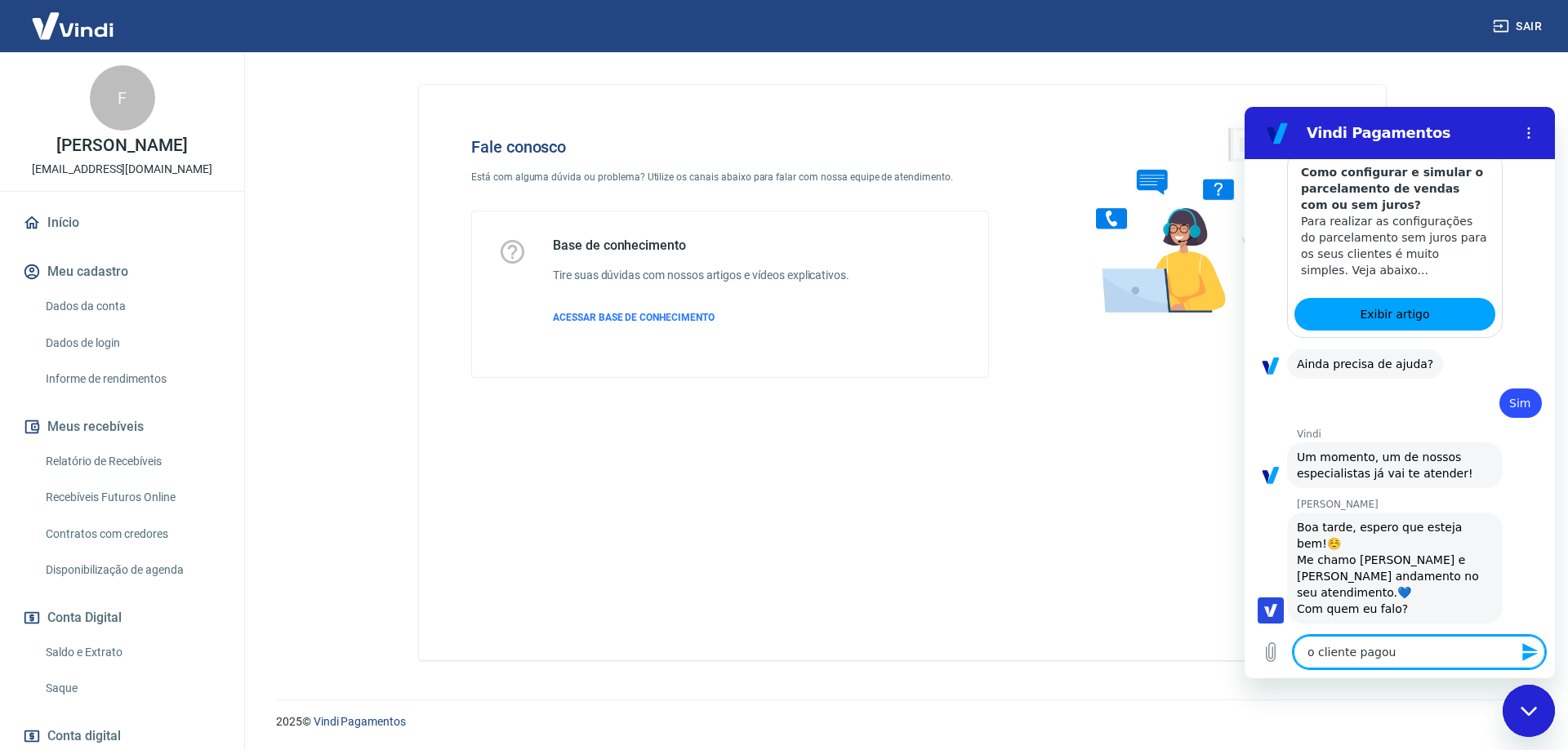
type textarea "x"
type textarea "o cliente pagou no"
type textarea "x"
type textarea "o cliente pagou no"
type textarea "x"
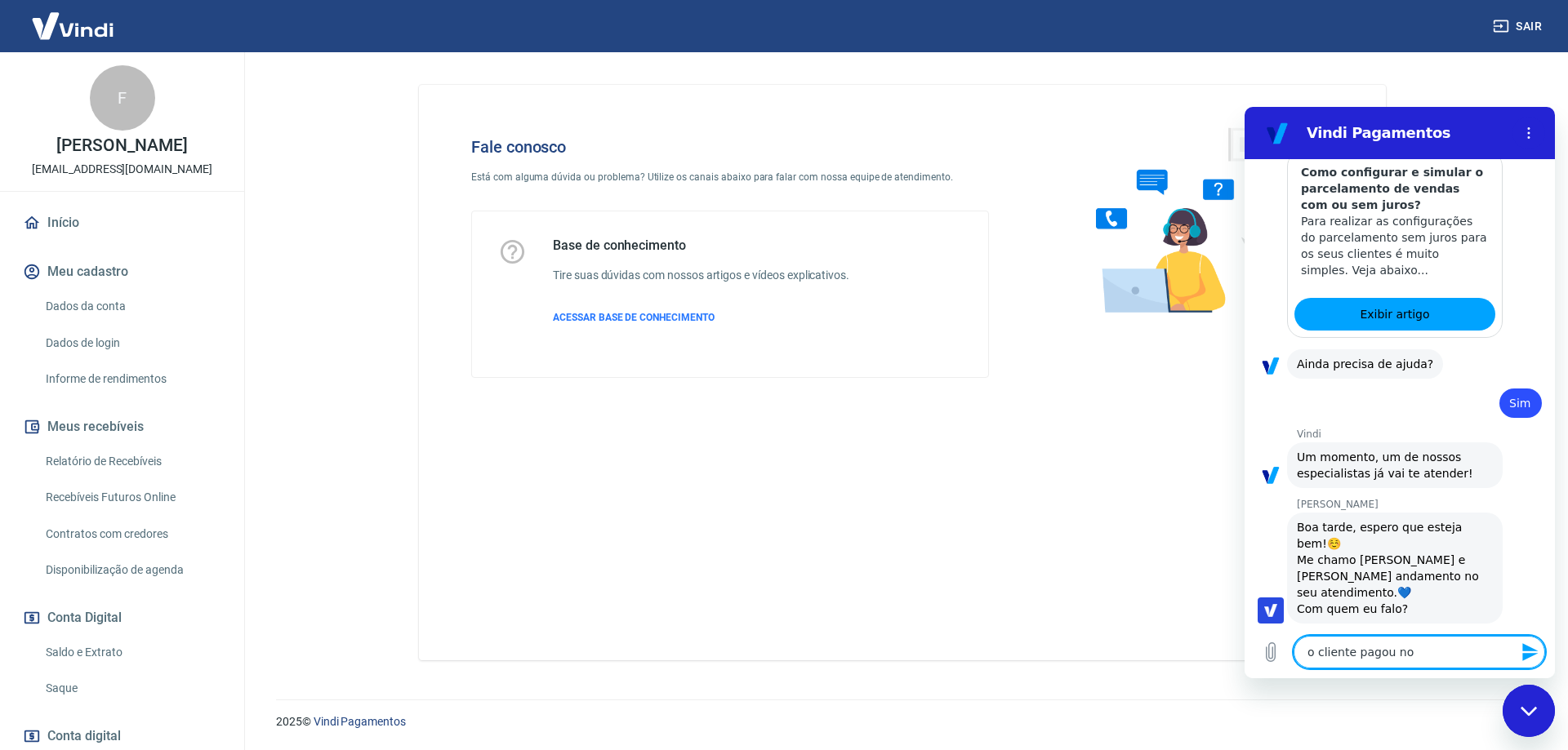
type textarea "o cliente pagou no p"
type textarea "x"
type textarea "o cliente pagou no pi"
type textarea "x"
type textarea "o cliente pagou no pix"
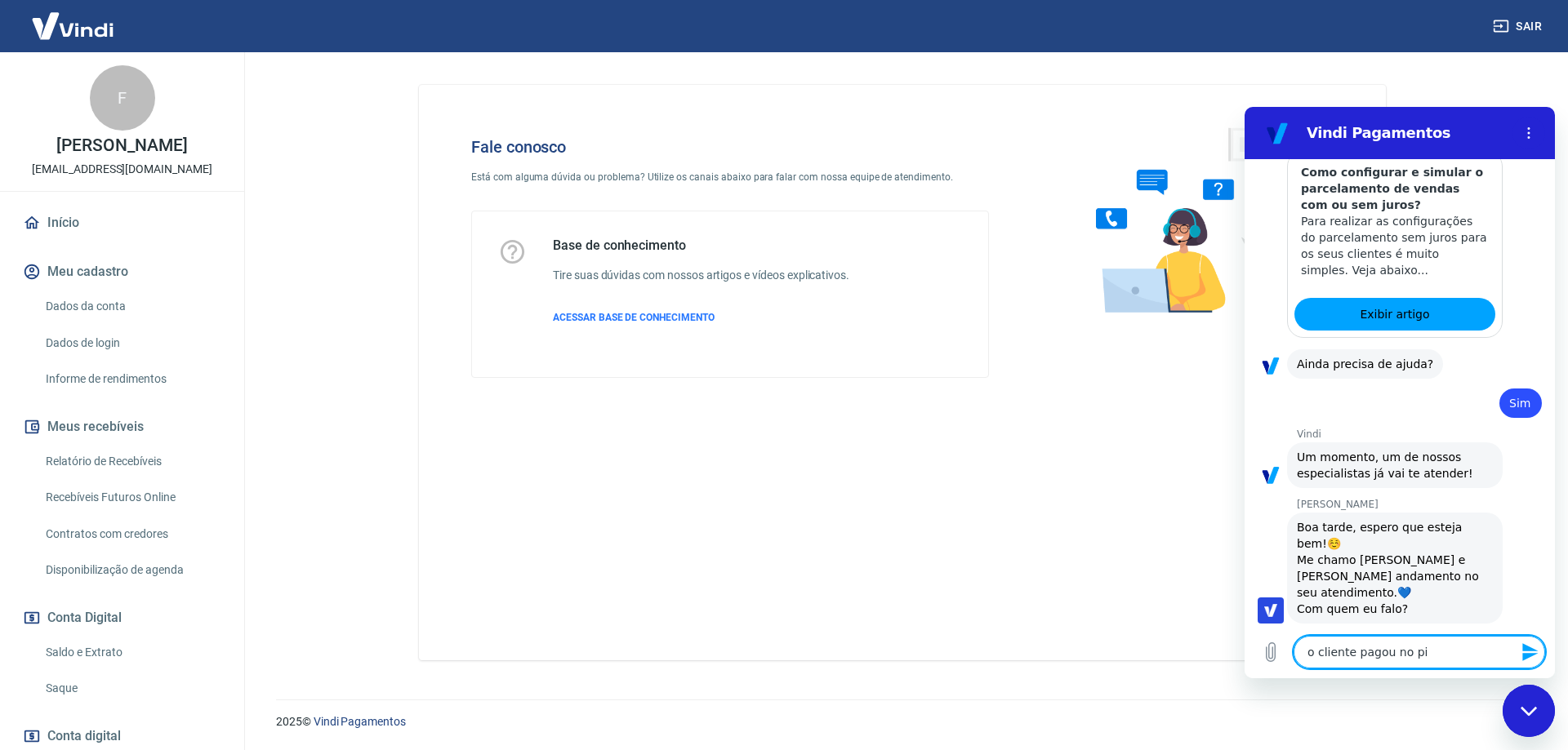
type textarea "x"
type textarea "o cliente pagou no pix,"
type textarea "x"
type textarea "o cliente pagou no pix,"
type textarea "x"
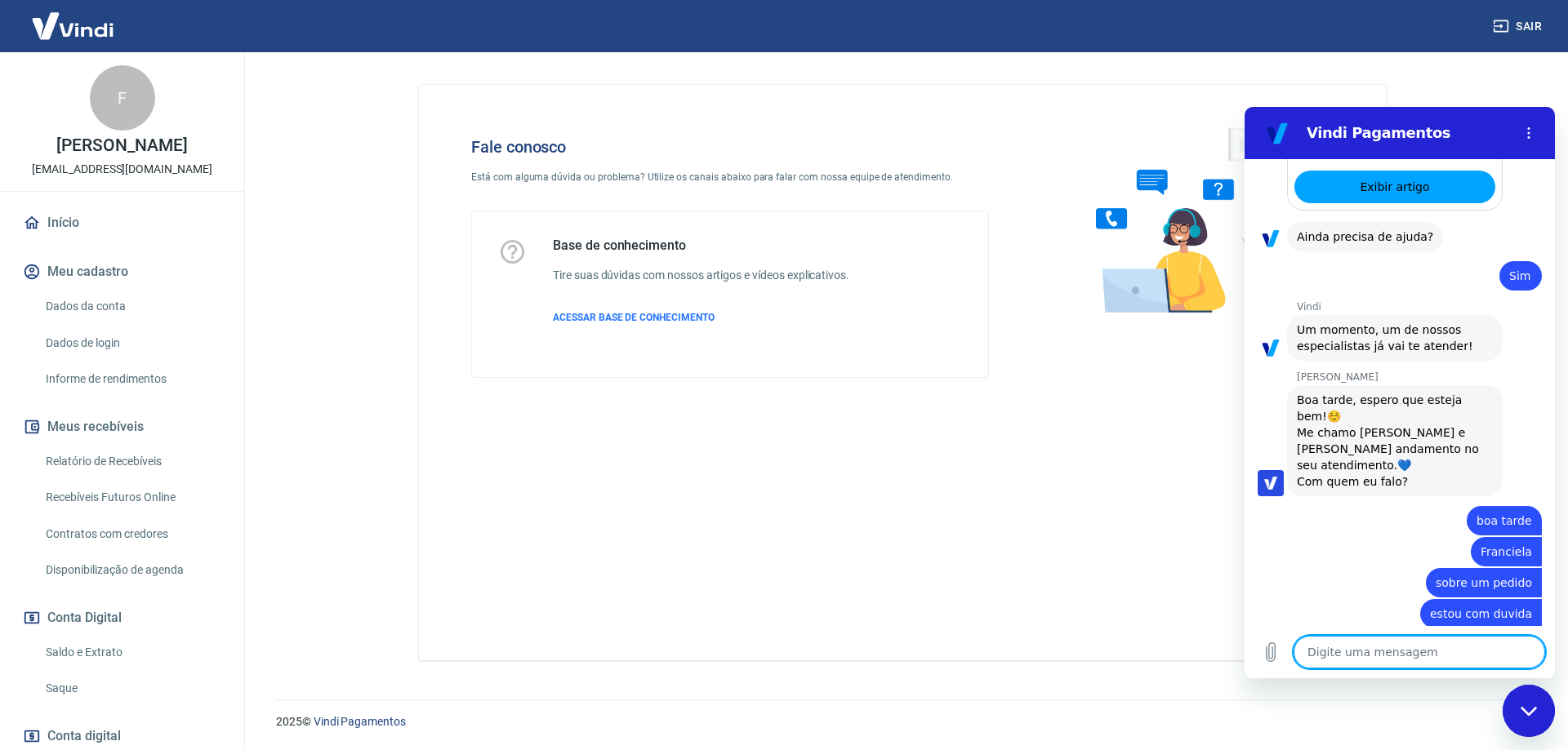
scroll to position [4719, 0]
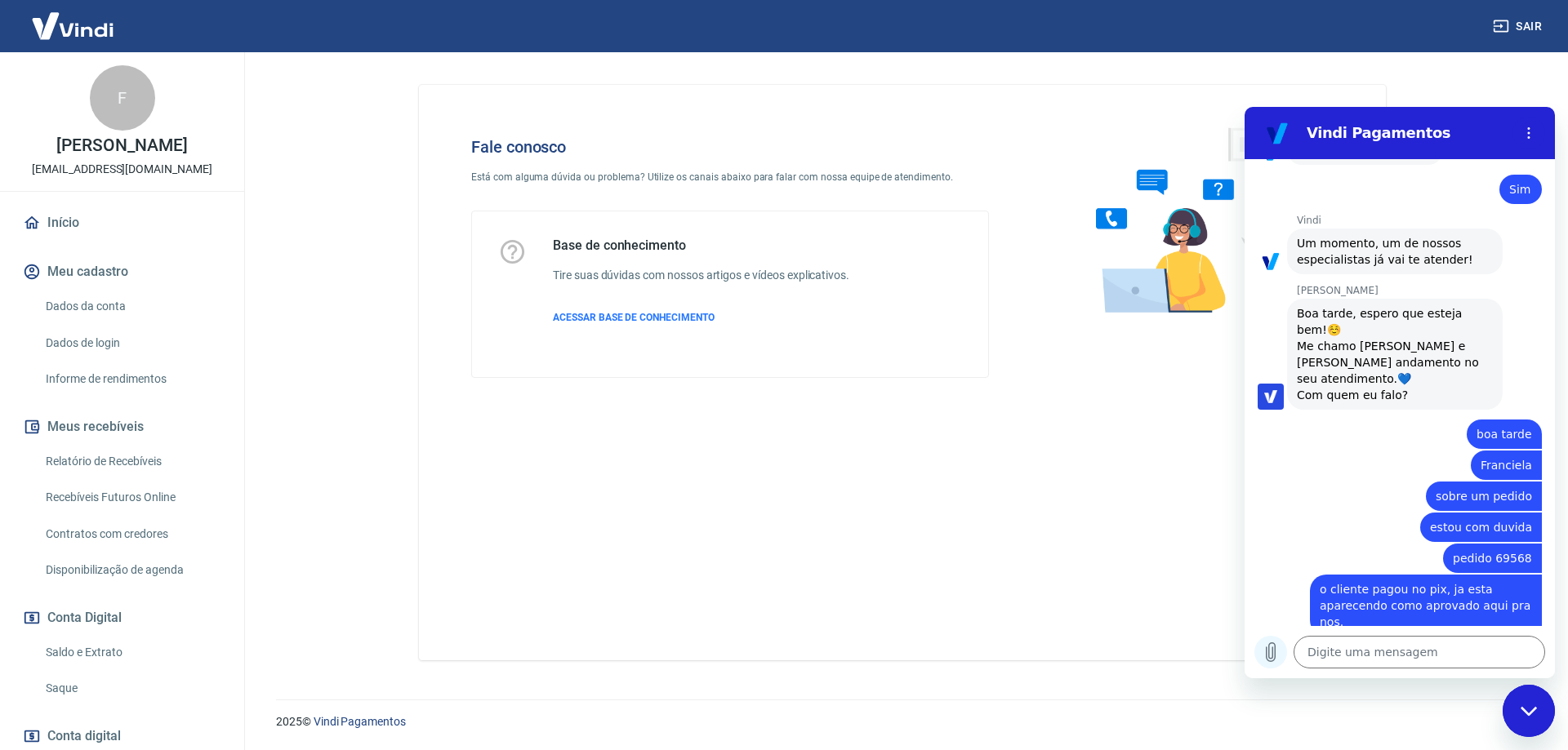
click at [1270, 655] on icon "Carregar arquivo" at bounding box center [1270, 652] width 19 height 19
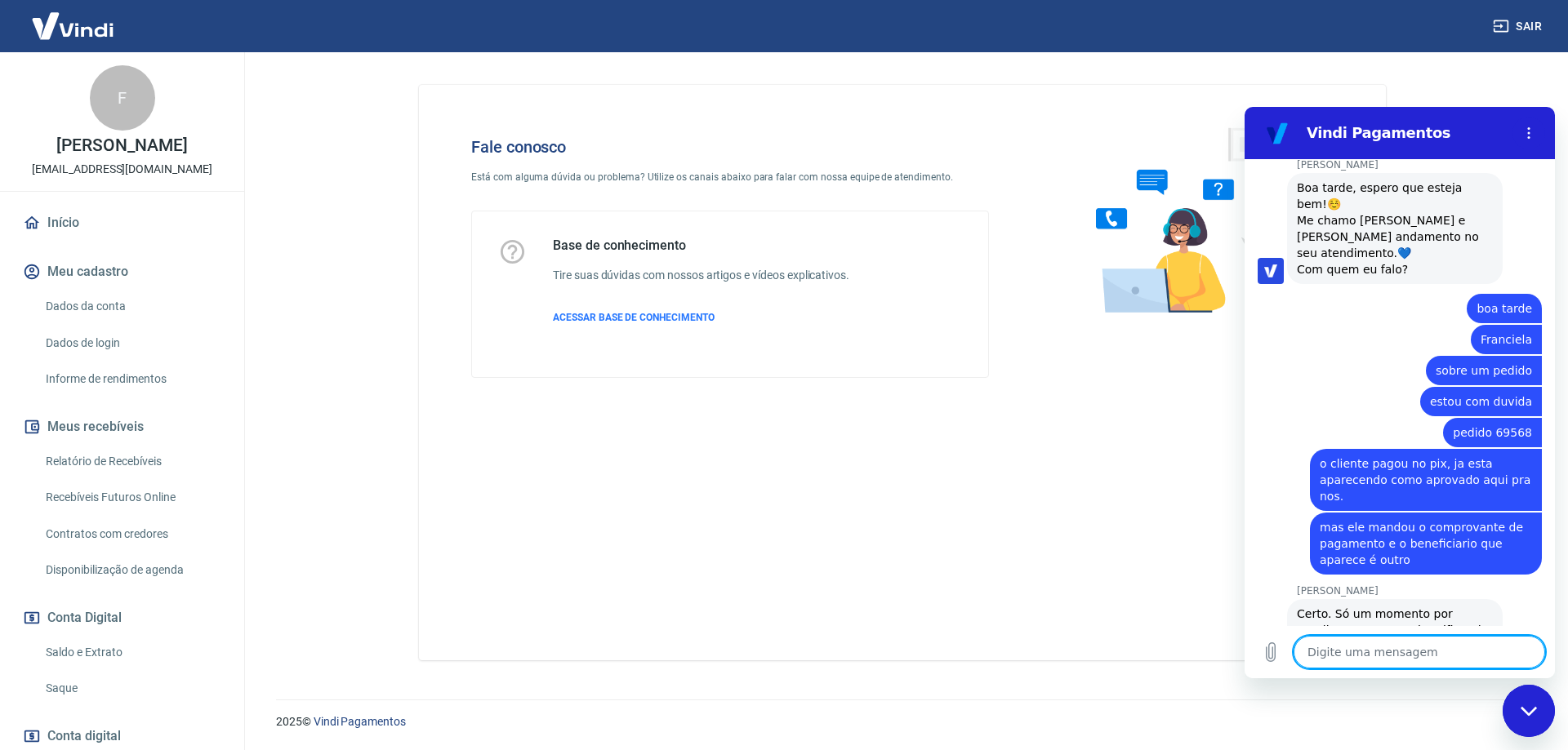
scroll to position [4848, 0]
